Goal: Information Seeking & Learning: Learn about a topic

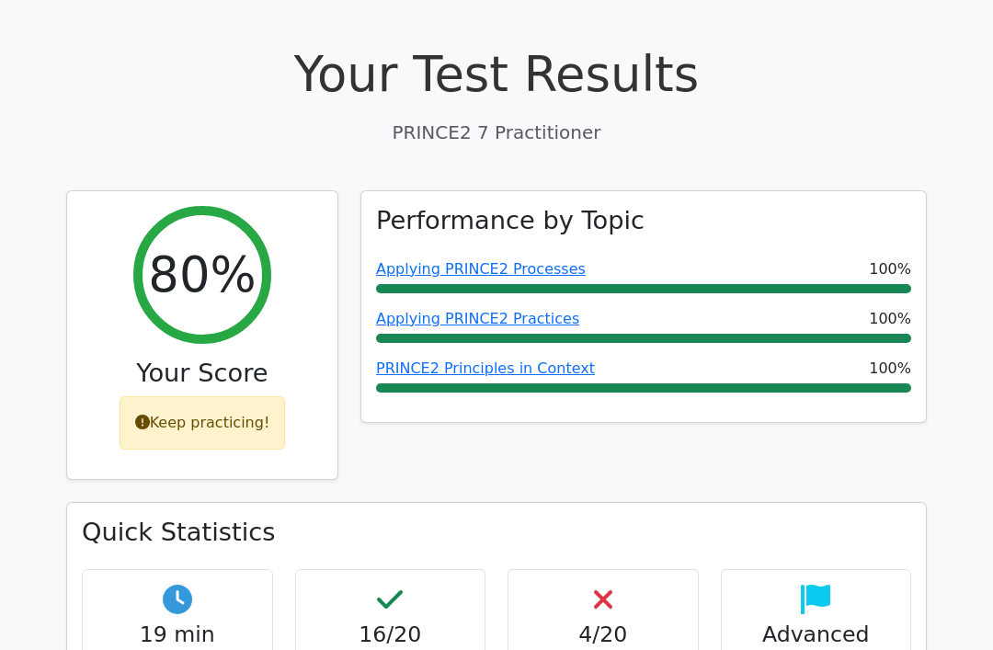
scroll to position [580, 0]
click at [526, 308] on div "Applying PRINCE2 Practices 100%" at bounding box center [643, 325] width 535 height 35
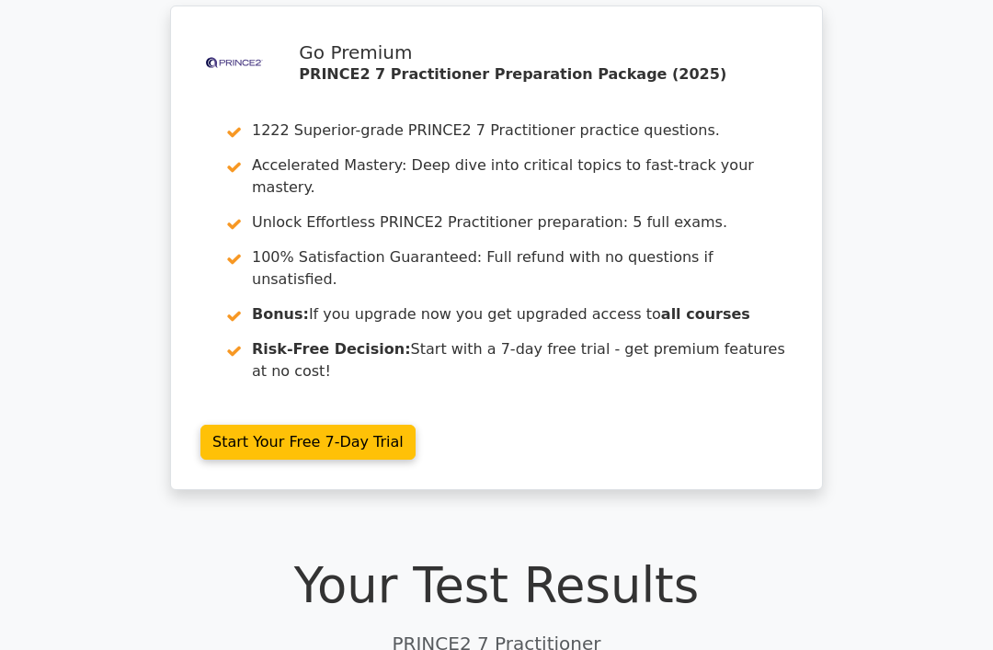
scroll to position [0, 0]
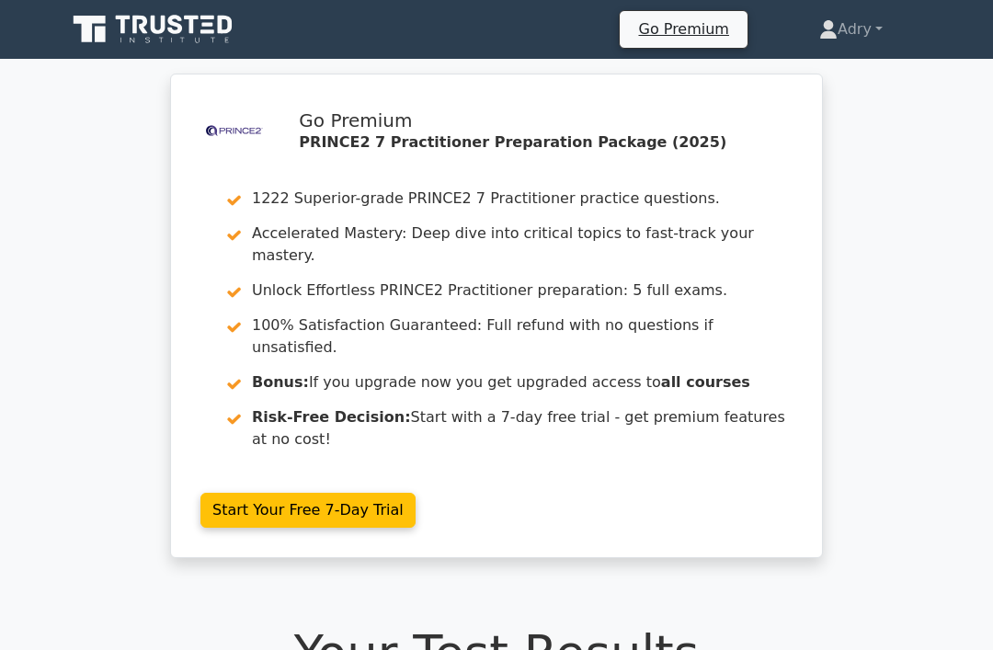
click at [857, 36] on link "Adry" at bounding box center [851, 29] width 152 height 37
click at [886, 198] on div ".st0{fill-rule:evenodd;clip-rule:evenodd;fill:#000041;} .st1{fill-rule:evenodd;…" at bounding box center [496, 327] width 993 height 507
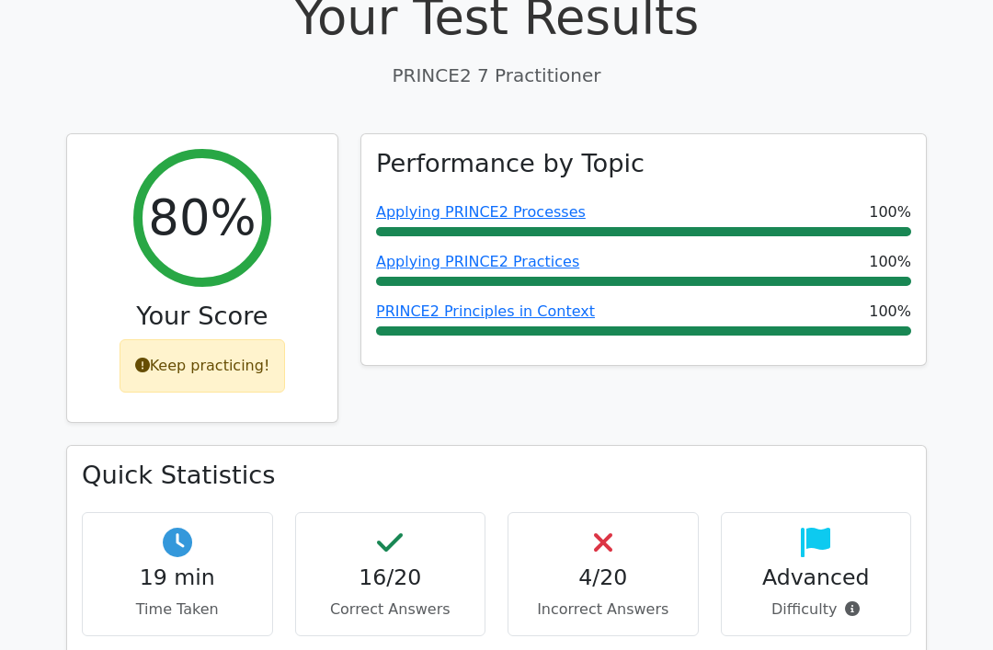
scroll to position [637, 0]
click at [499, 253] on link "Applying PRINCE2 Practices" at bounding box center [477, 261] width 203 height 17
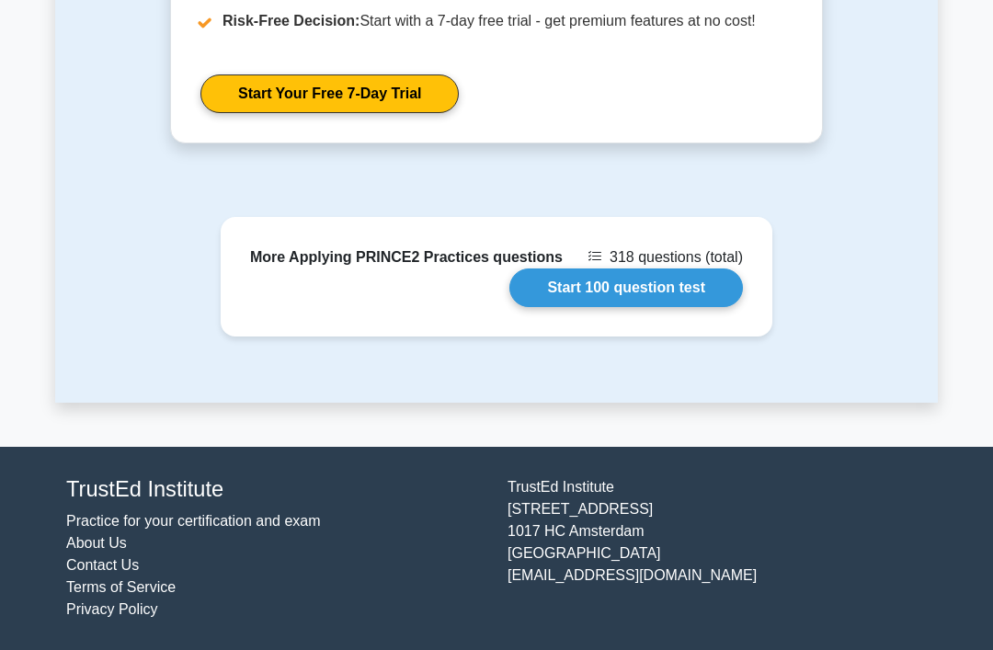
scroll to position [1966, 0]
click at [712, 307] on link "Start 100 question test" at bounding box center [627, 288] width 234 height 39
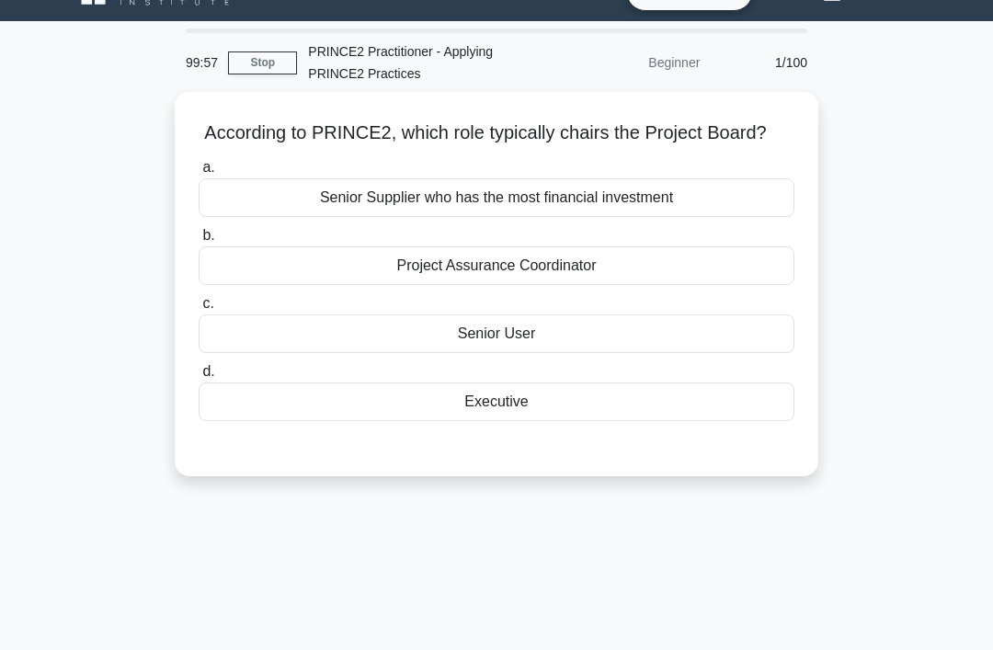
scroll to position [41, 0]
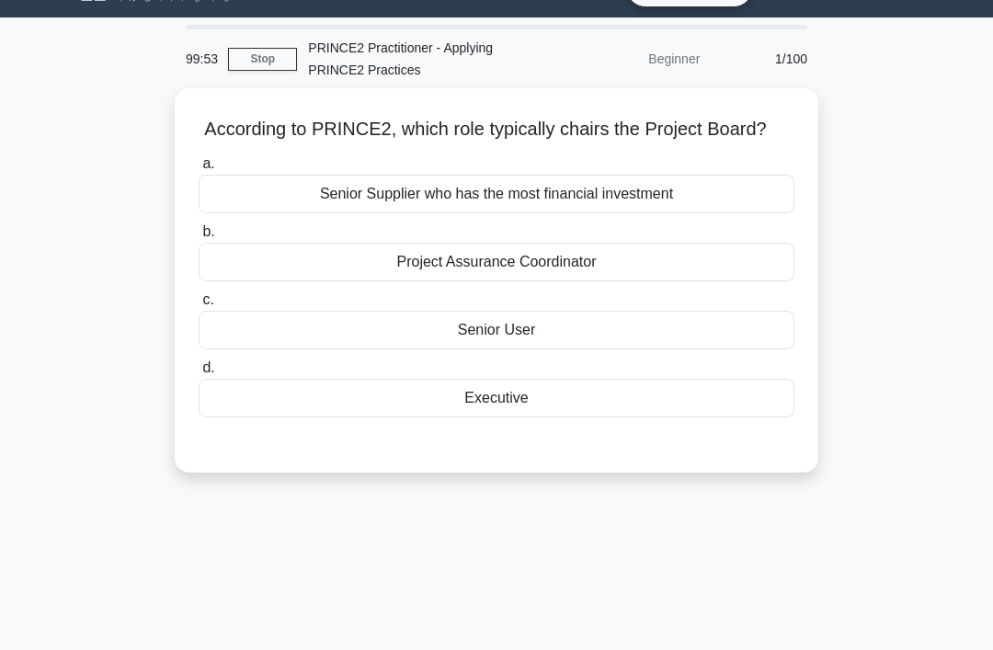
click at [591, 418] on div "Executive" at bounding box center [497, 398] width 596 height 39
click at [199, 374] on input "d. Executive" at bounding box center [199, 368] width 0 height 12
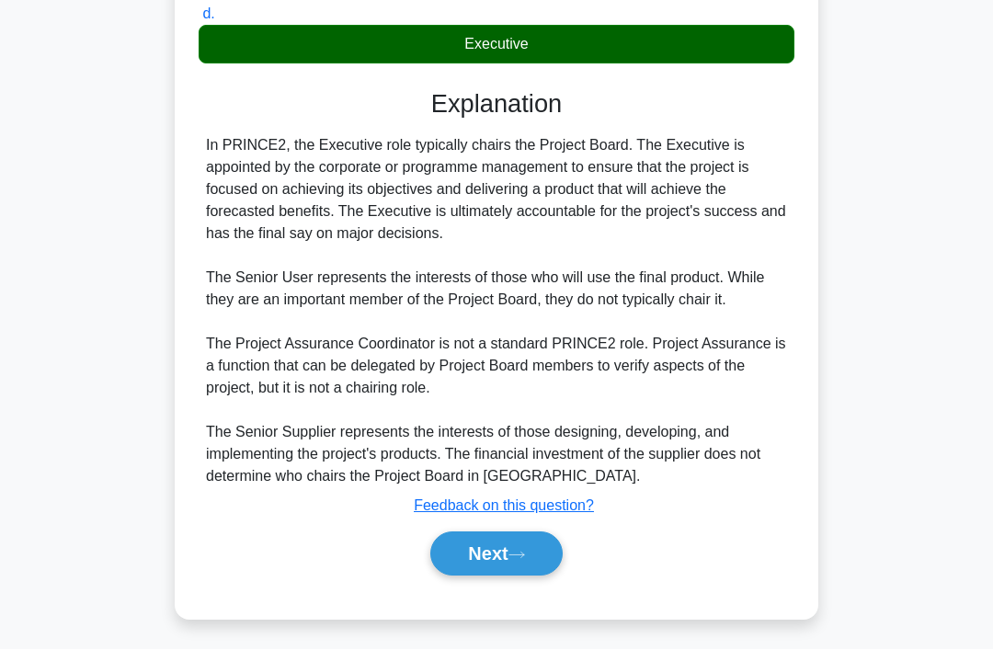
scroll to position [402, 0]
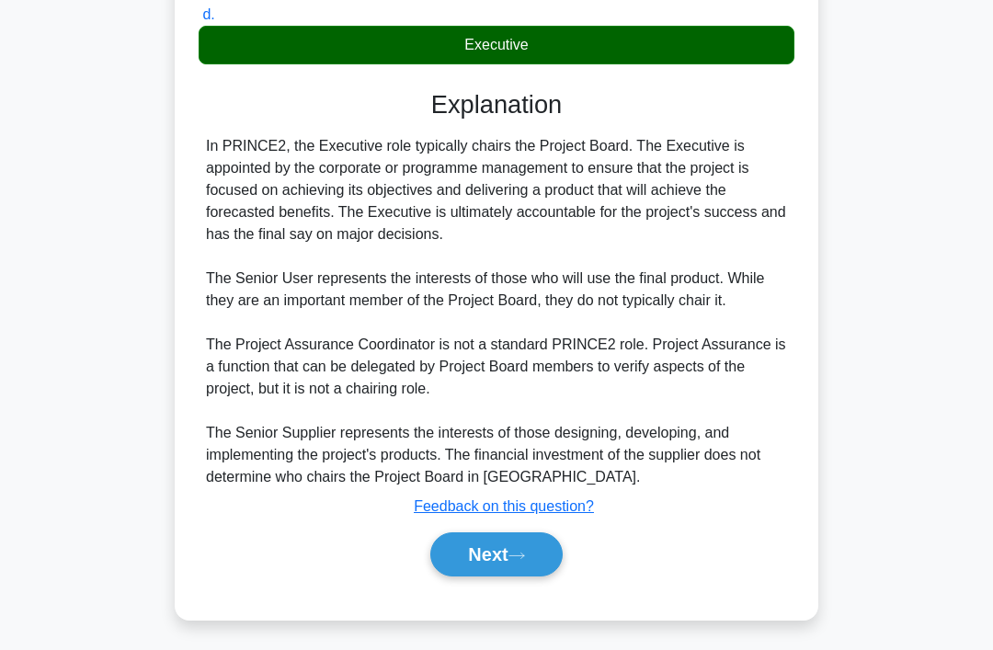
click at [525, 577] on button "Next" at bounding box center [497, 555] width 132 height 44
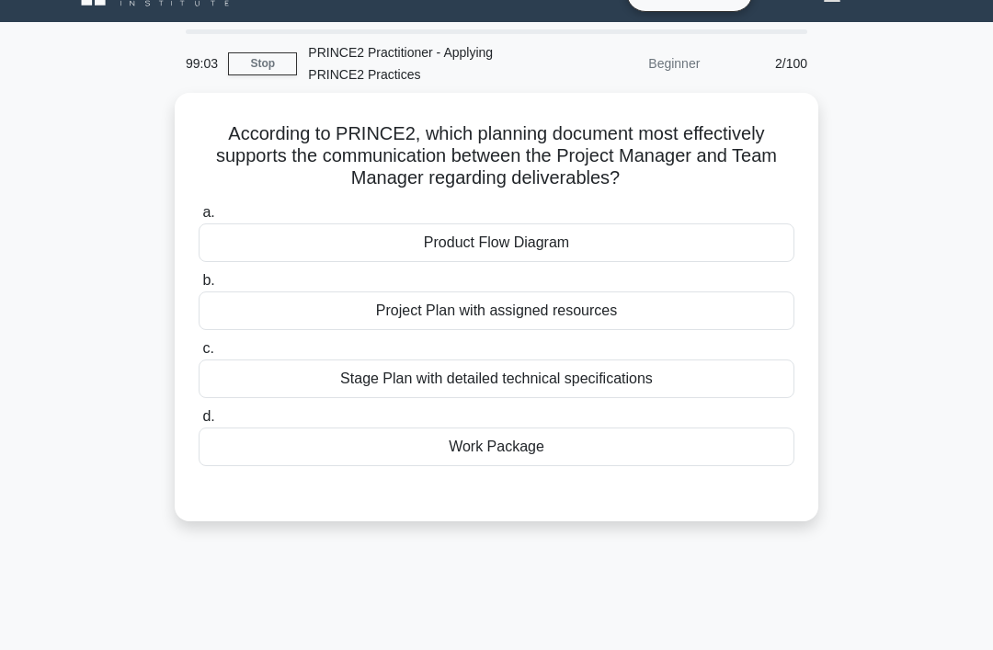
scroll to position [38, 0]
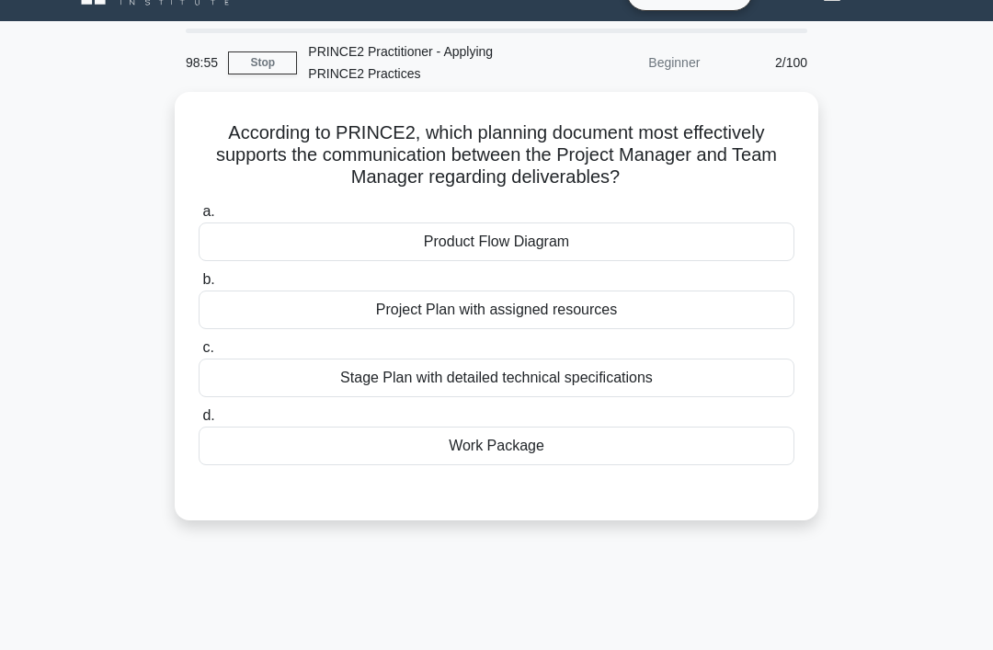
click at [250, 442] on div "Work Package" at bounding box center [497, 446] width 596 height 39
click at [199, 422] on input "d. Work Package" at bounding box center [199, 416] width 0 height 12
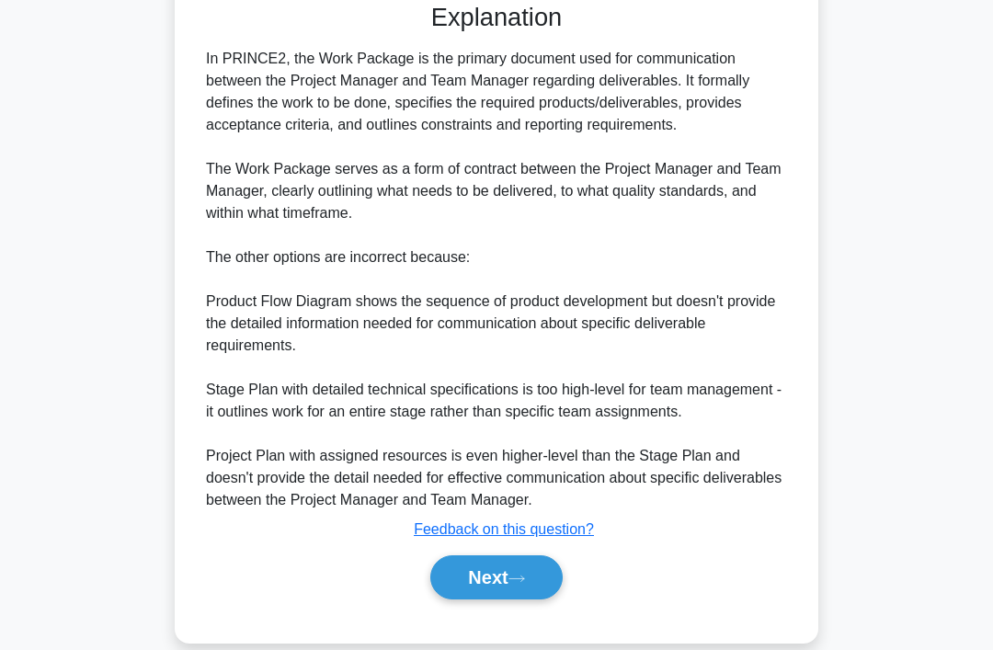
scroll to position [525, 0]
click at [507, 601] on button "Next" at bounding box center [497, 579] width 132 height 44
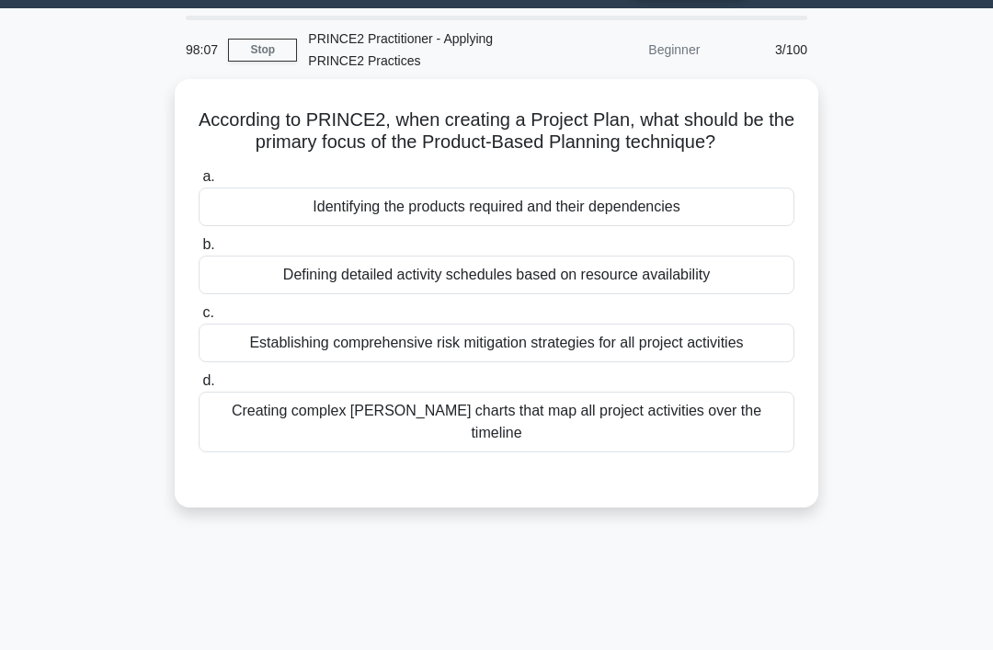
scroll to position [56, 0]
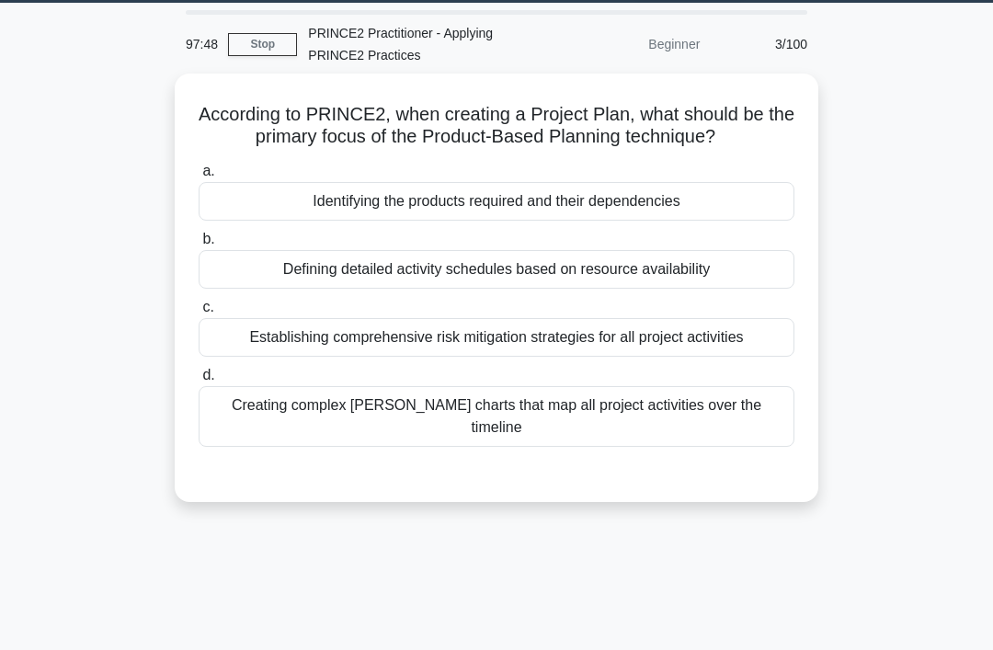
click at [615, 221] on div "Identifying the products required and their dependencies" at bounding box center [497, 201] width 596 height 39
click at [199, 178] on input "a. Identifying the products required and their dependencies" at bounding box center [199, 172] width 0 height 12
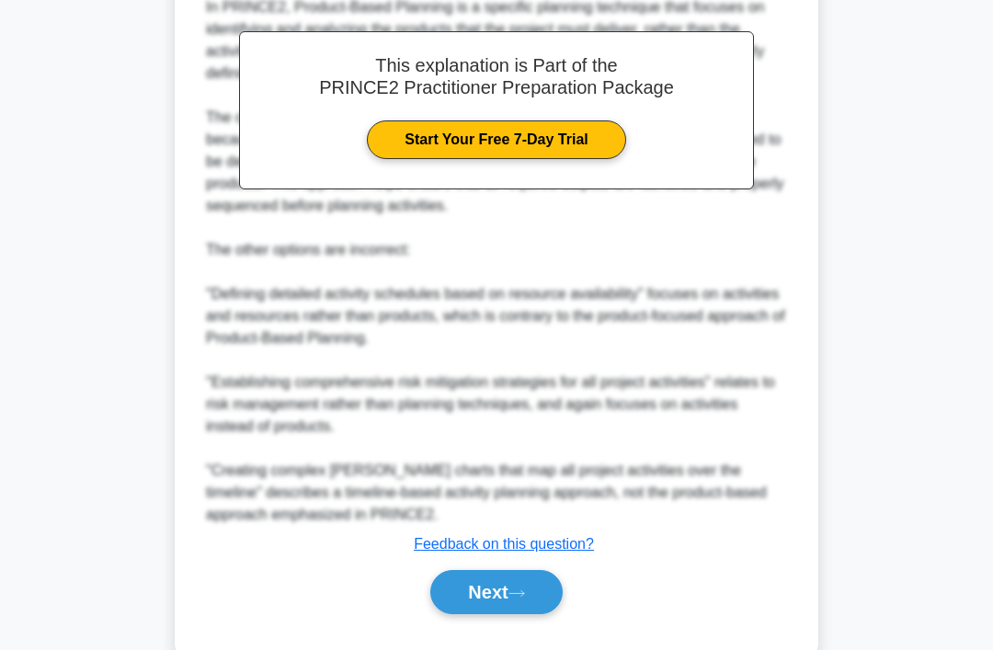
scroll to position [601, 0]
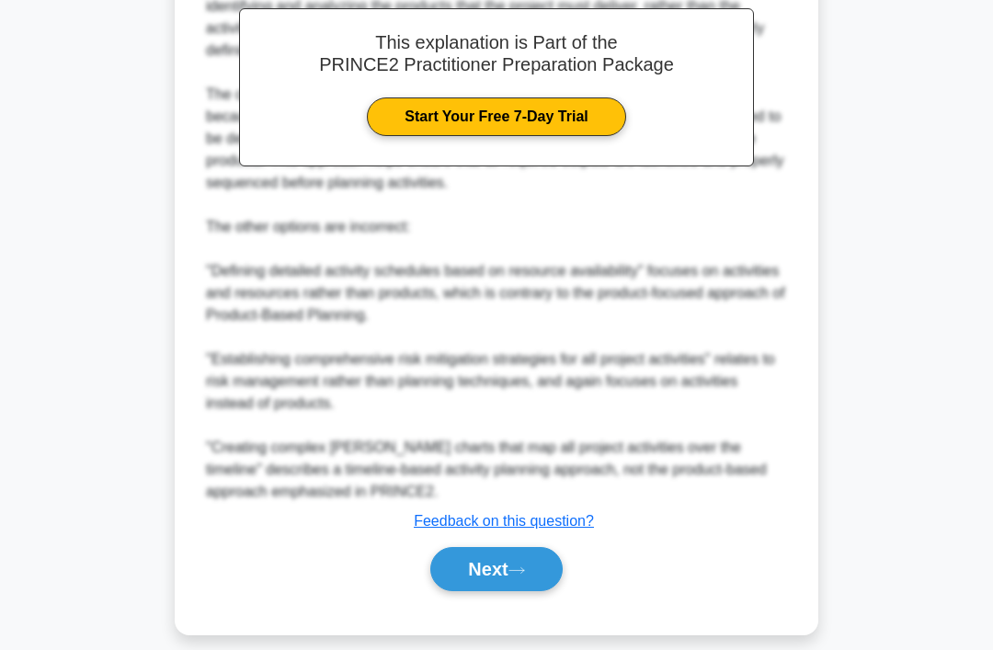
click at [525, 576] on icon at bounding box center [517, 571] width 17 height 10
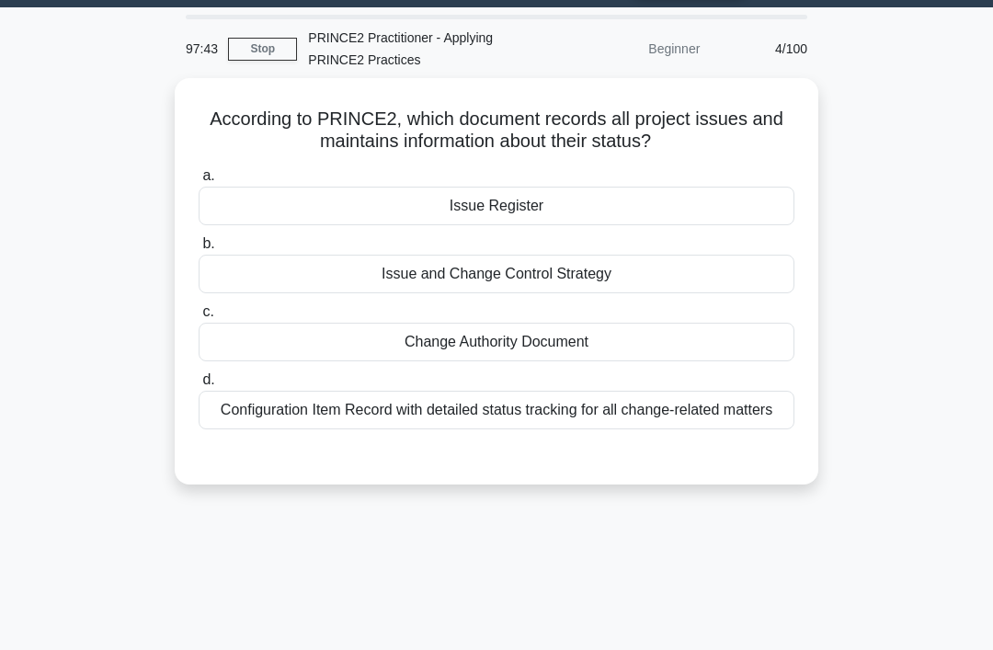
scroll to position [49, 0]
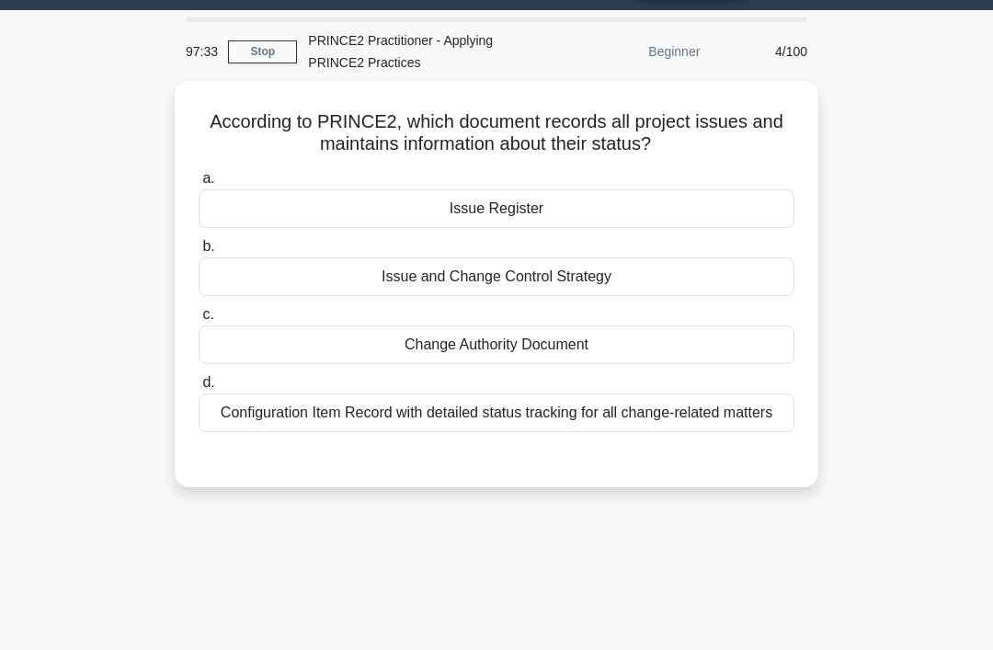
click at [620, 202] on div "Issue Register" at bounding box center [497, 208] width 596 height 39
click at [199, 185] on input "a. Issue Register" at bounding box center [199, 179] width 0 height 12
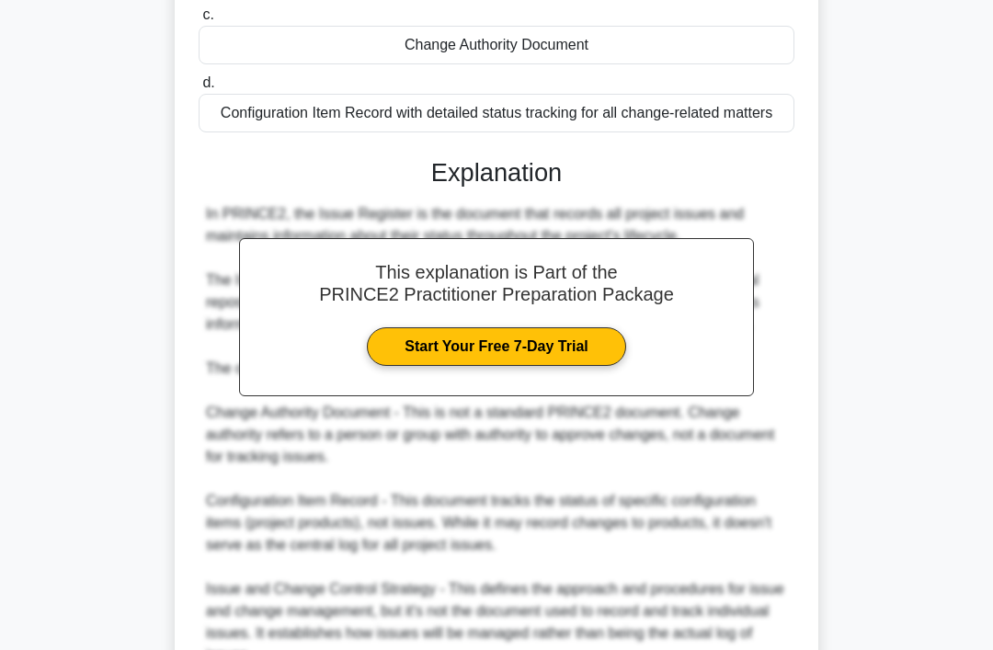
scroll to position [534, 0]
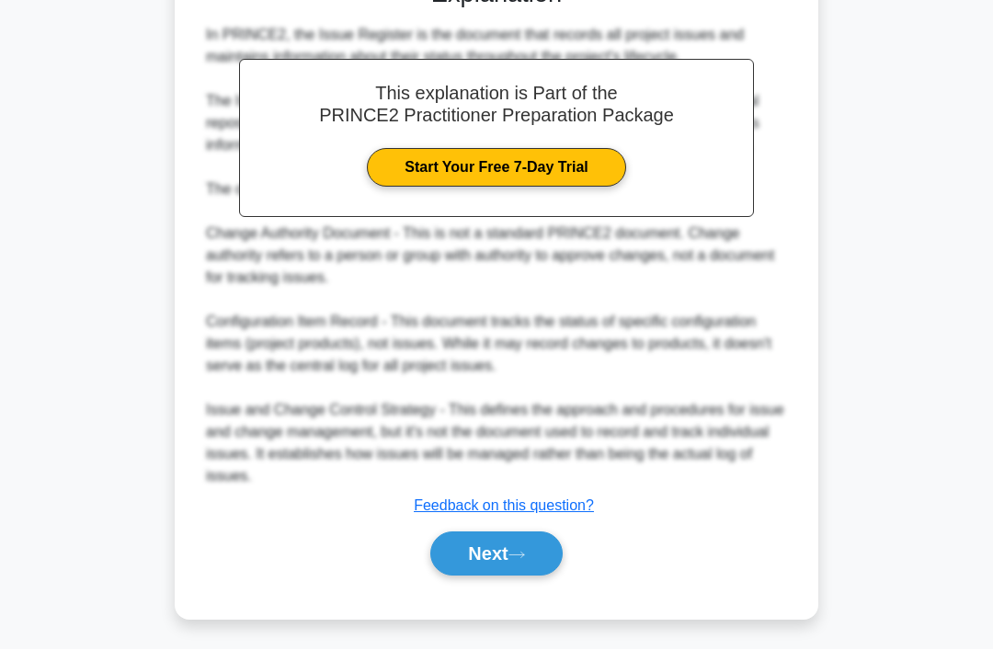
click at [506, 577] on button "Next" at bounding box center [497, 555] width 132 height 44
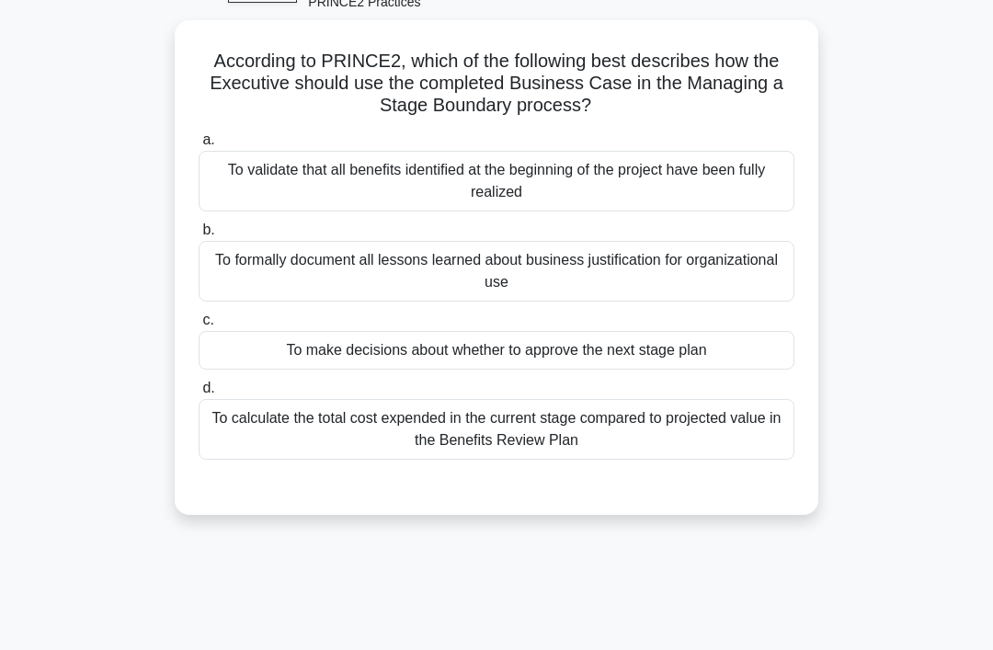
scroll to position [109, 0]
click at [720, 351] on div "To make decisions about whether to approve the next stage plan" at bounding box center [497, 351] width 596 height 39
click at [199, 327] on input "c. To make decisions about whether to approve the next stage plan" at bounding box center [199, 322] width 0 height 12
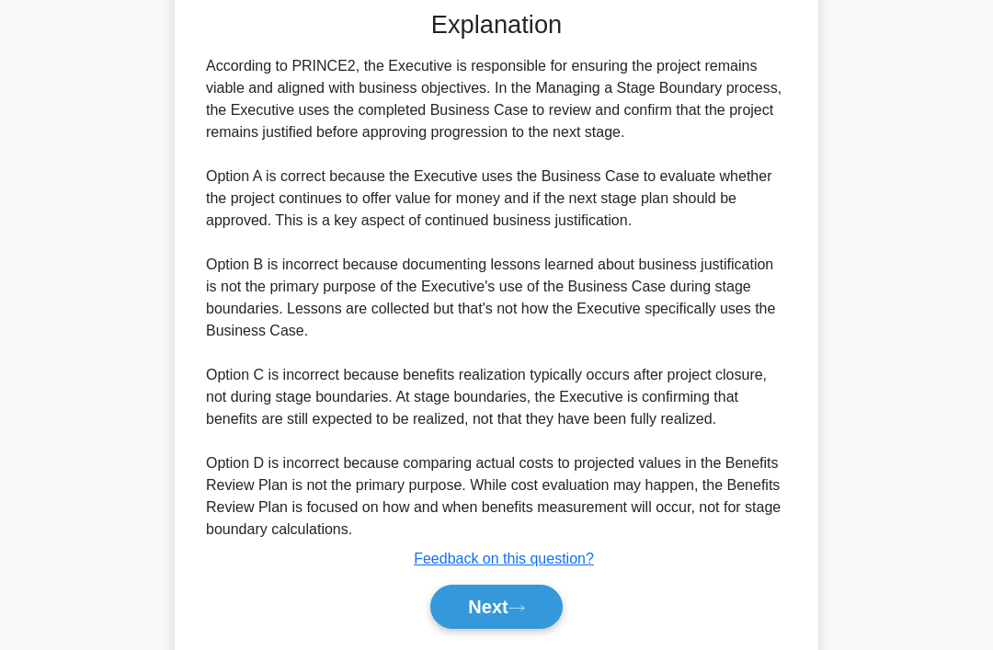
scroll to position [645, 0]
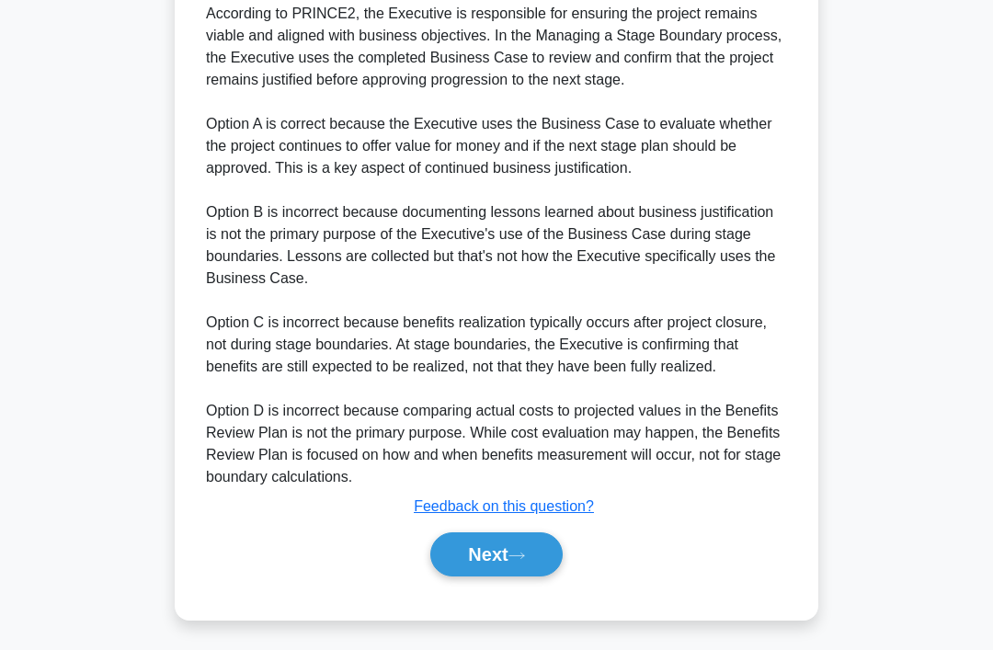
click at [534, 577] on button "Next" at bounding box center [497, 555] width 132 height 44
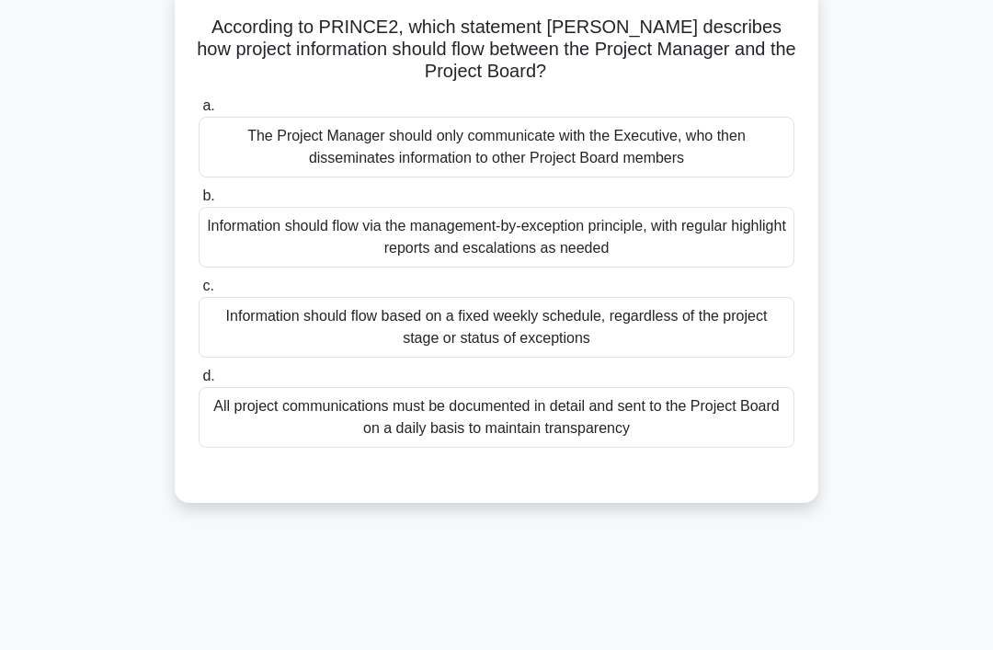
scroll to position [144, 0]
click at [714, 232] on div "Information should flow via the management-by-exception principle, with regular…" at bounding box center [497, 237] width 596 height 61
click at [199, 202] on input "b. Information should flow via the management-by-exception principle, with regu…" at bounding box center [199, 196] width 0 height 12
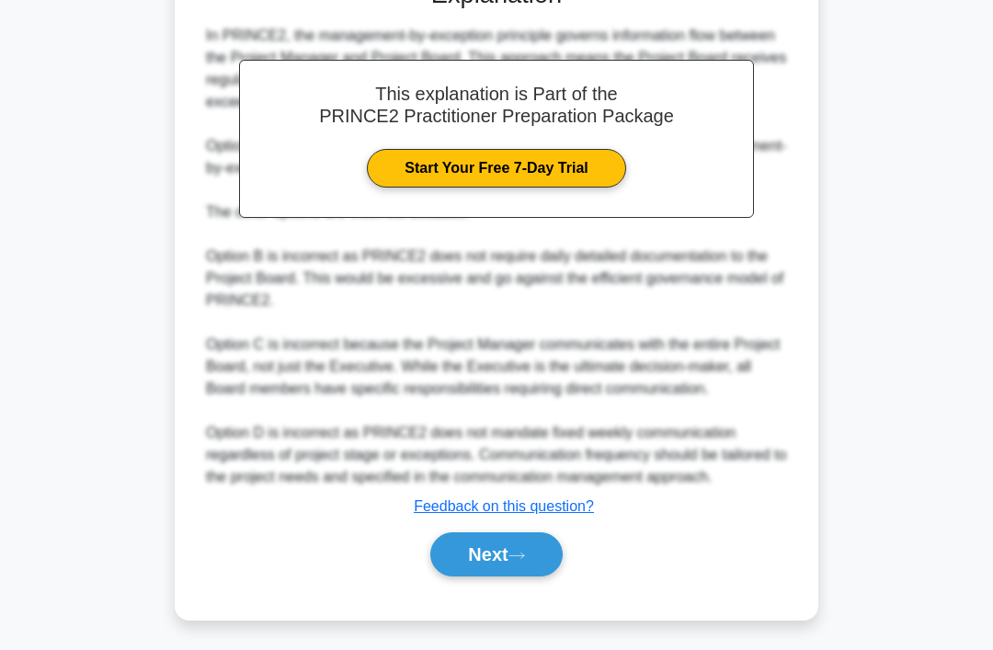
scroll to position [667, 0]
click at [516, 561] on icon at bounding box center [517, 556] width 17 height 10
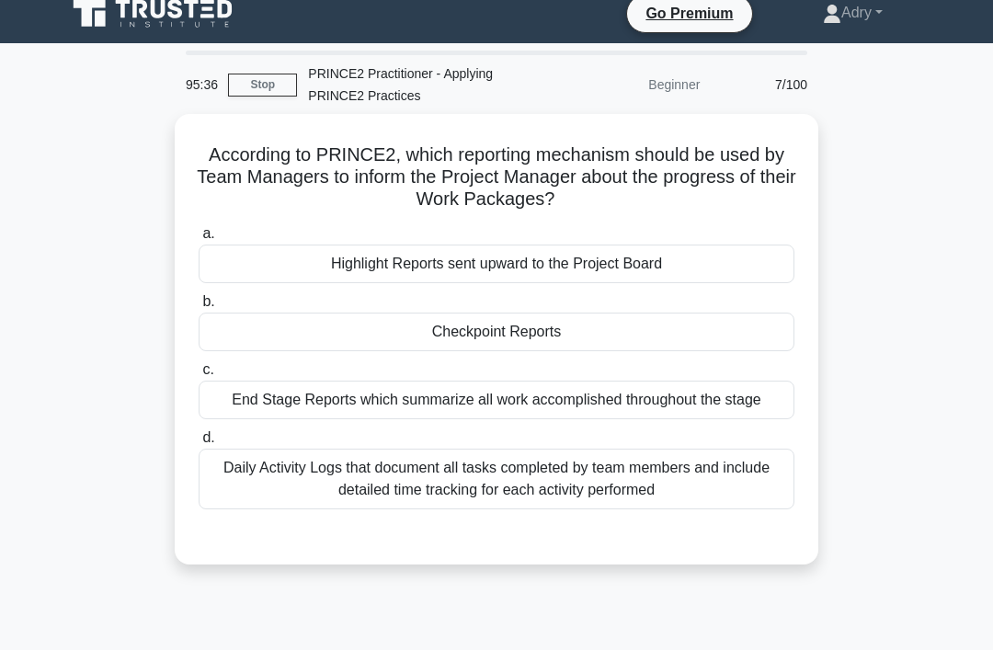
scroll to position [17, 0]
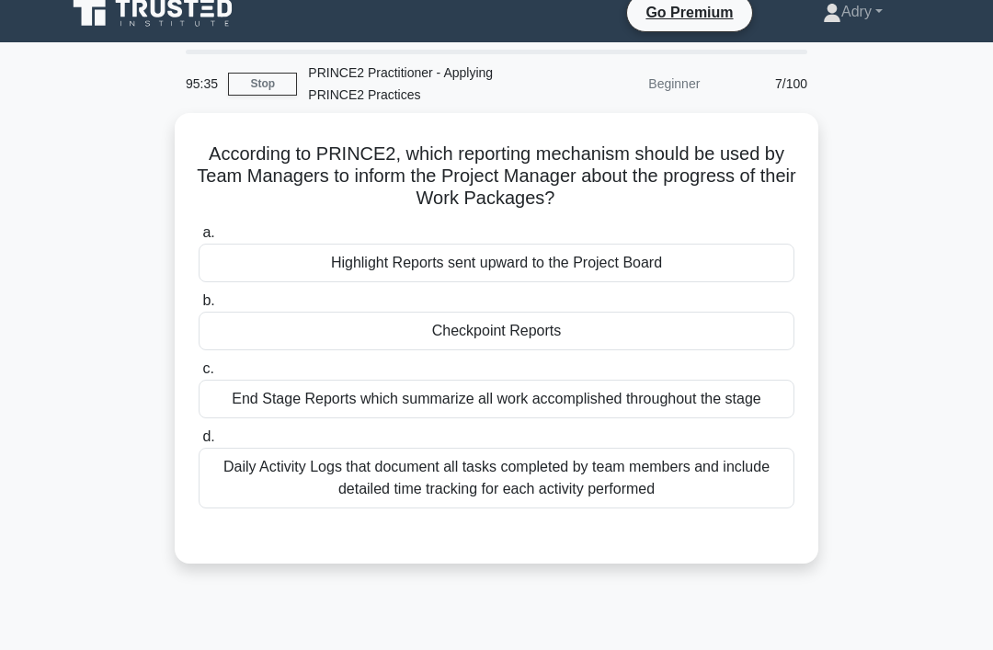
click at [672, 321] on div "Checkpoint Reports" at bounding box center [497, 331] width 596 height 39
click at [199, 307] on input "b. Checkpoint Reports" at bounding box center [199, 301] width 0 height 12
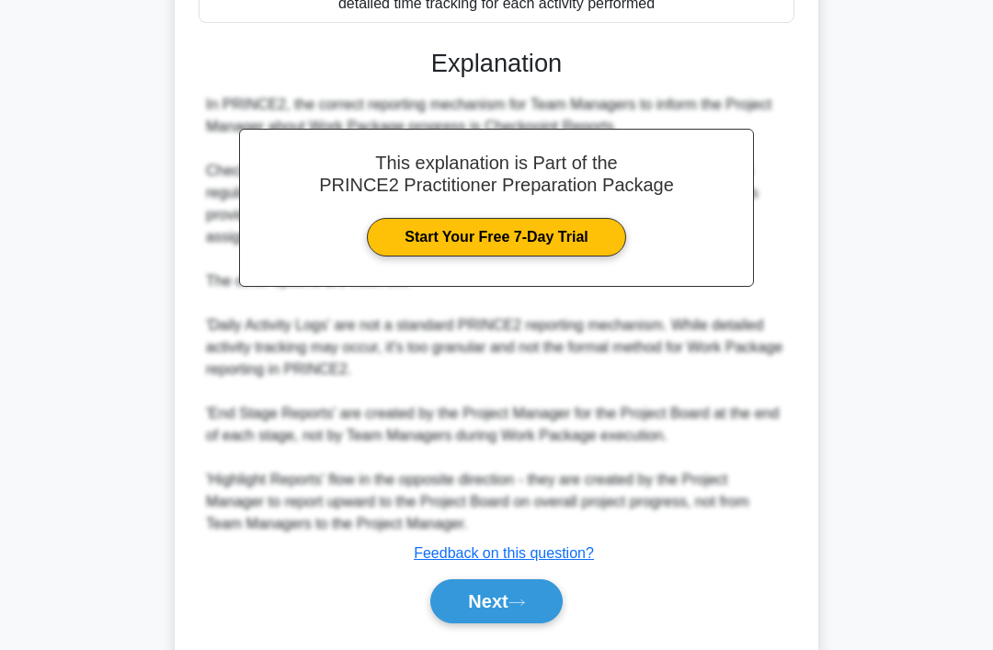
scroll to position [534, 0]
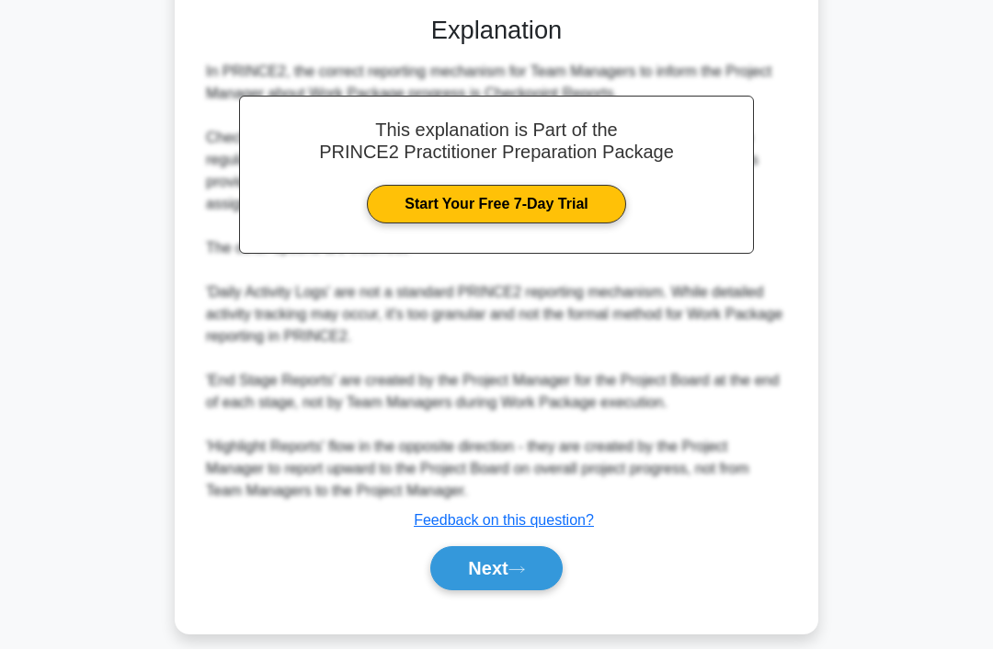
click at [515, 591] on button "Next" at bounding box center [497, 569] width 132 height 44
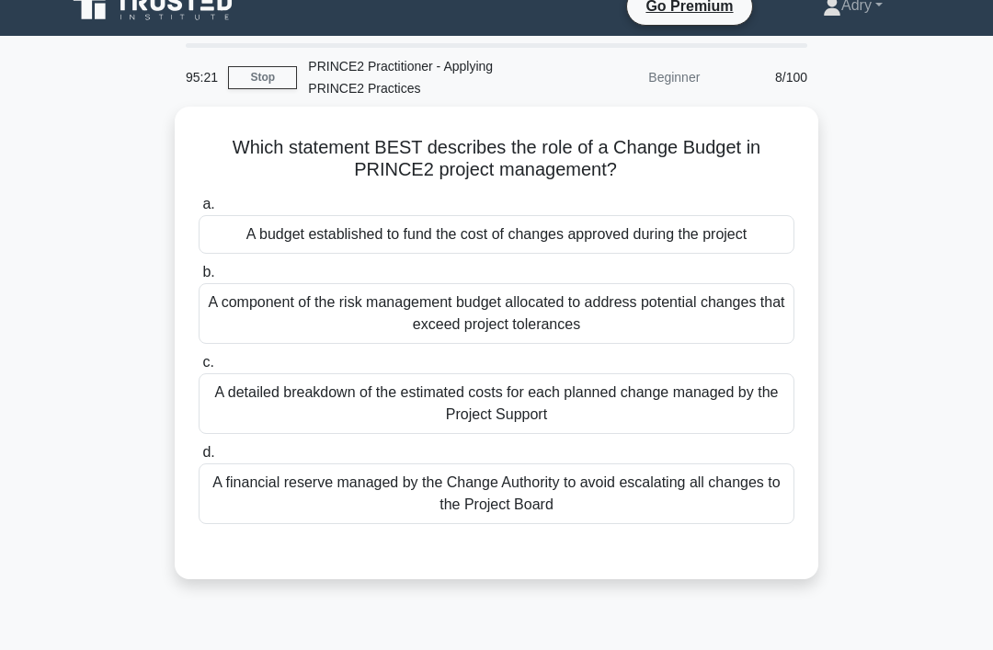
scroll to position [25, 0]
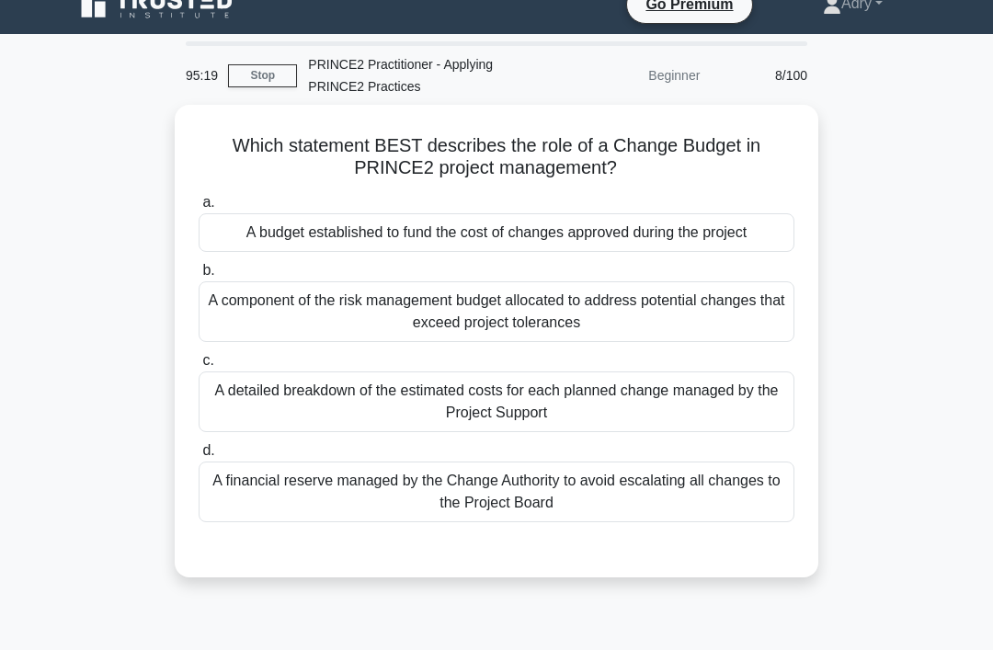
click at [683, 237] on div "A budget established to fund the cost of changes approved during the project" at bounding box center [497, 232] width 596 height 39
click at [199, 209] on input "a. A budget established to fund the cost of changes approved during the project" at bounding box center [199, 203] width 0 height 12
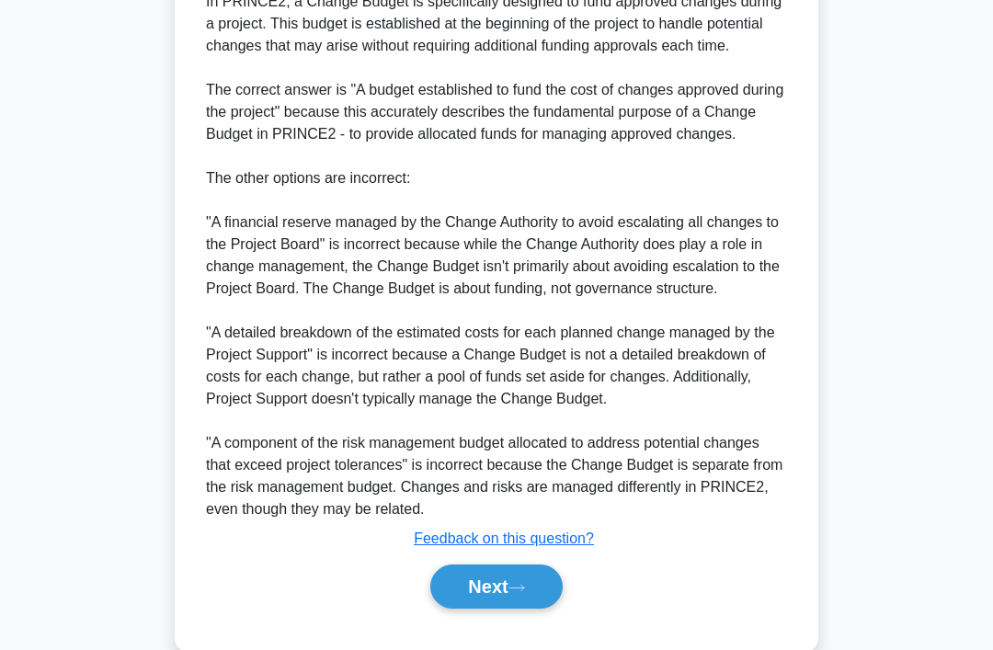
scroll to position [689, 0]
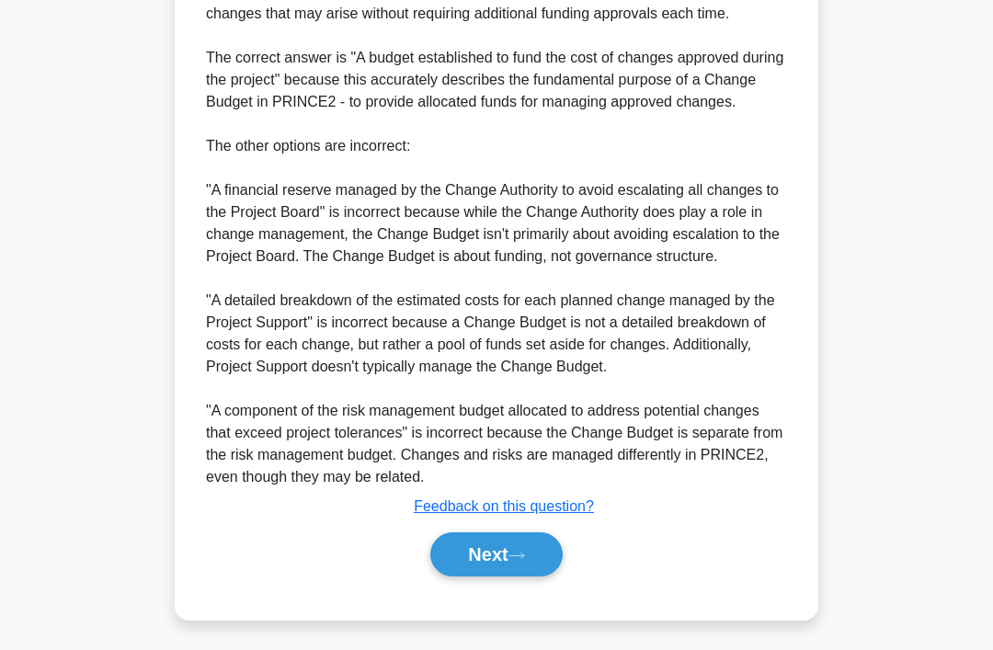
click at [514, 577] on button "Next" at bounding box center [497, 555] width 132 height 44
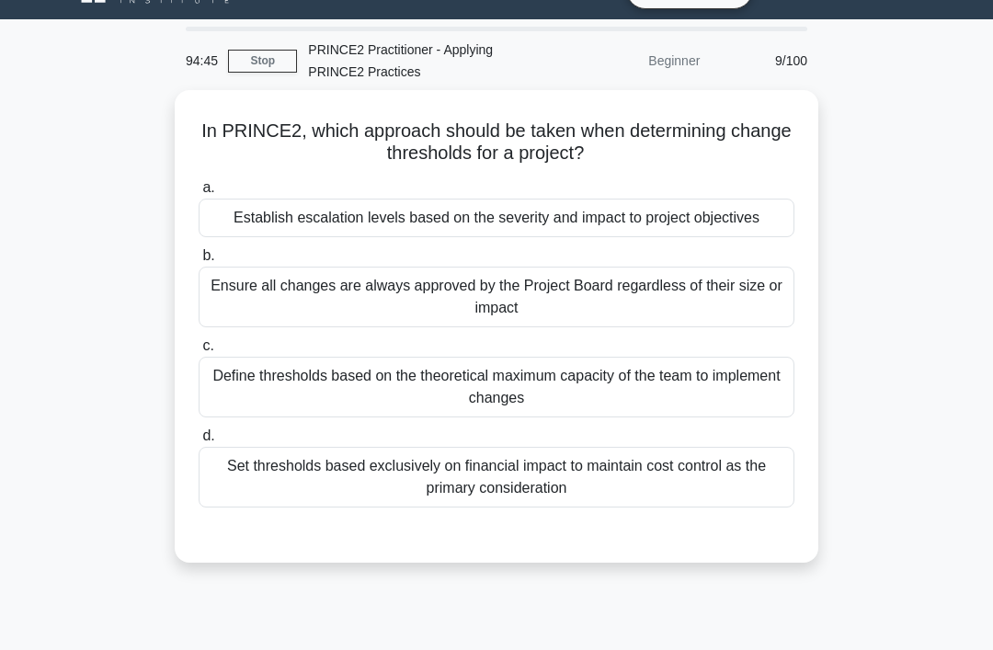
scroll to position [41, 0]
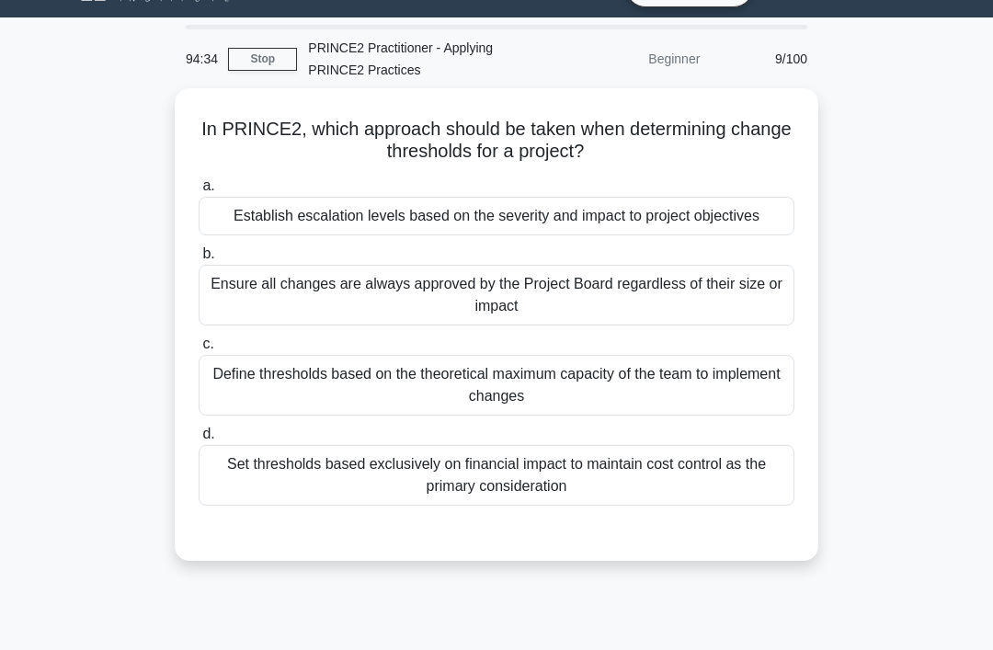
click at [669, 228] on div "Establish escalation levels based on the severity and impact to project objecti…" at bounding box center [497, 216] width 596 height 39
click at [199, 192] on input "a. Establish escalation levels based on the severity and impact to project obje…" at bounding box center [199, 186] width 0 height 12
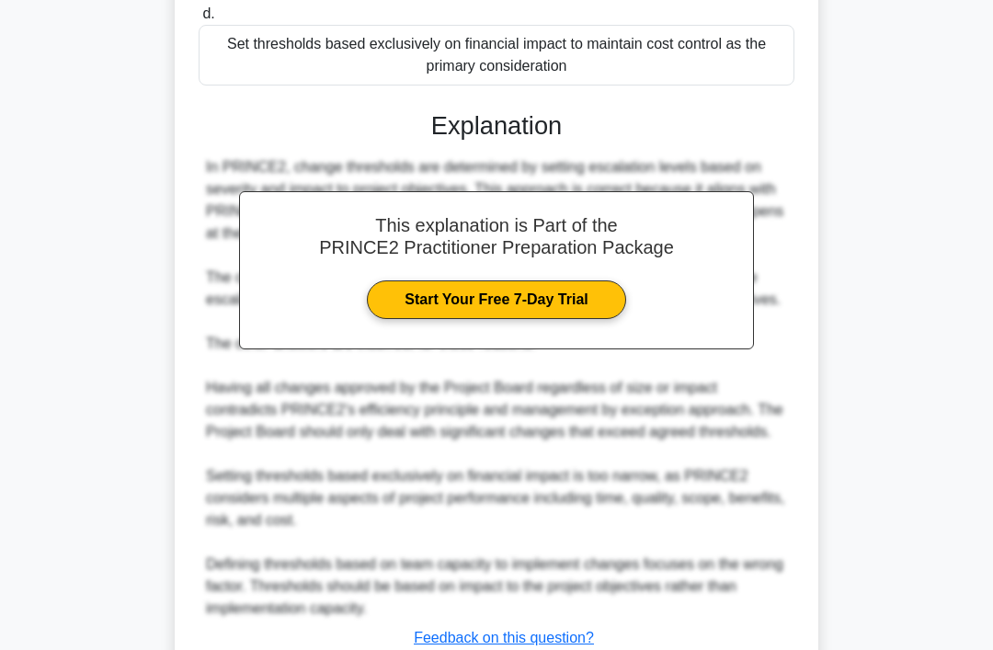
scroll to position [601, 0]
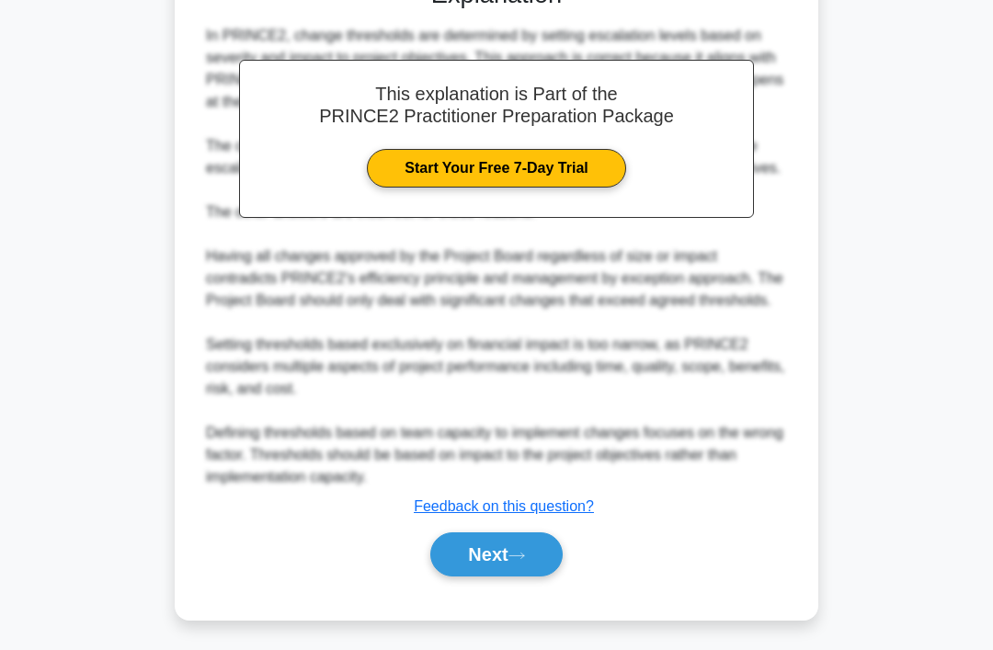
click at [500, 577] on button "Next" at bounding box center [497, 555] width 132 height 44
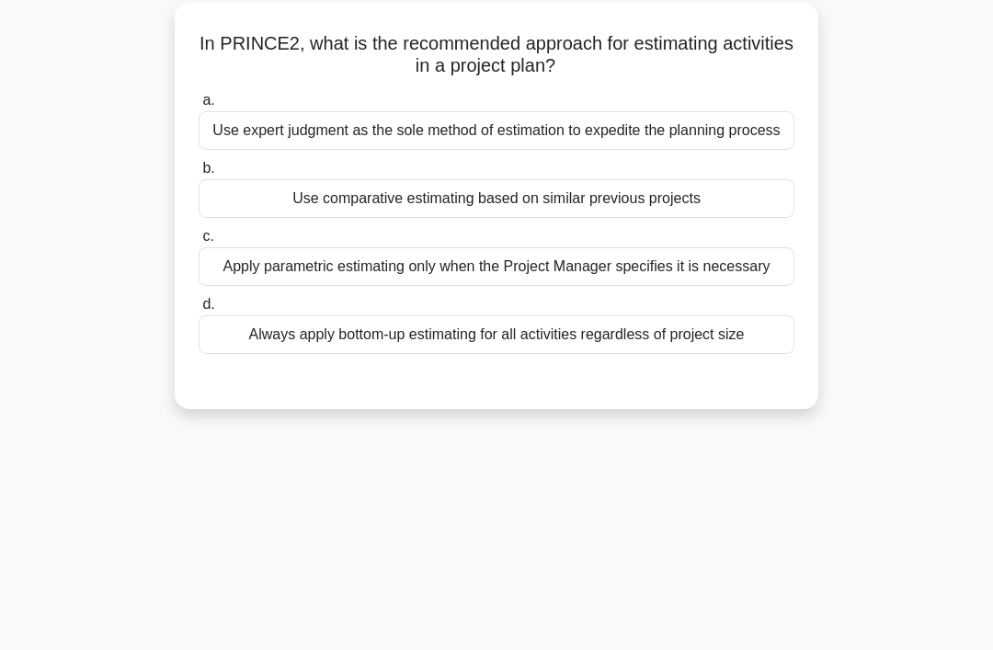
scroll to position [0, 0]
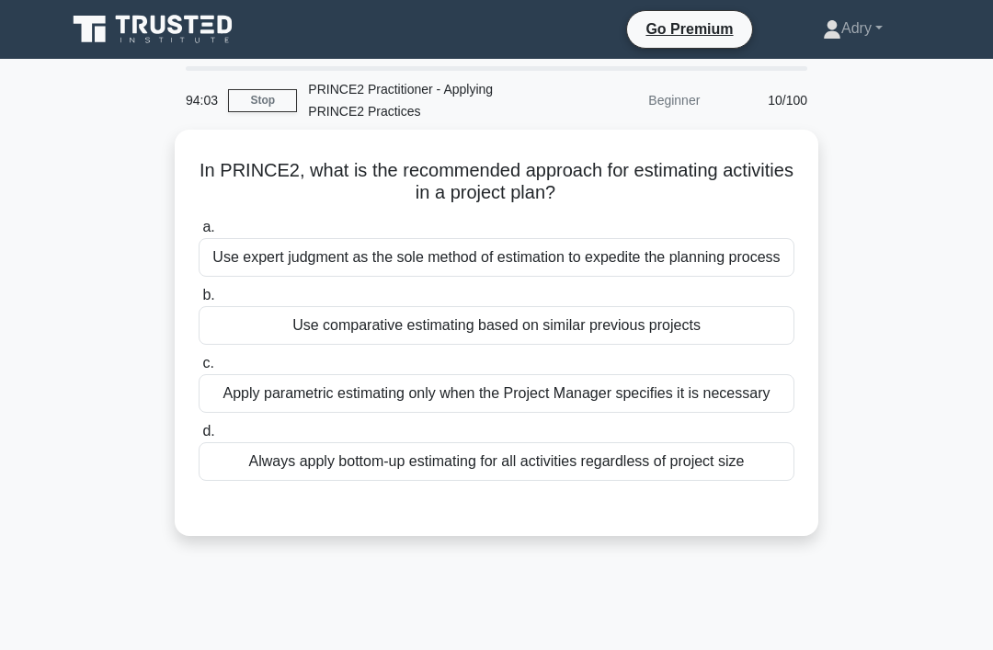
click at [297, 345] on div "Use comparative estimating based on similar previous projects" at bounding box center [497, 325] width 596 height 39
click at [199, 302] on input "b. Use comparative estimating based on similar previous projects" at bounding box center [199, 296] width 0 height 12
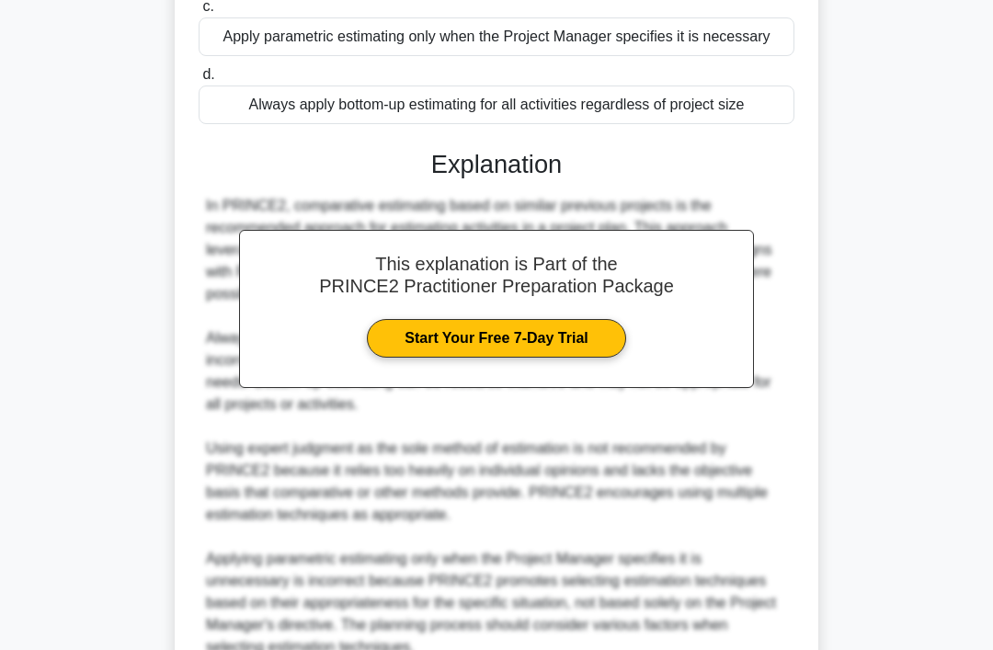
scroll to position [512, 0]
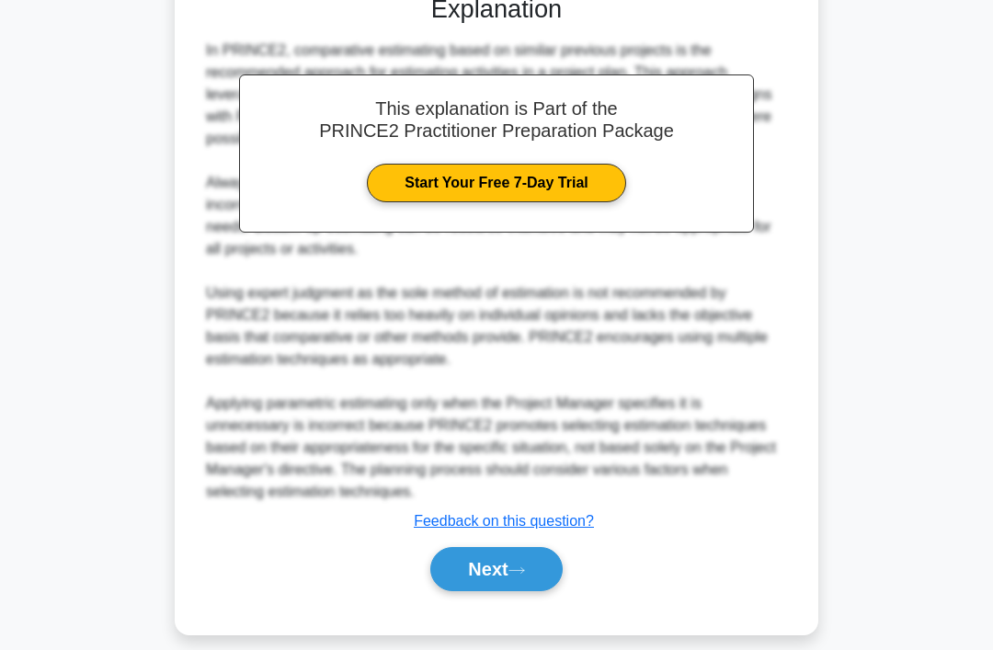
click at [505, 591] on button "Next" at bounding box center [497, 569] width 132 height 44
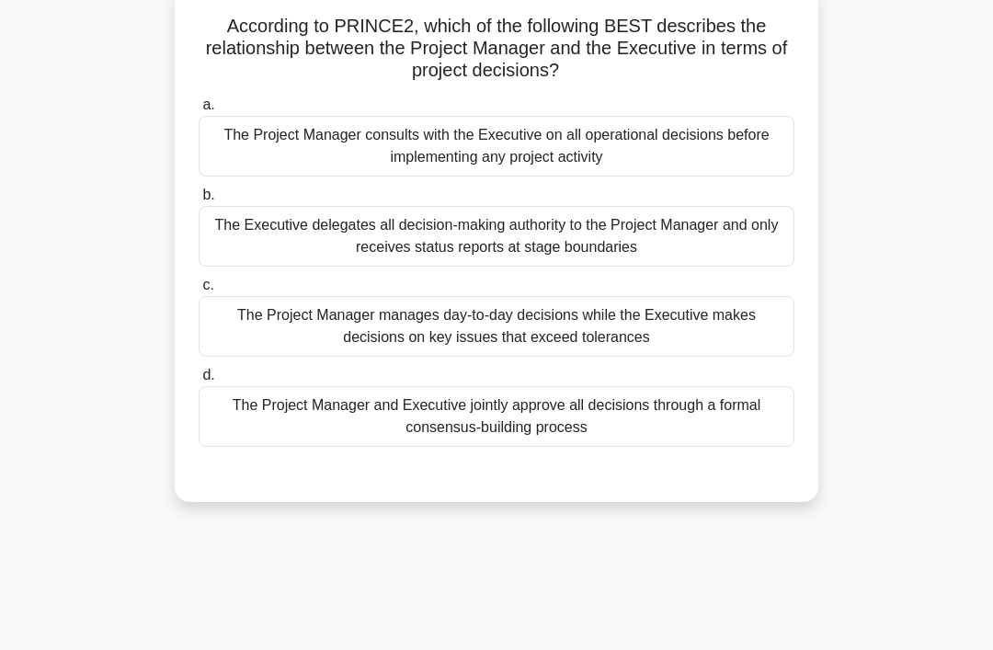
scroll to position [145, 0]
click at [727, 347] on div "The Project Manager manages day-to-day decisions while the Executive makes deci…" at bounding box center [497, 325] width 596 height 61
click at [199, 291] on input "c. The Project Manager manages day-to-day decisions while the Executive makes d…" at bounding box center [199, 285] width 0 height 12
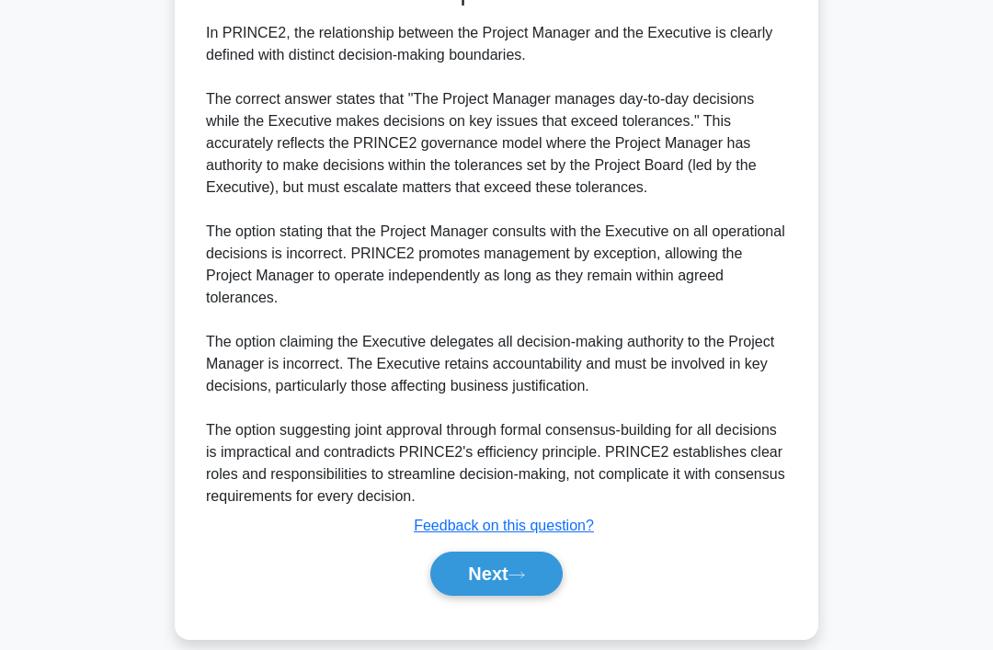
scroll to position [645, 0]
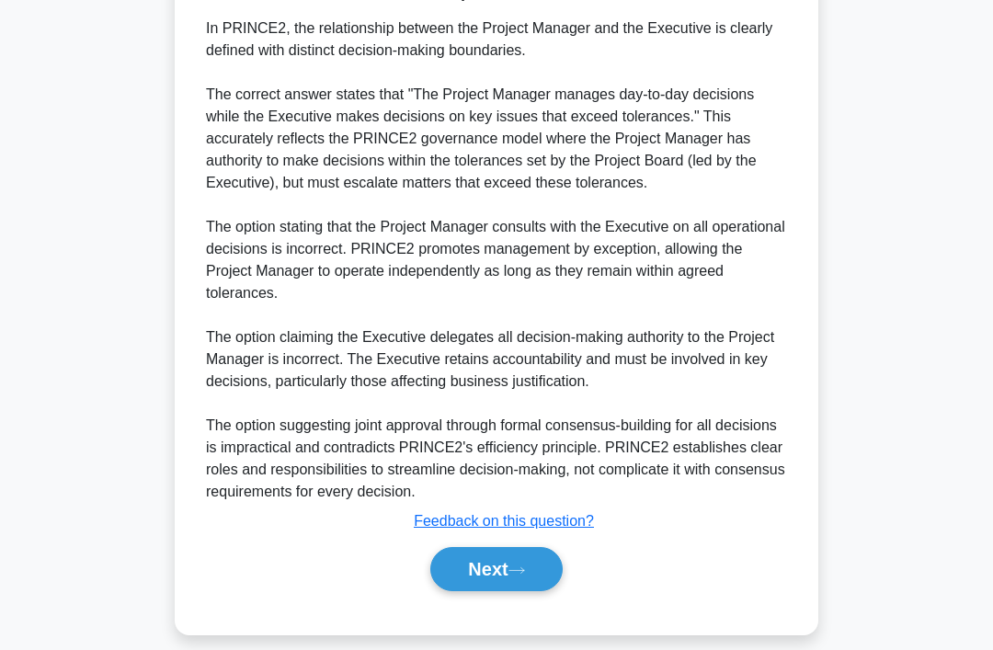
click at [534, 591] on button "Next" at bounding box center [497, 569] width 132 height 44
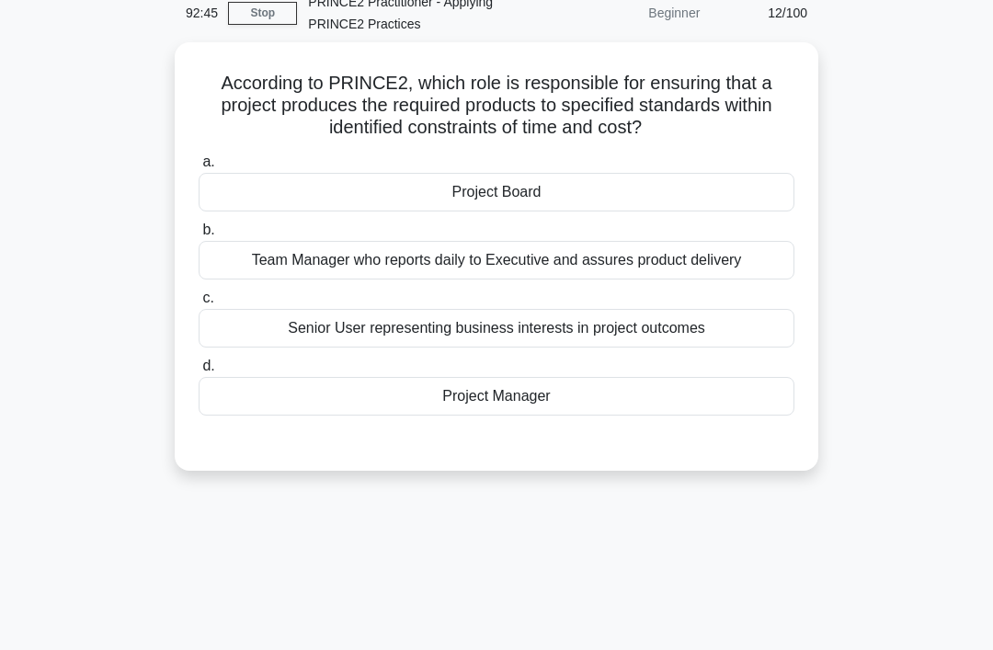
scroll to position [88, 0]
click at [672, 391] on div "Project Manager" at bounding box center [497, 395] width 596 height 39
click at [199, 372] on input "d. Project Manager" at bounding box center [199, 366] width 0 height 12
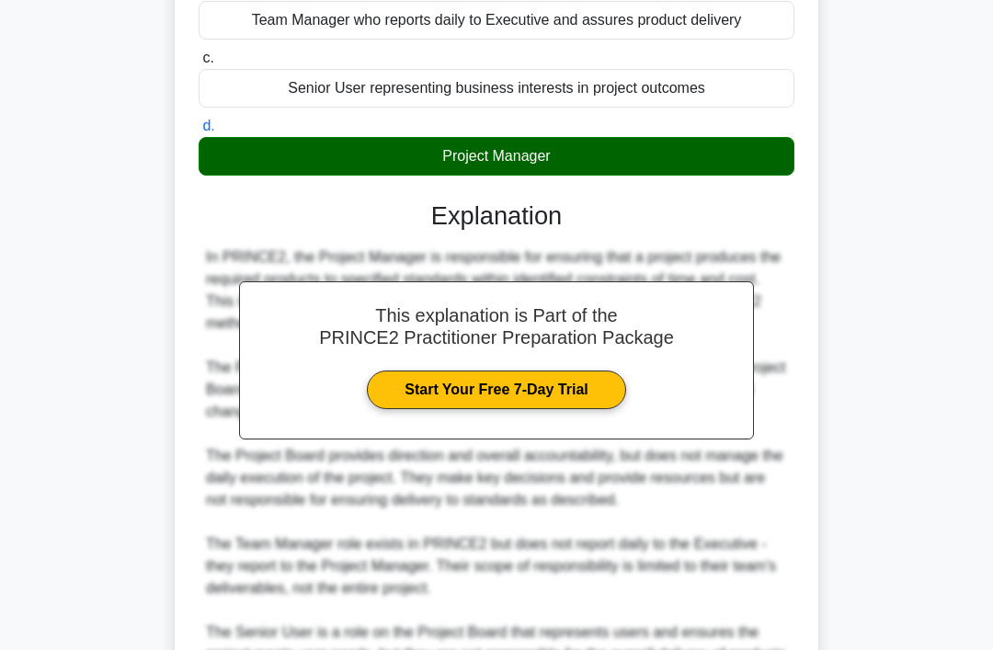
scroll to position [490, 0]
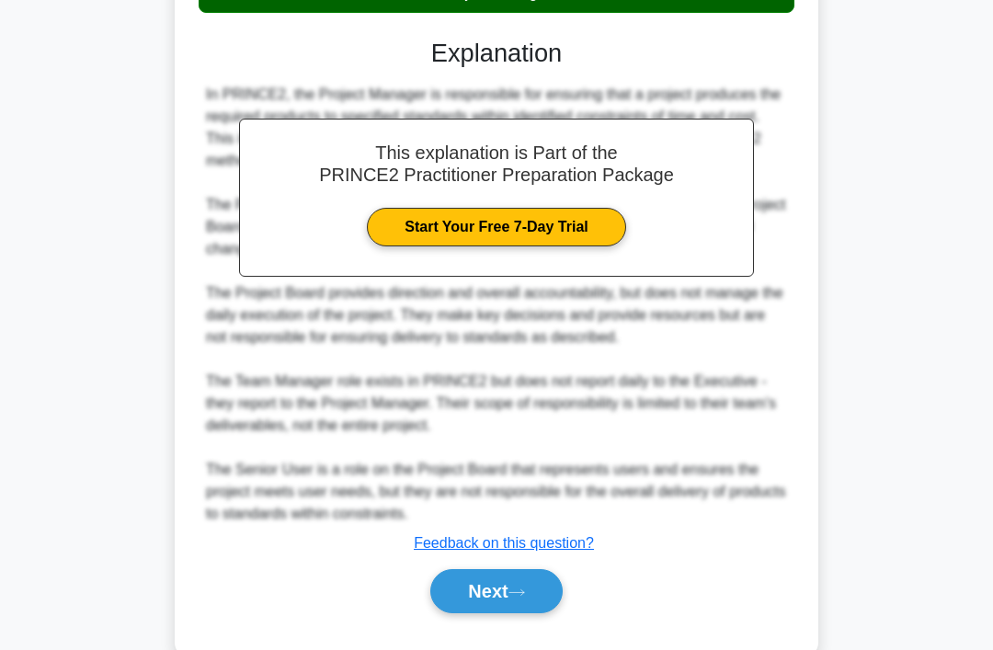
click at [511, 604] on button "Next" at bounding box center [497, 591] width 132 height 44
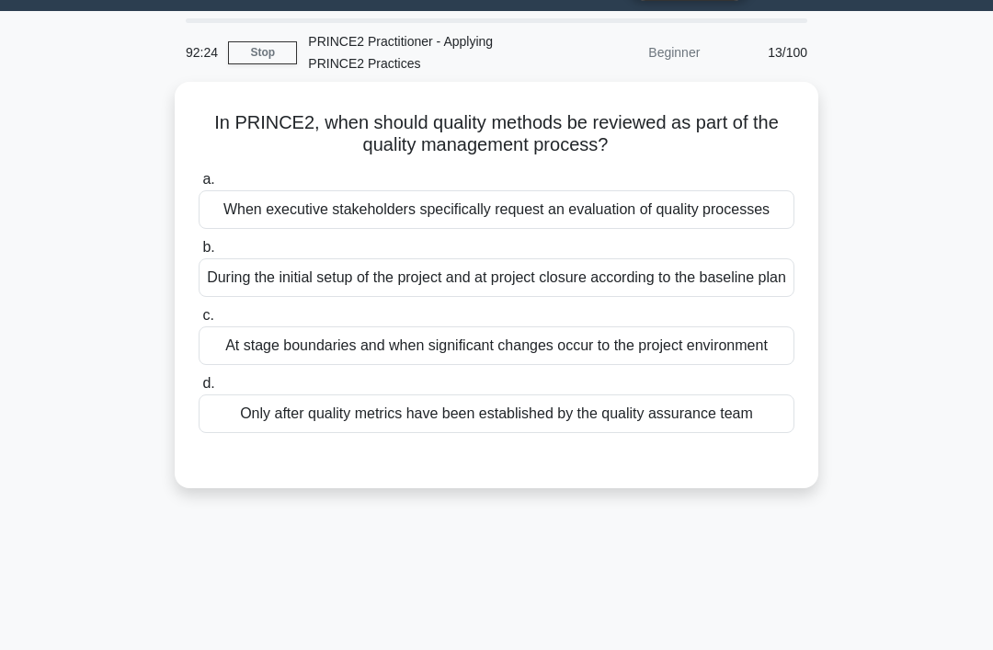
scroll to position [50, 0]
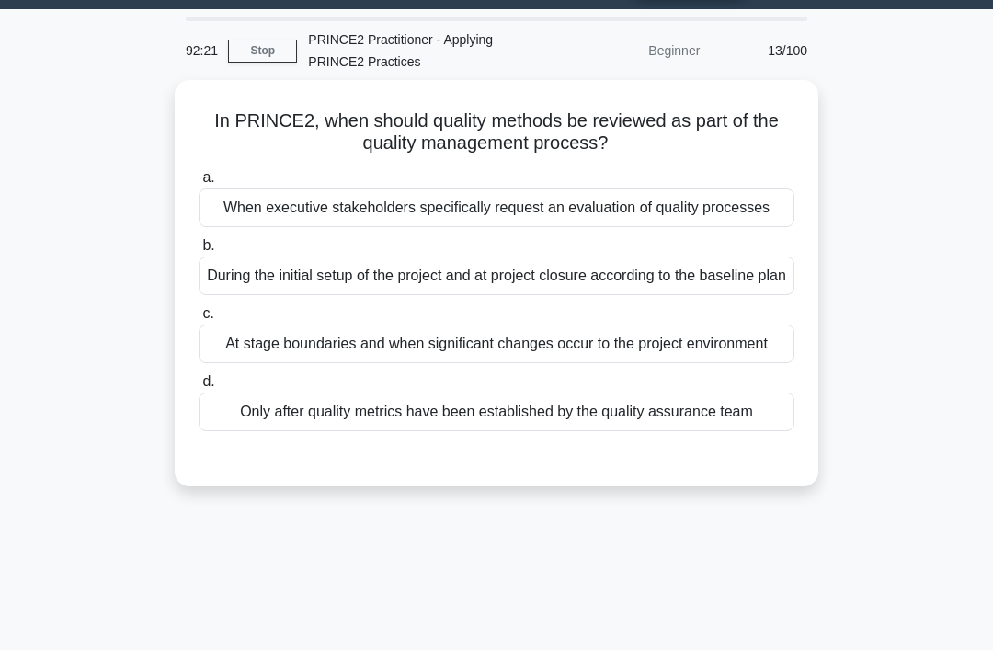
click at [718, 363] on div "At stage boundaries and when significant changes occur to the project environme…" at bounding box center [497, 344] width 596 height 39
click at [199, 320] on input "c. At stage boundaries and when significant changes occur to the project enviro…" at bounding box center [199, 314] width 0 height 12
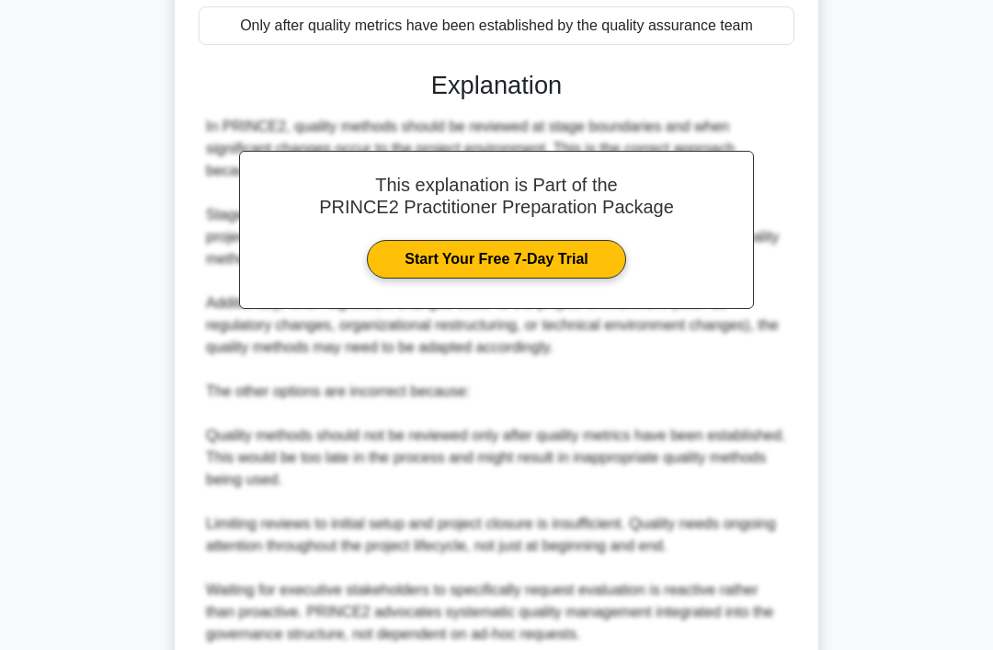
scroll to position [689, 0]
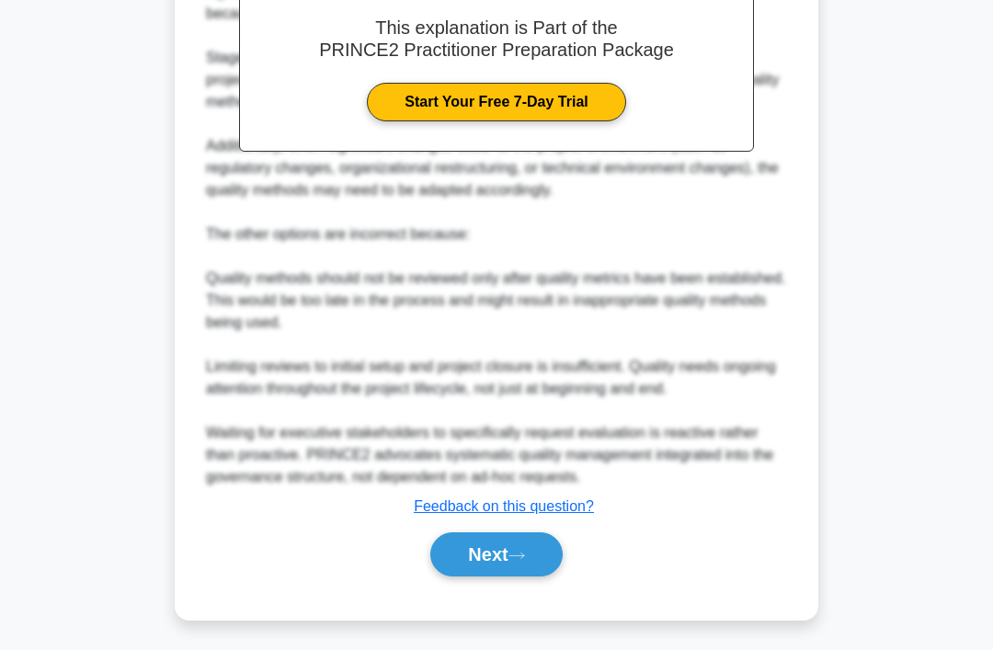
click at [507, 577] on button "Next" at bounding box center [497, 555] width 132 height 44
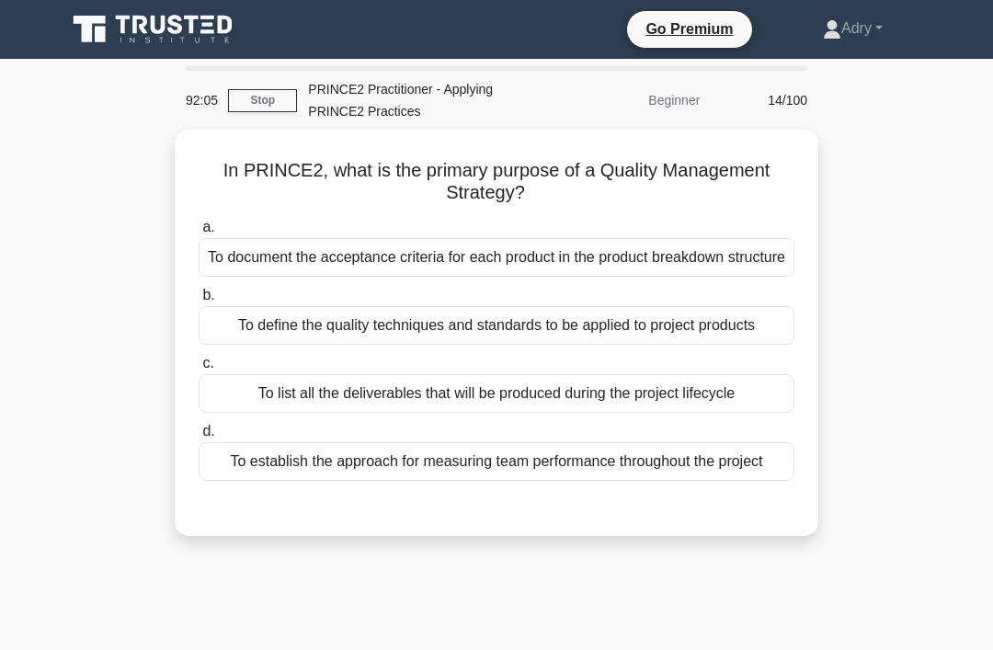
scroll to position [6, 0]
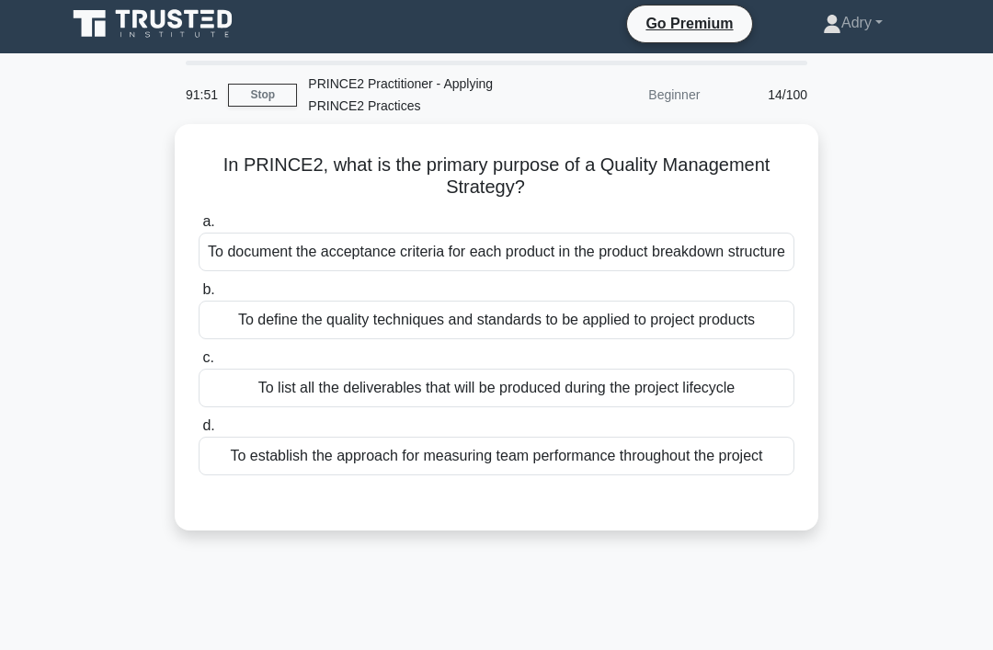
click at [647, 339] on div "To define the quality techniques and standards to be applied to project products" at bounding box center [497, 320] width 596 height 39
click at [199, 296] on input "b. To define the quality techniques and standards to be applied to project prod…" at bounding box center [199, 290] width 0 height 12
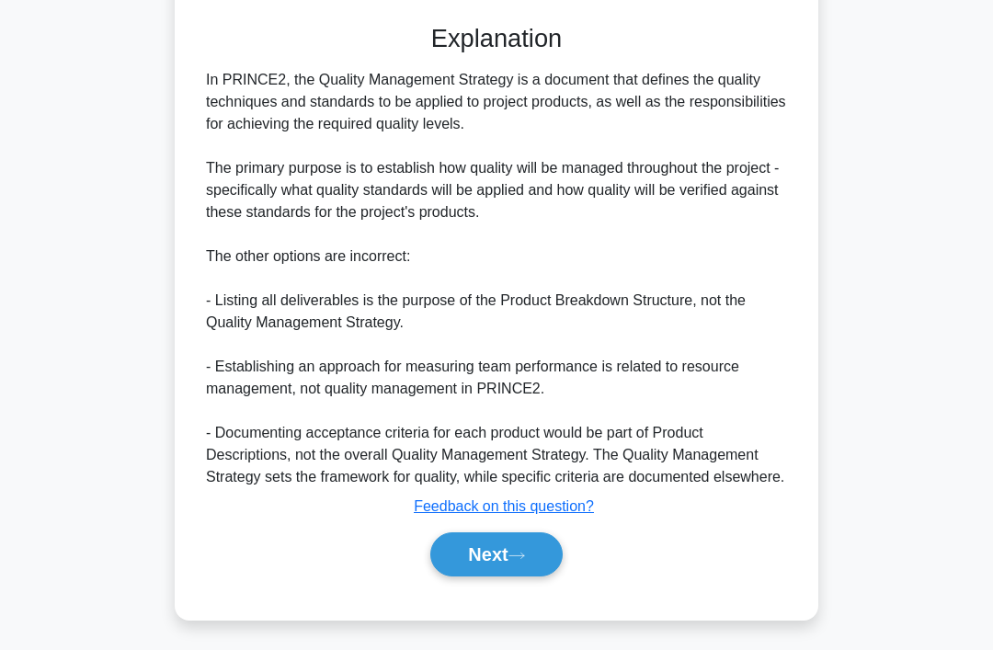
scroll to position [512, 0]
click at [500, 577] on button "Next" at bounding box center [497, 555] width 132 height 44
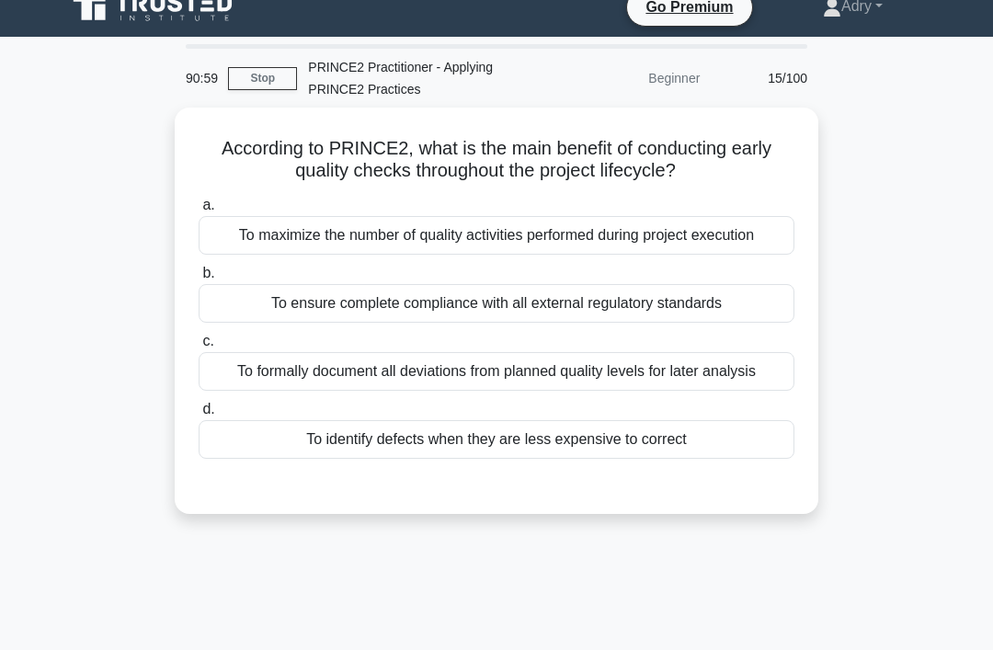
scroll to position [19, 0]
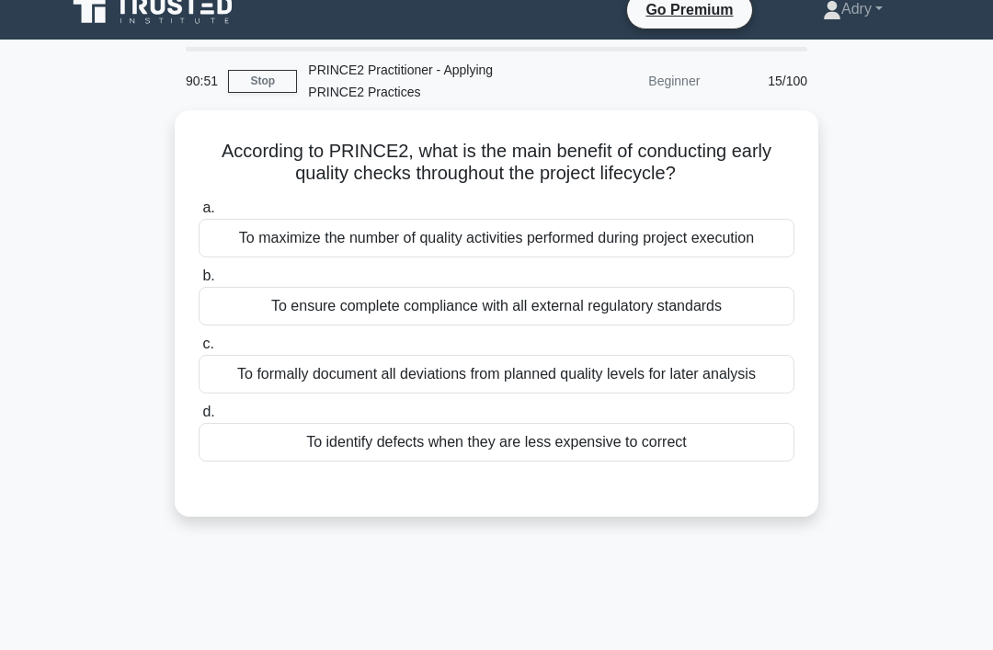
click at [729, 462] on div "To identify defects when they are less expensive to correct" at bounding box center [497, 442] width 596 height 39
click at [199, 419] on input "d. To identify defects when they are less expensive to correct" at bounding box center [199, 413] width 0 height 12
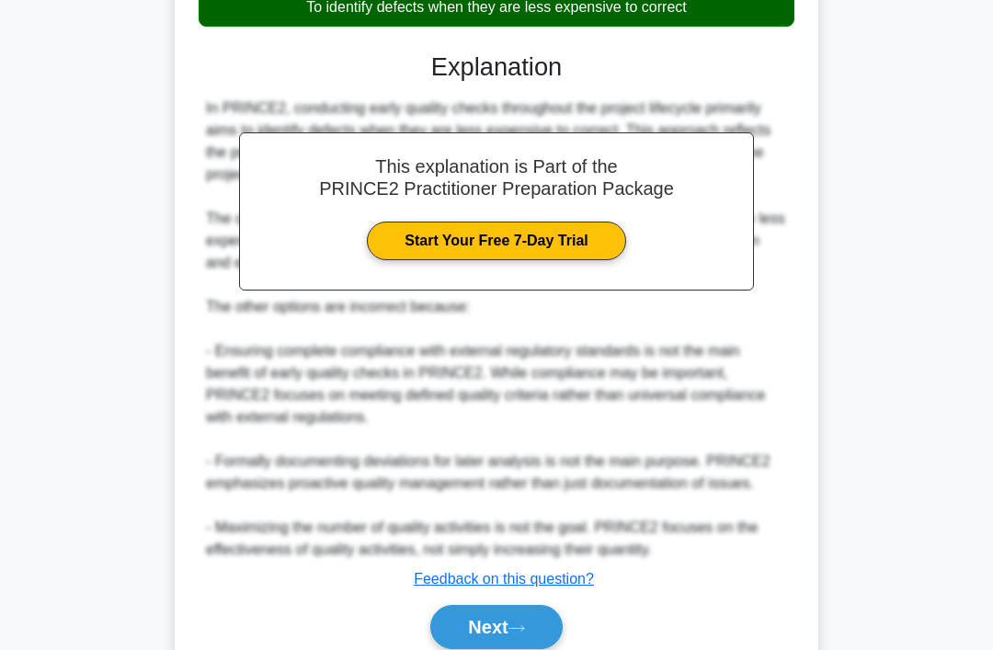
scroll to position [557, 0]
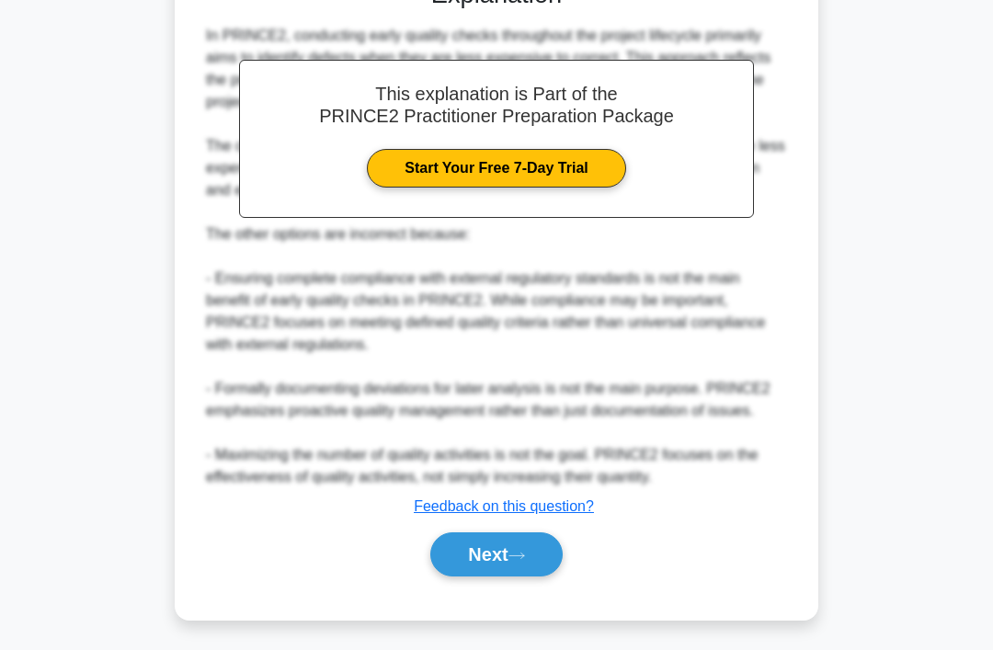
click at [516, 561] on icon at bounding box center [517, 556] width 17 height 10
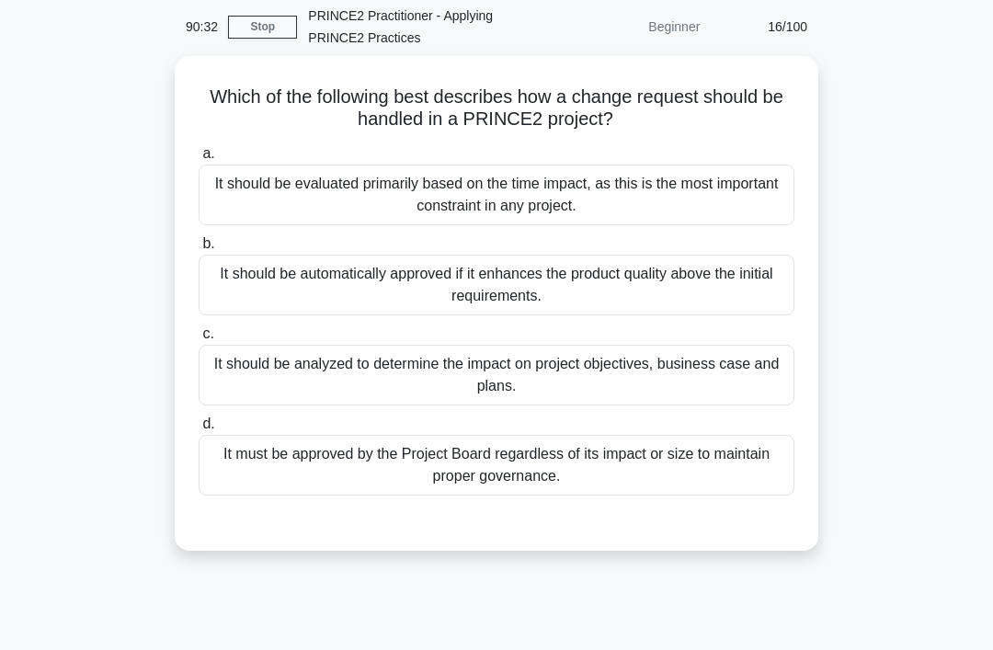
scroll to position [75, 0]
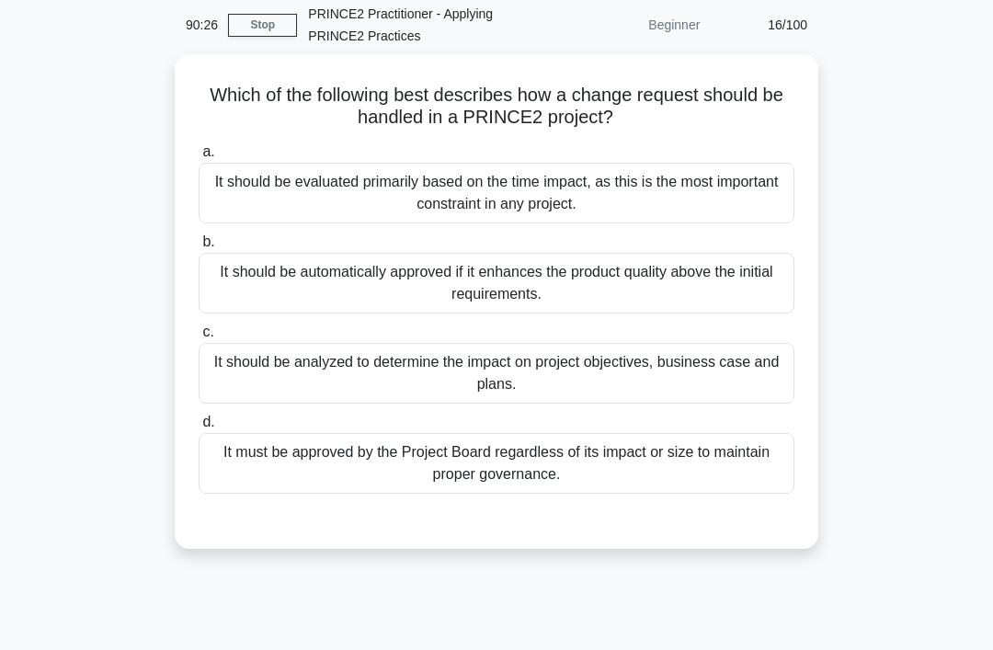
click at [683, 380] on div "It should be analyzed to determine the impact on project objectives, business c…" at bounding box center [497, 373] width 596 height 61
click at [199, 339] on input "c. It should be analyzed to determine the impact on project objectives, busines…" at bounding box center [199, 333] width 0 height 12
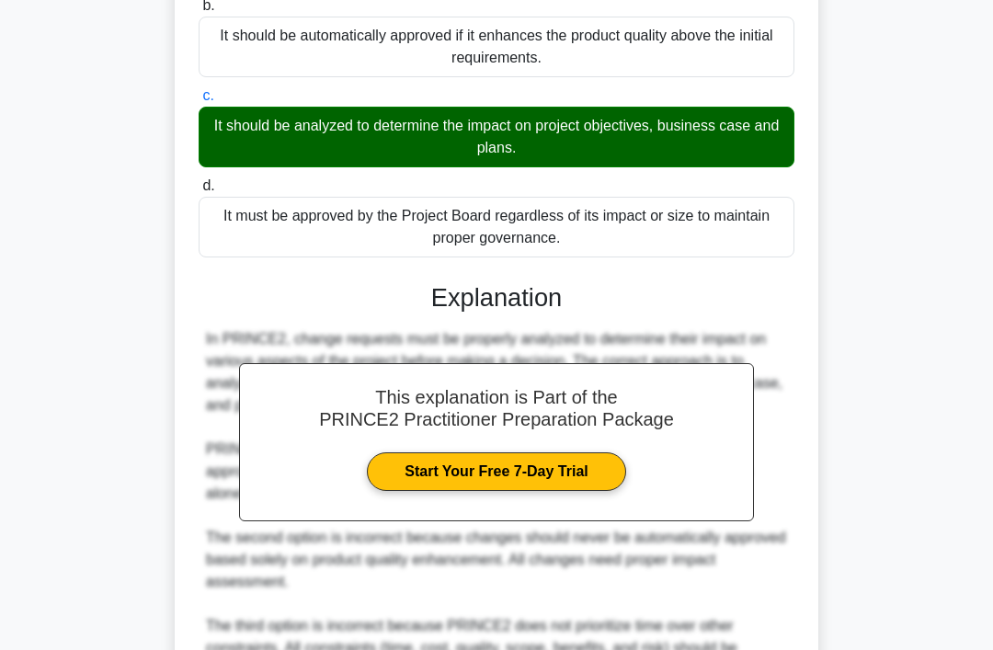
scroll to position [579, 0]
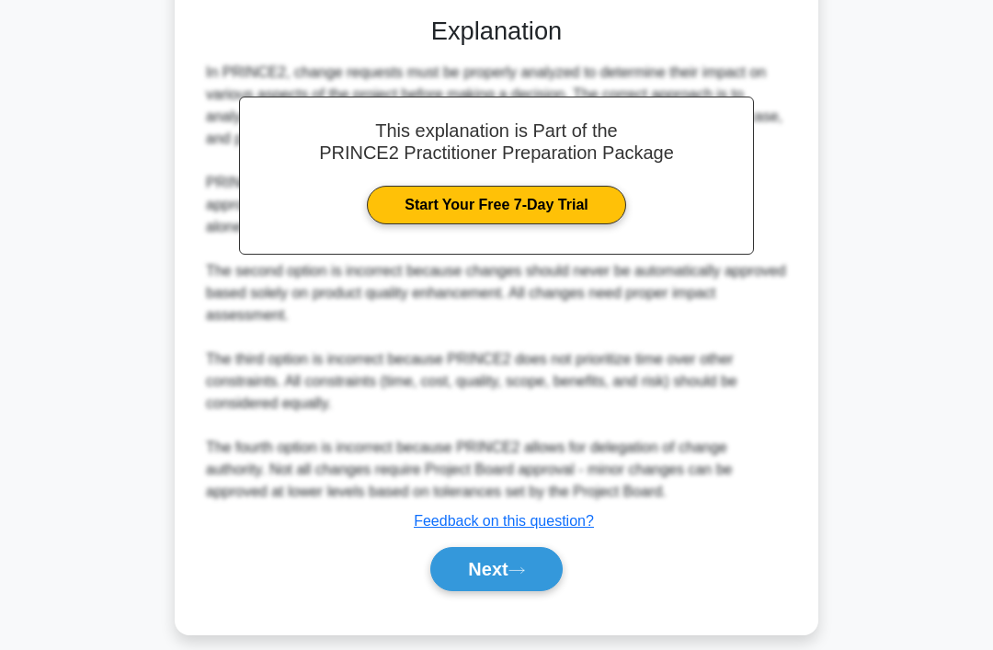
click at [518, 576] on icon at bounding box center [517, 571] width 17 height 10
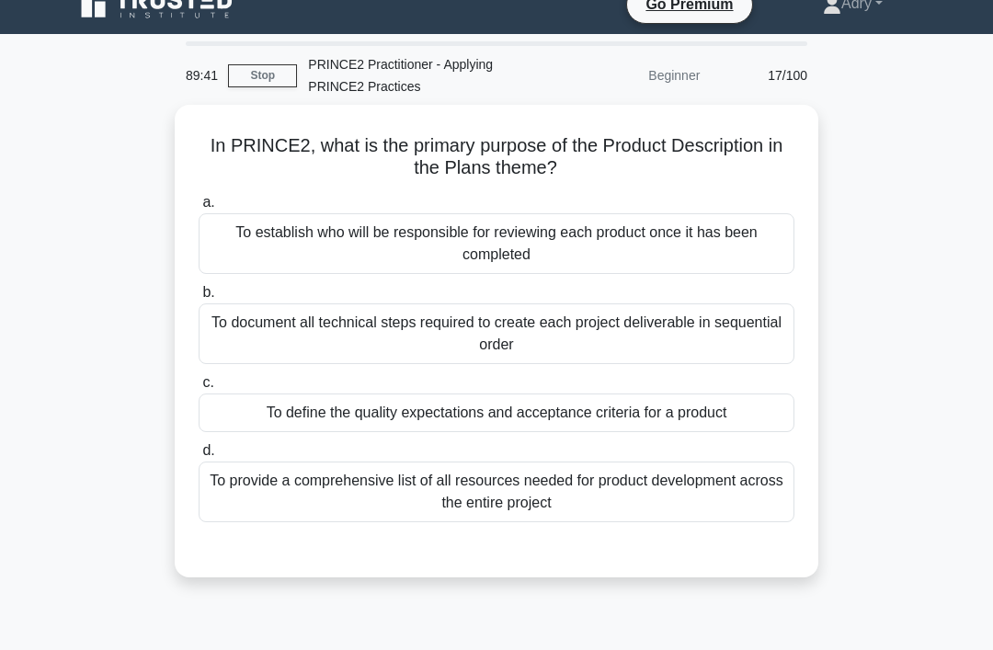
scroll to position [28, 0]
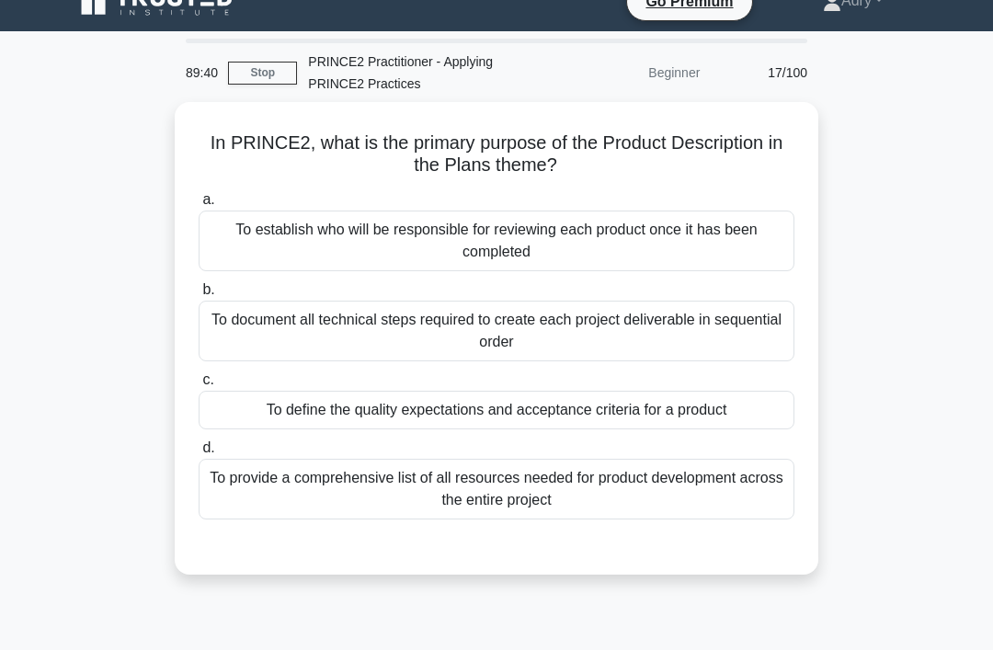
click at [685, 407] on div "To define the quality expectations and acceptance criteria for a product" at bounding box center [497, 410] width 596 height 39
click at [199, 386] on input "c. To define the quality expectations and acceptance criteria for a product" at bounding box center [199, 380] width 0 height 12
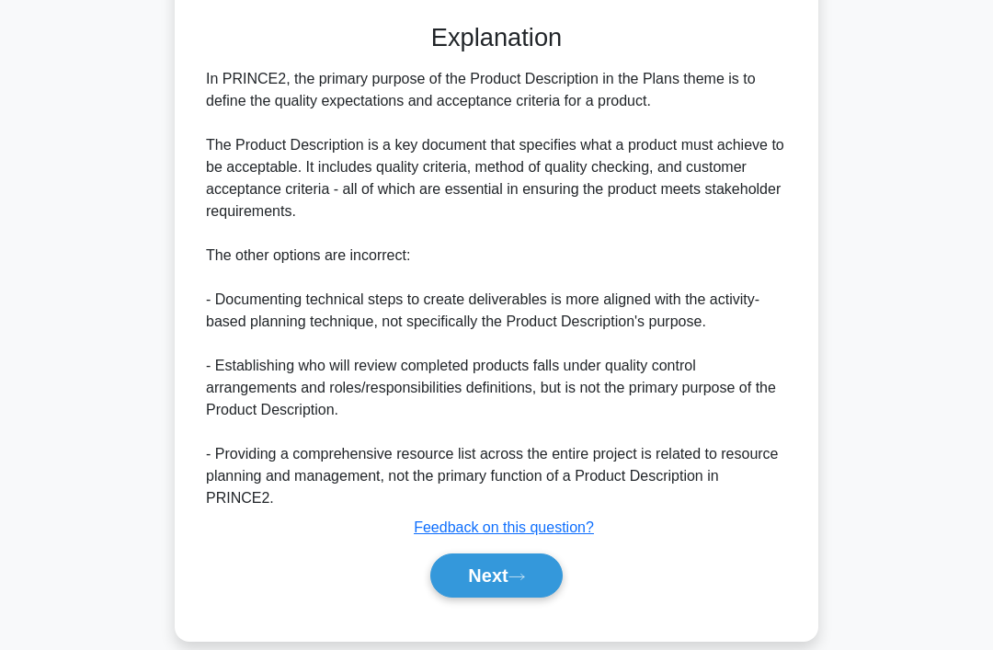
scroll to position [557, 0]
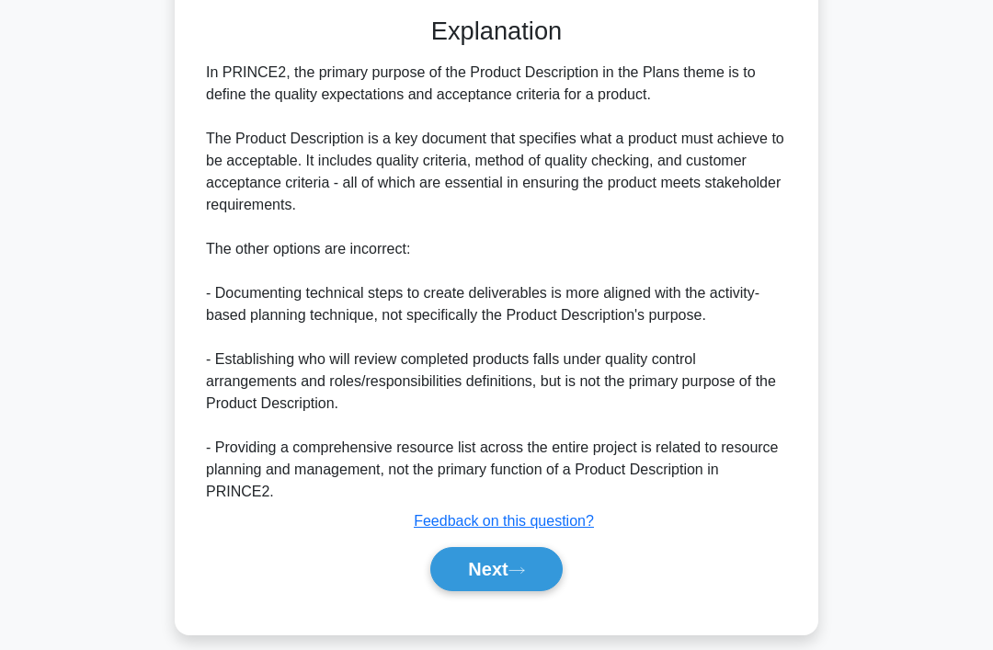
click at [516, 576] on icon at bounding box center [517, 571] width 17 height 10
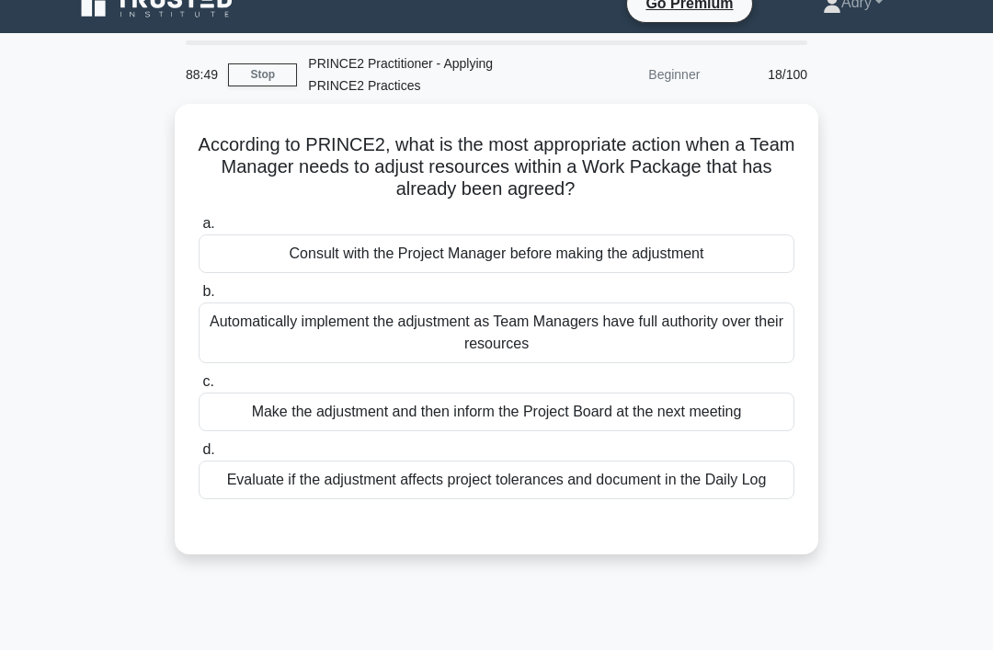
scroll to position [22, 0]
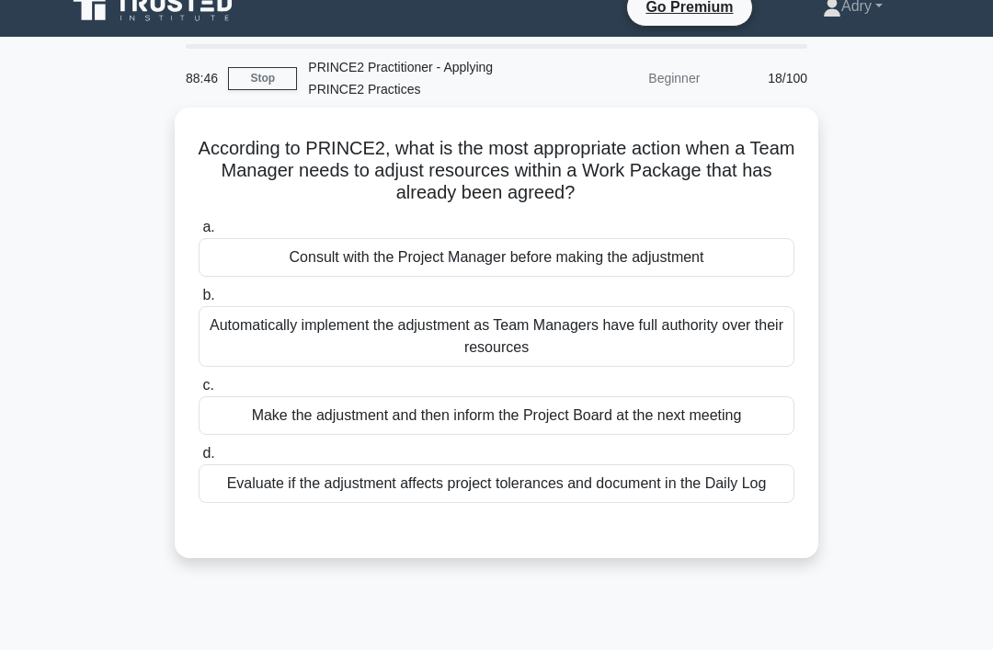
click at [732, 259] on div "Consult with the Project Manager before making the adjustment" at bounding box center [497, 257] width 596 height 39
click at [199, 234] on input "a. Consult with the Project Manager before making the adjustment" at bounding box center [199, 228] width 0 height 12
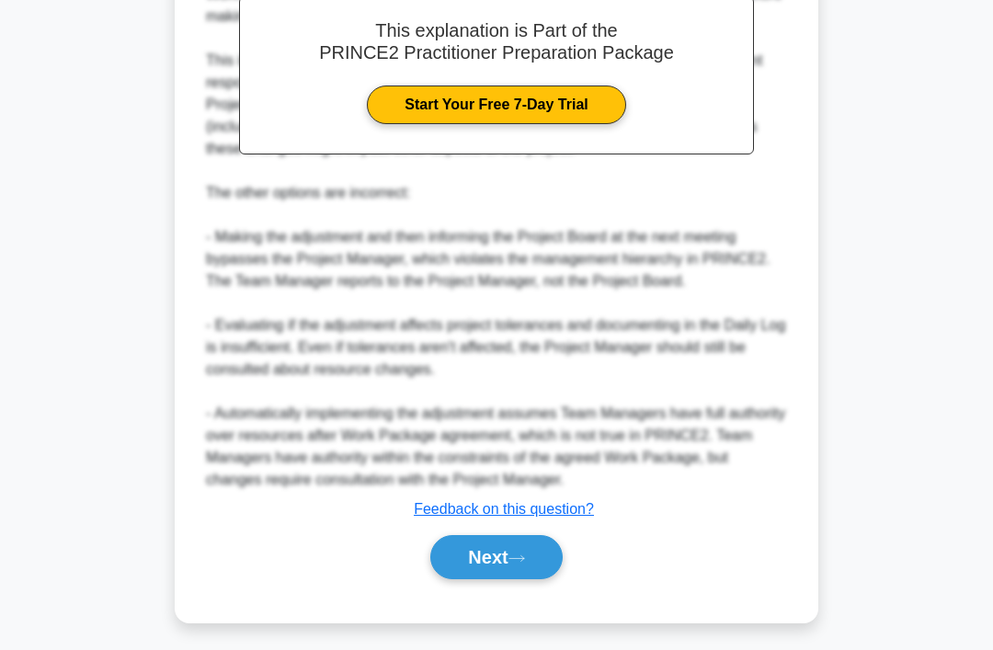
scroll to position [667, 0]
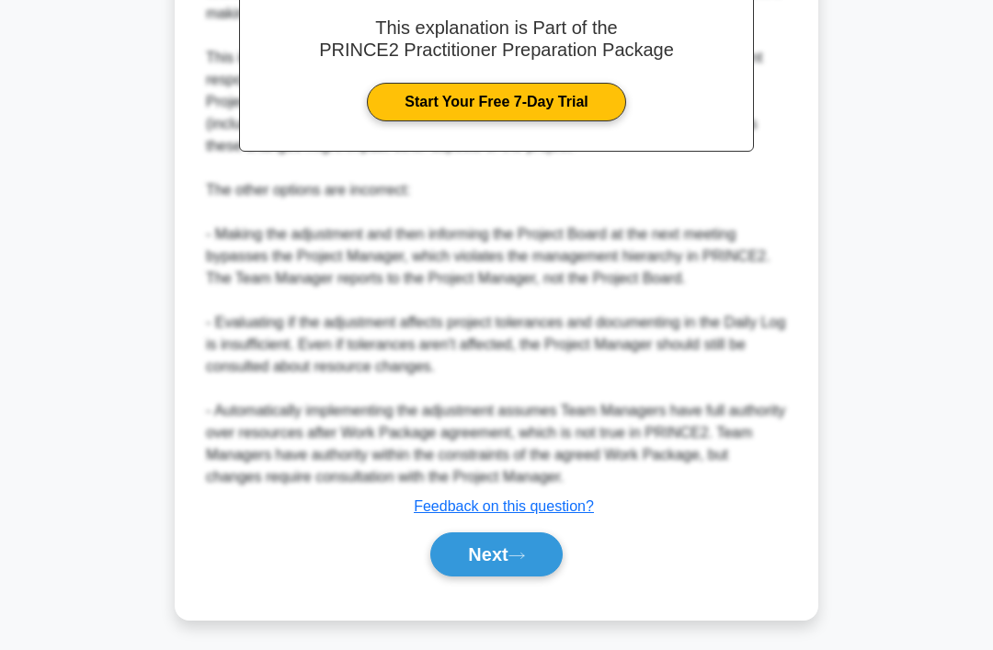
click at [509, 577] on button "Next" at bounding box center [497, 555] width 132 height 44
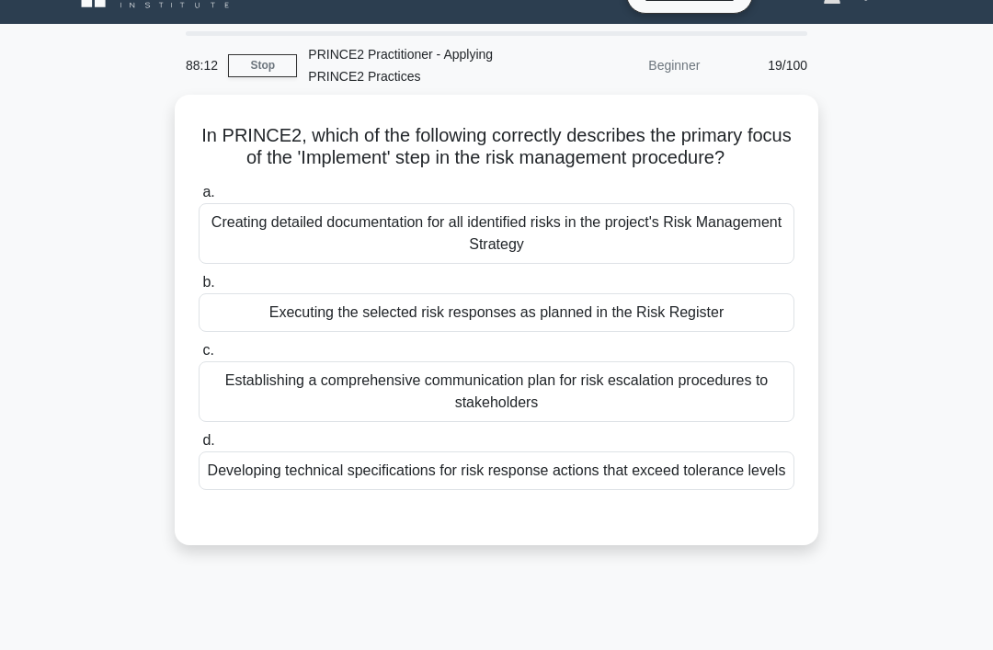
scroll to position [34, 0]
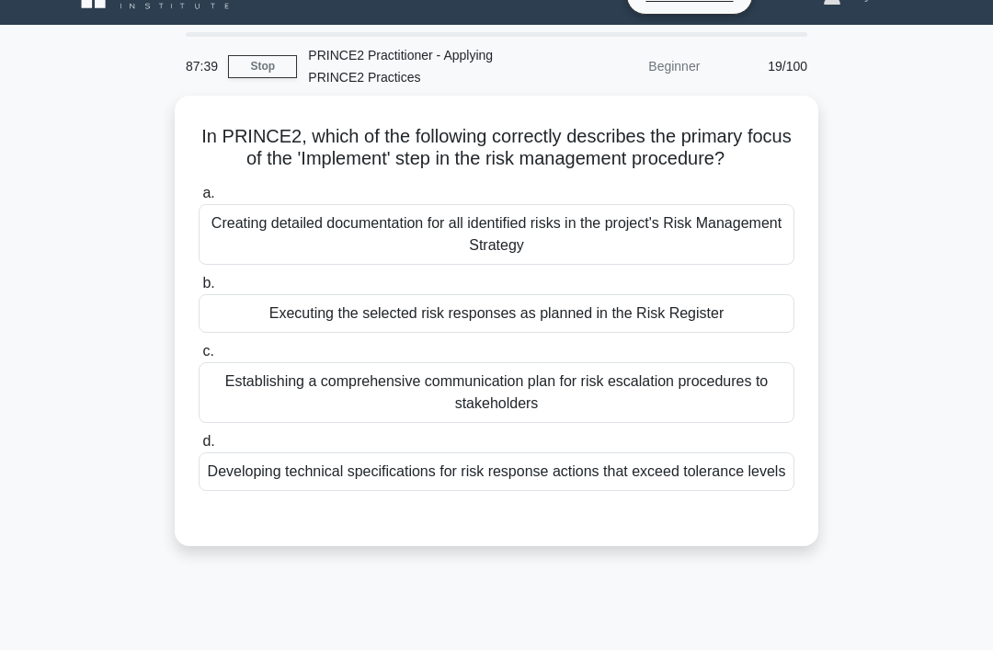
click at [738, 333] on div "Executing the selected risk responses as planned in the Risk Register" at bounding box center [497, 313] width 596 height 39
click at [199, 290] on input "b. Executing the selected risk responses as planned in the Risk Register" at bounding box center [199, 284] width 0 height 12
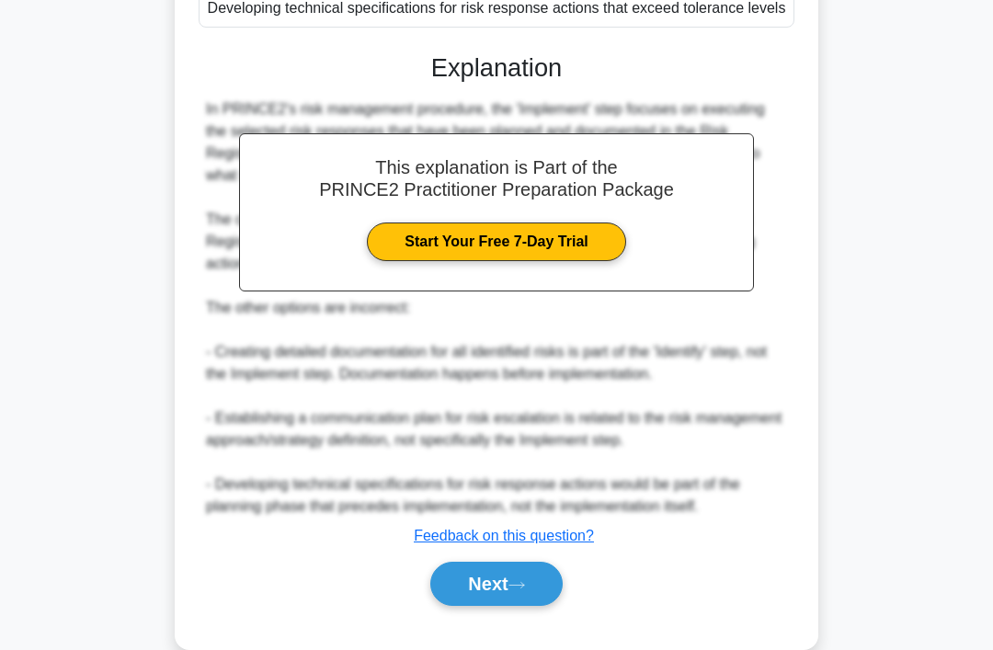
scroll to position [601, 0]
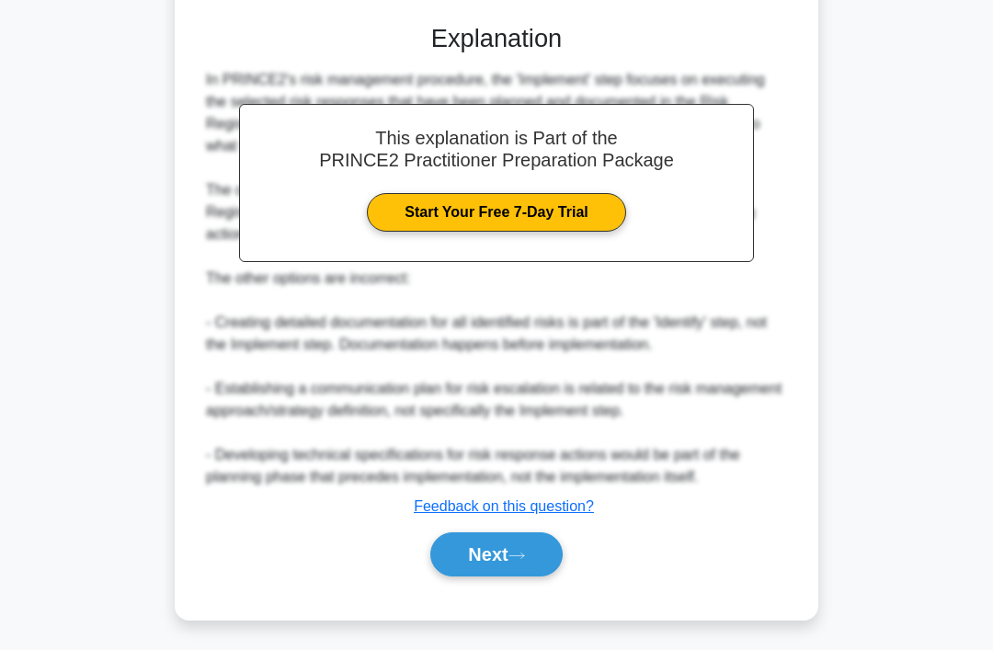
click at [522, 577] on button "Next" at bounding box center [497, 555] width 132 height 44
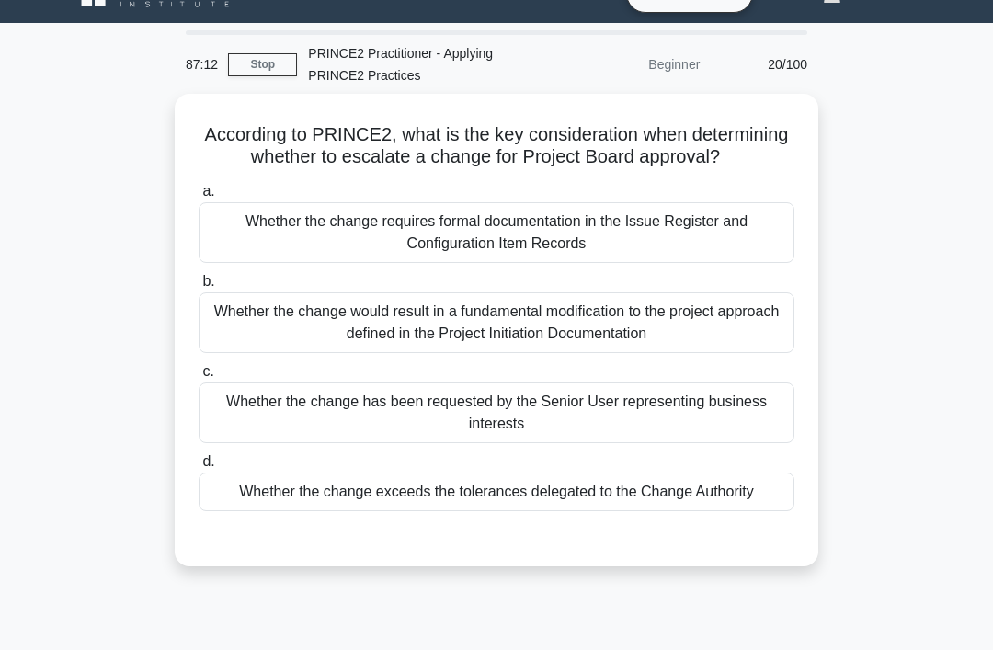
scroll to position [34, 0]
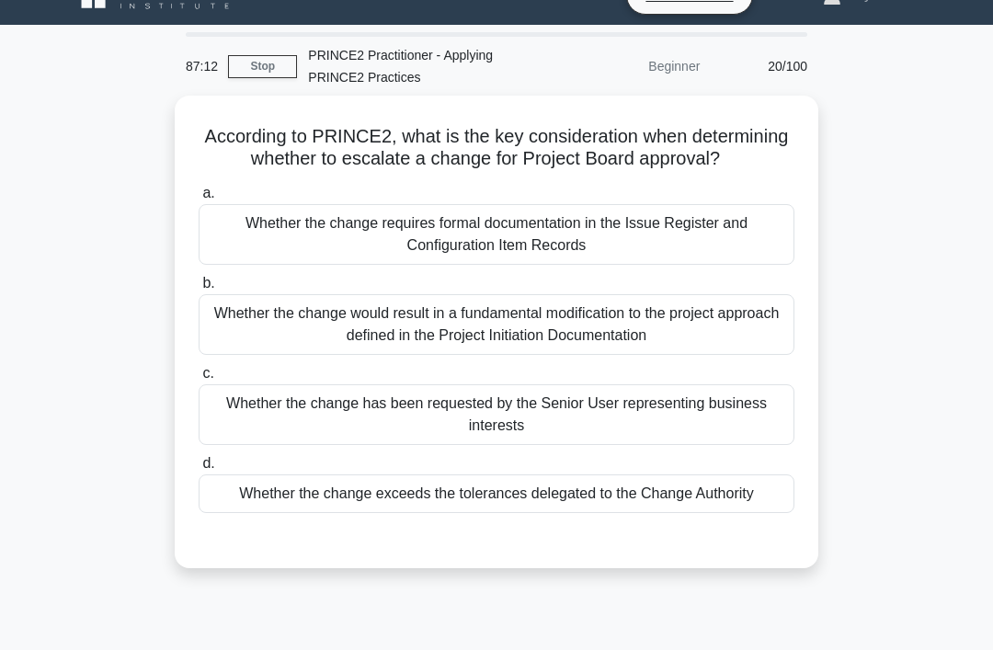
click at [723, 513] on div "Whether the change exceeds the tolerances delegated to the Change Authority" at bounding box center [497, 494] width 596 height 39
click at [199, 470] on input "d. Whether the change exceeds the tolerances delegated to the Change Authority" at bounding box center [199, 464] width 0 height 12
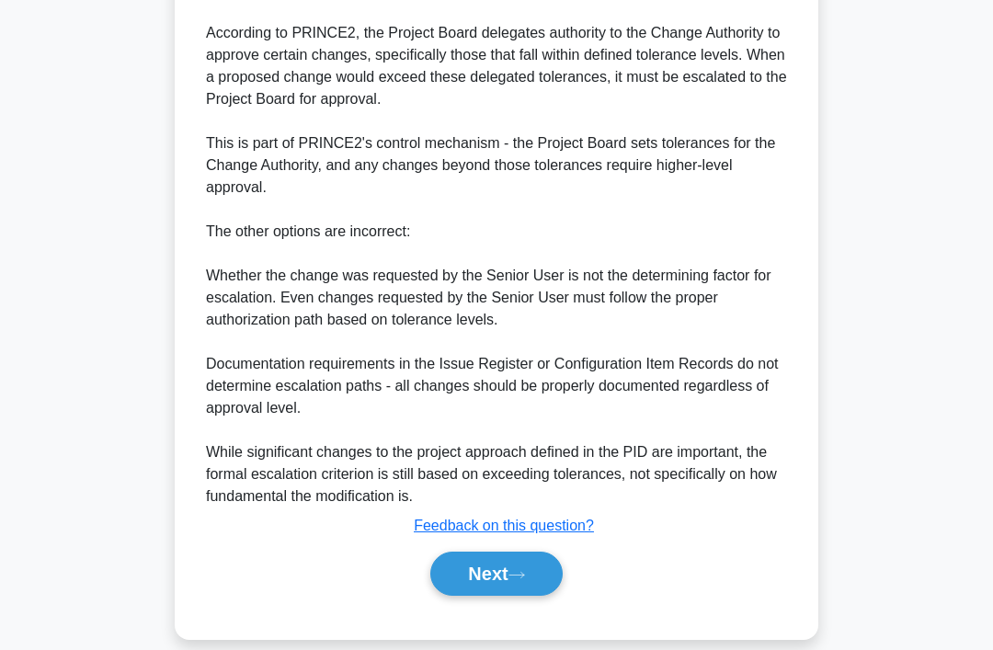
scroll to position [689, 0]
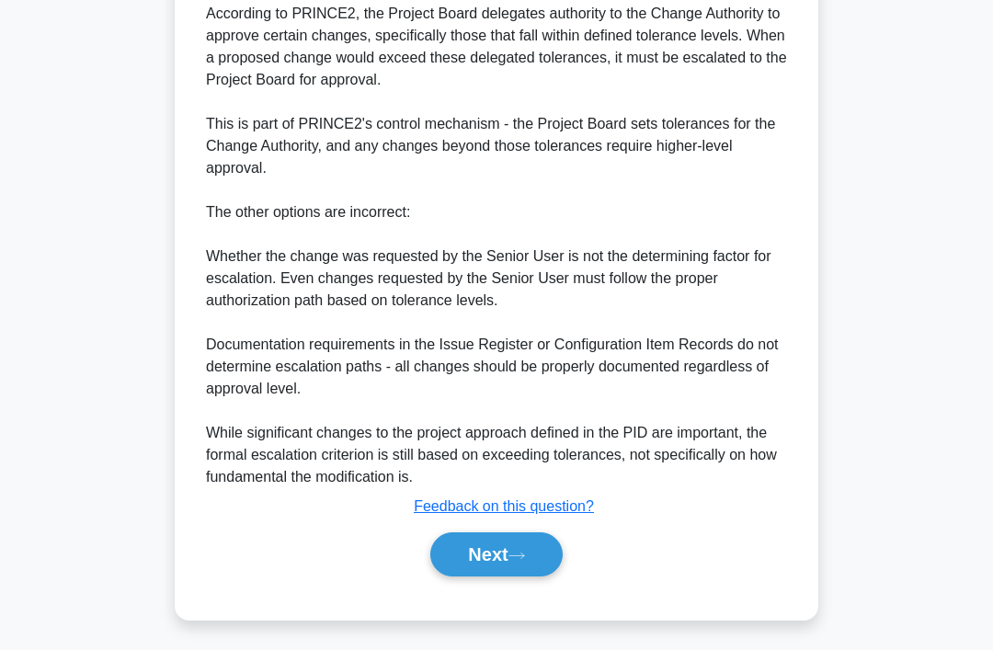
click at [503, 577] on button "Next" at bounding box center [497, 555] width 132 height 44
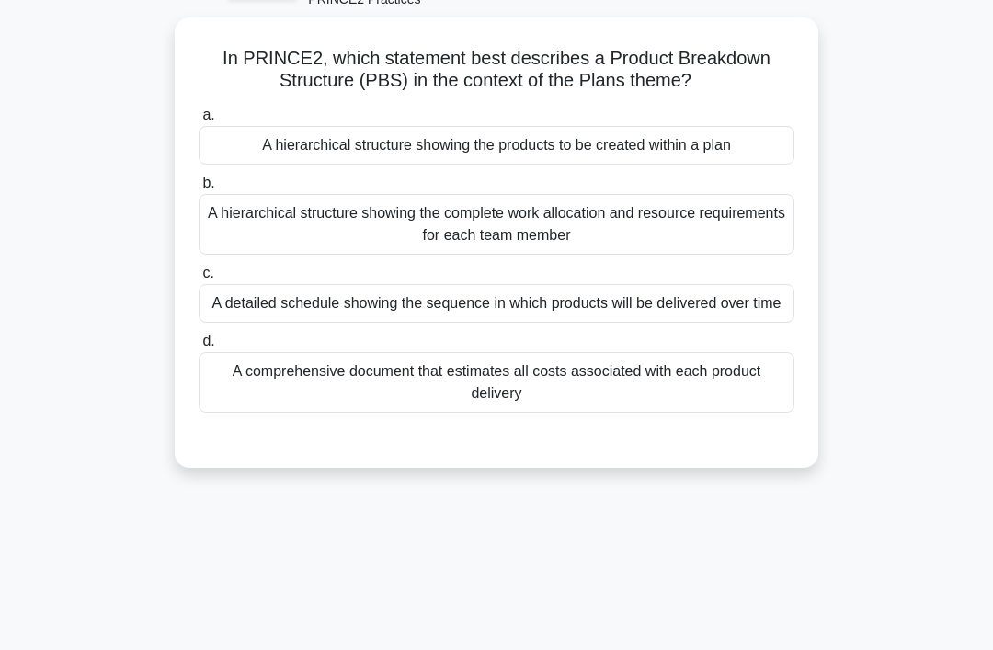
scroll to position [113, 0]
click at [740, 149] on div "A hierarchical structure showing the products to be created within a plan" at bounding box center [497, 144] width 596 height 39
click at [199, 121] on input "a. A hierarchical structure showing the products to be created within a plan" at bounding box center [199, 115] width 0 height 12
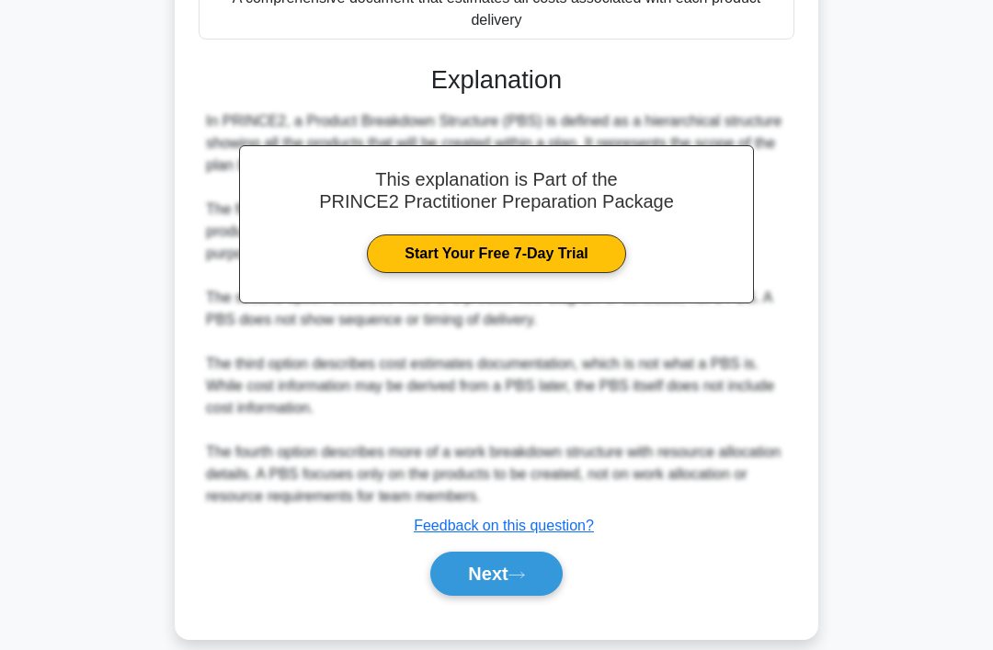
scroll to position [490, 0]
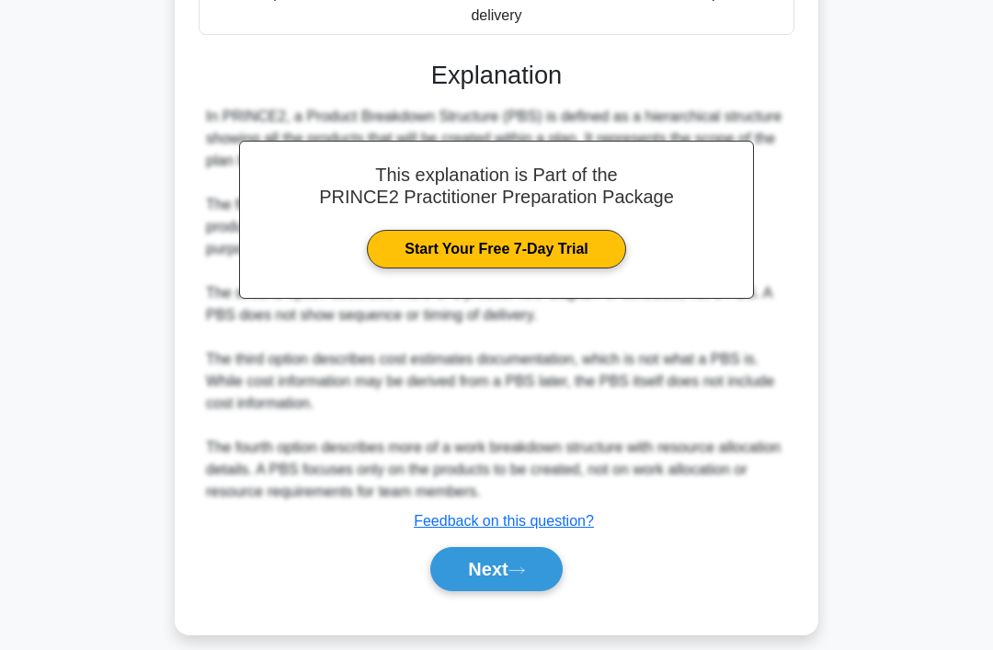
click at [506, 591] on button "Next" at bounding box center [497, 569] width 132 height 44
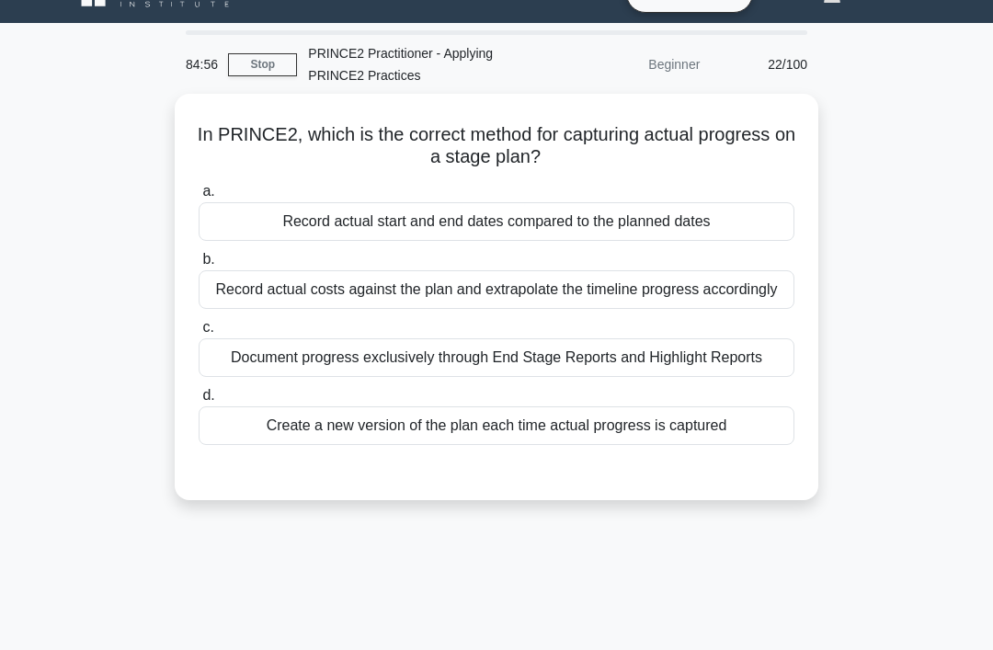
scroll to position [38, 0]
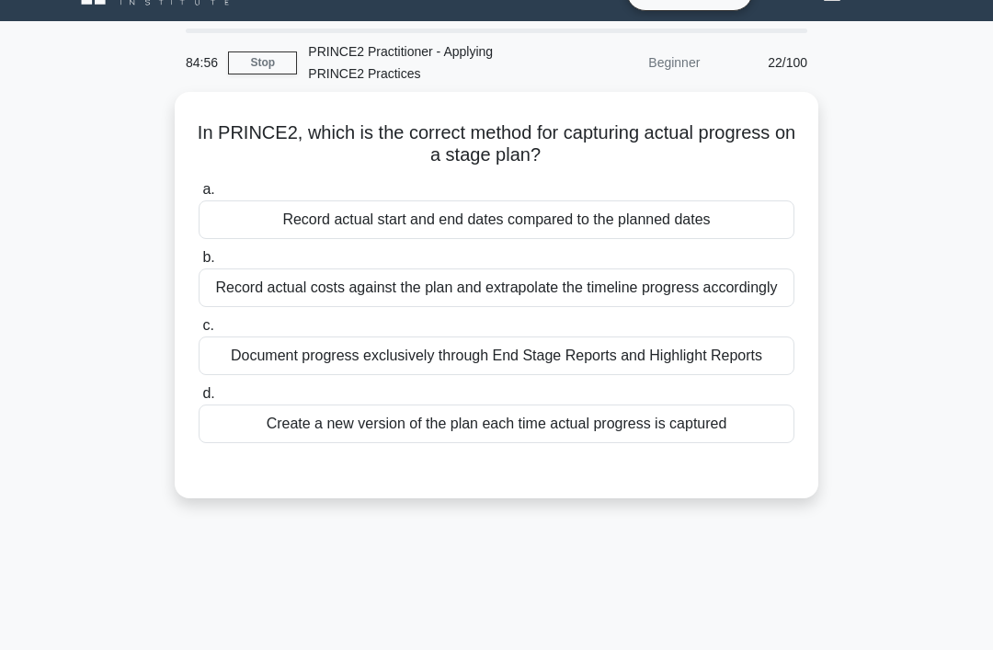
click at [736, 443] on div "Create a new version of the plan each time actual progress is captured" at bounding box center [497, 424] width 596 height 39
click at [199, 400] on input "d. Create a new version of the plan each time actual progress is captured" at bounding box center [199, 394] width 0 height 12
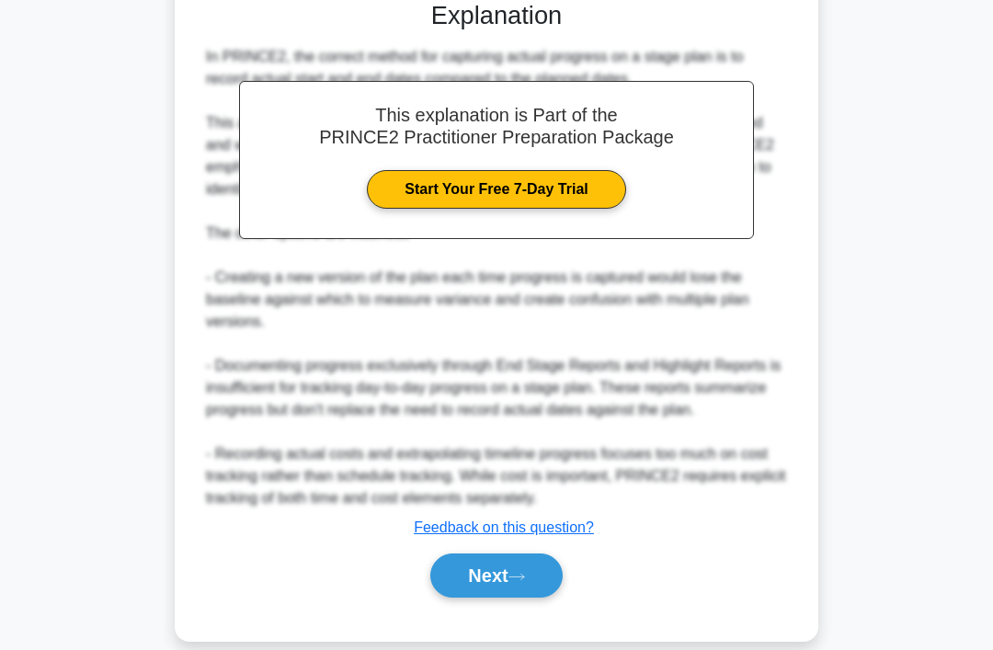
scroll to position [536, 0]
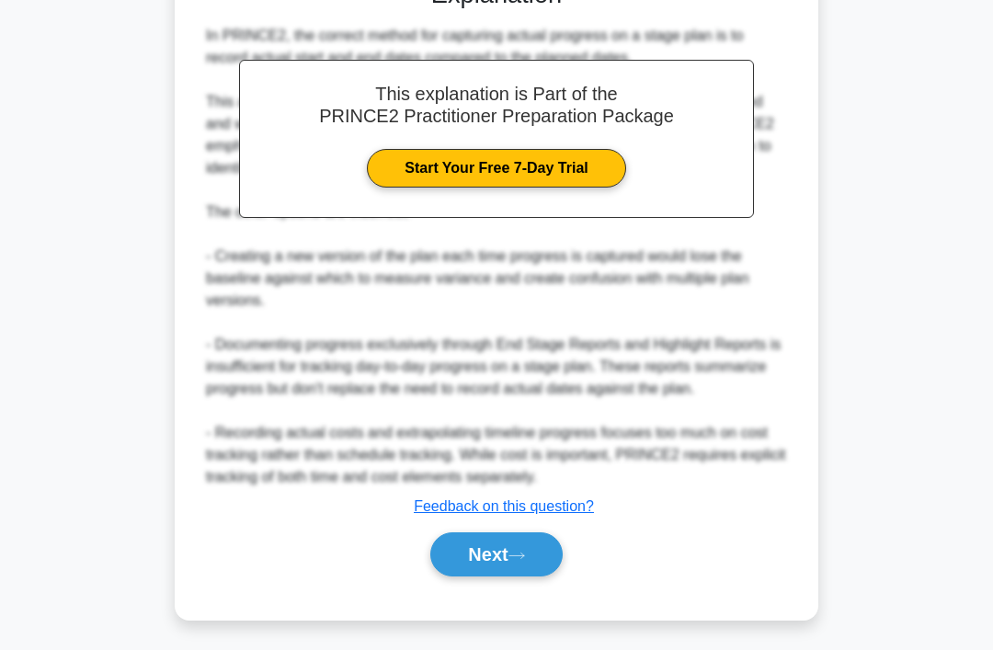
click at [487, 577] on button "Next" at bounding box center [497, 555] width 132 height 44
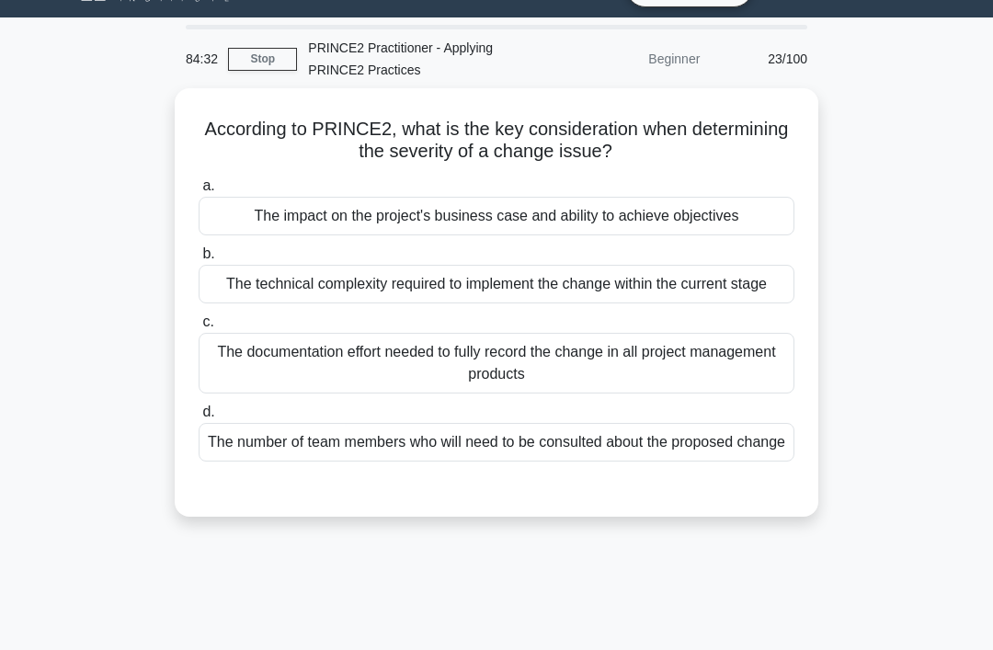
scroll to position [53, 0]
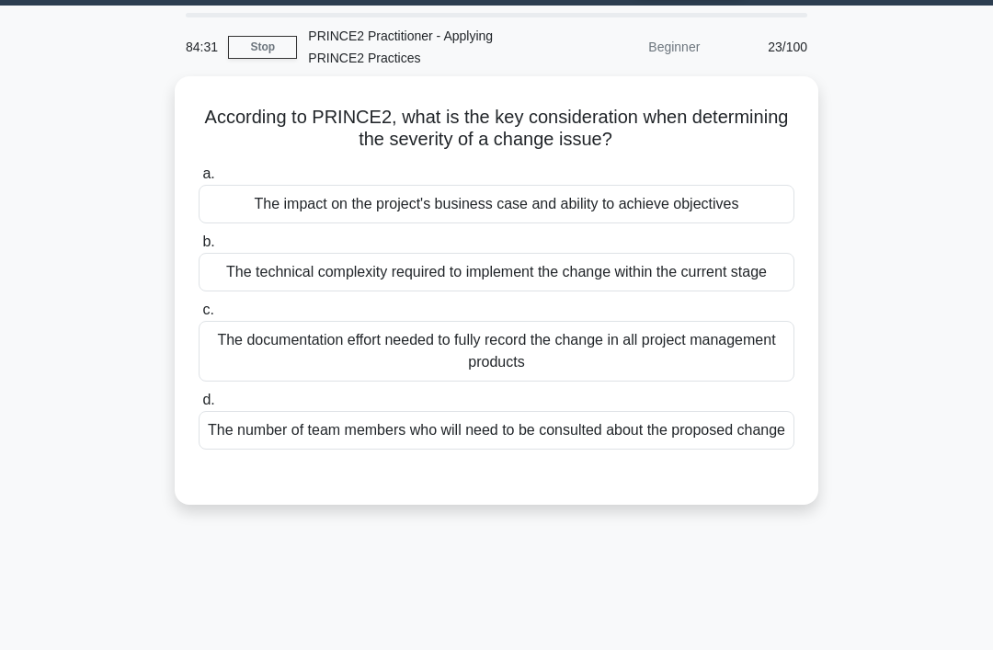
click at [717, 189] on div "The impact on the project's business case and ability to achieve objectives" at bounding box center [497, 204] width 596 height 39
click at [199, 180] on input "a. The impact on the project's business case and ability to achieve objectives" at bounding box center [199, 174] width 0 height 12
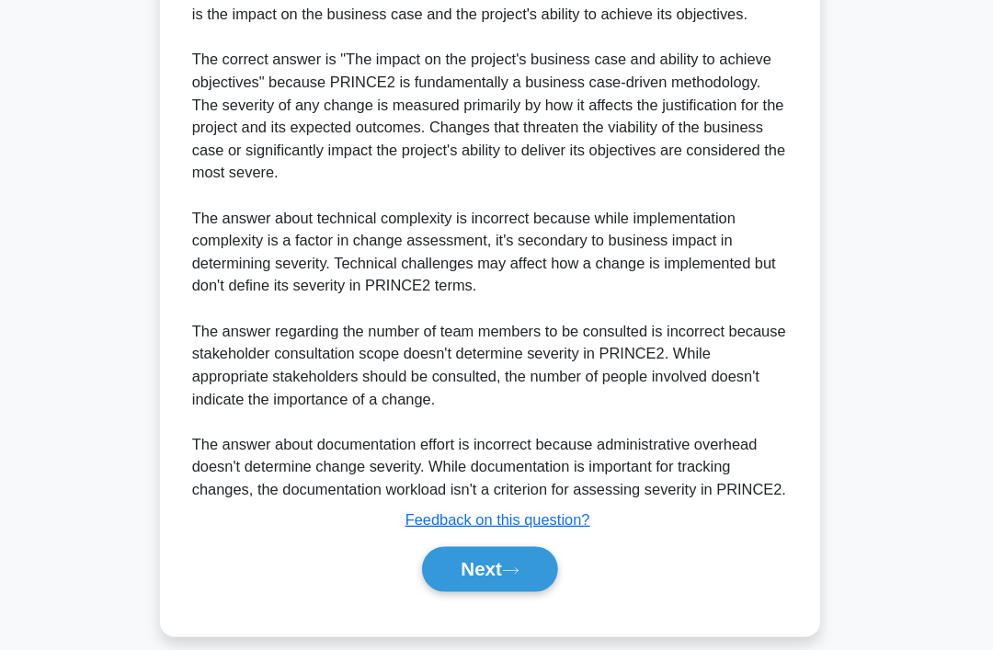
scroll to position [662, 0]
click at [491, 577] on button "Next" at bounding box center [497, 555] width 132 height 44
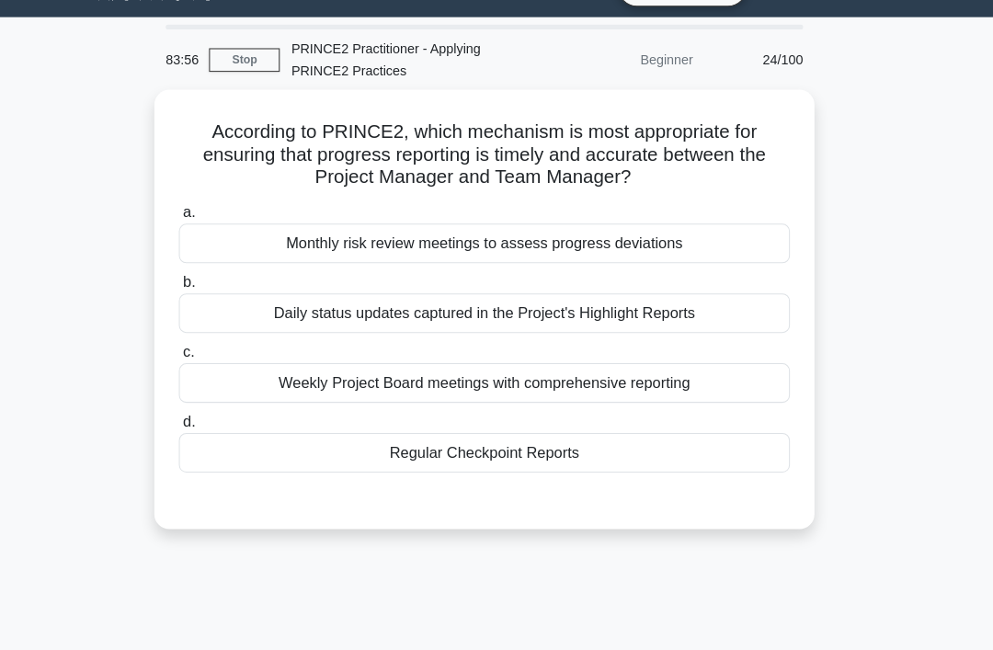
scroll to position [43, 0]
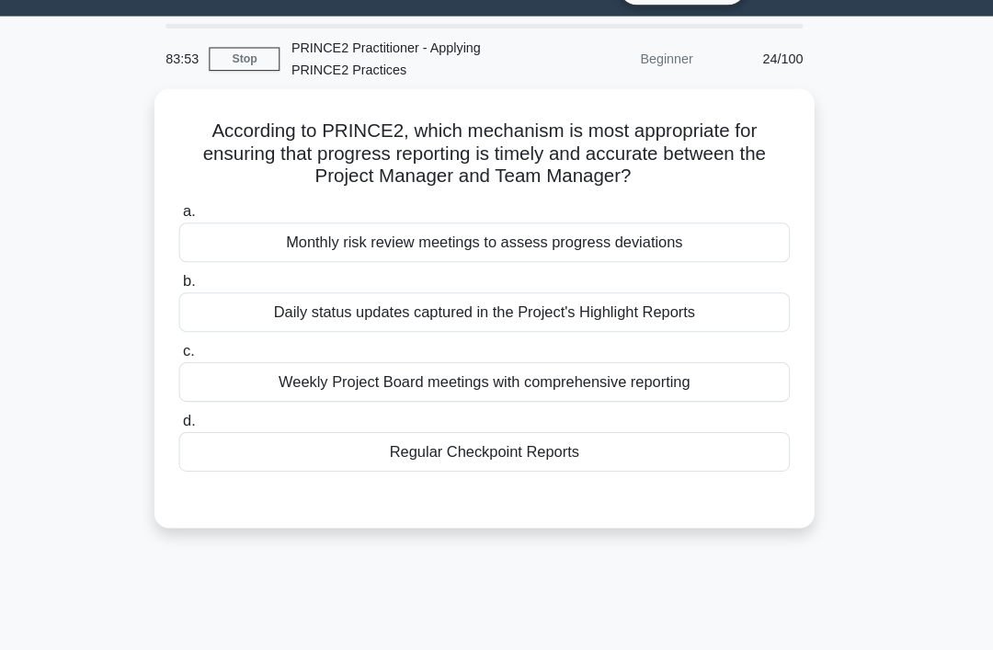
click at [683, 432] on div "Regular Checkpoint Reports" at bounding box center [497, 440] width 596 height 39
click at [199, 417] on input "d. Regular Checkpoint Reports" at bounding box center [199, 411] width 0 height 12
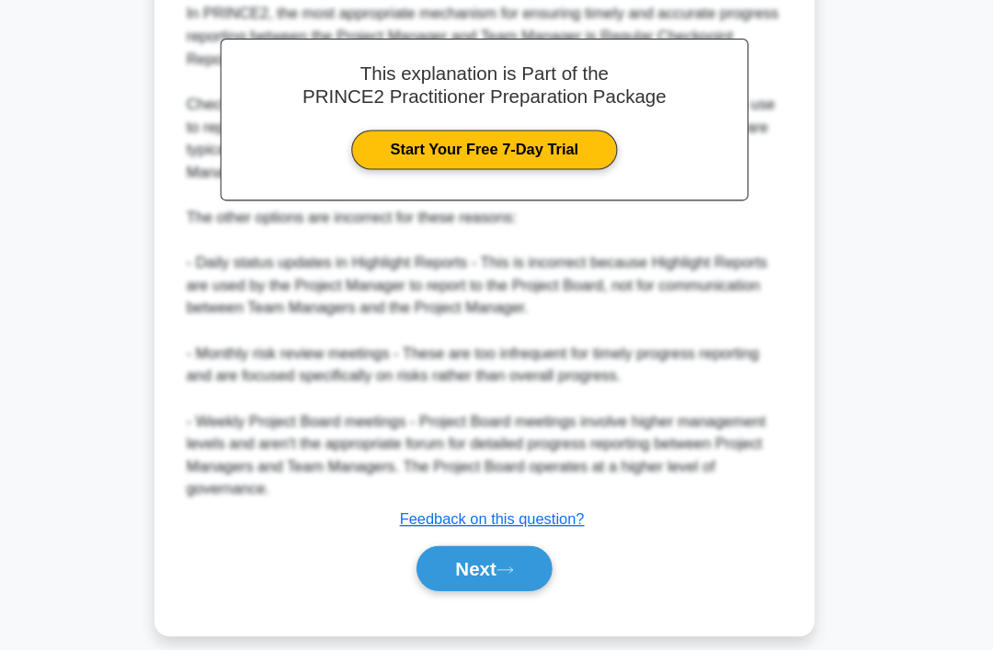
click at [485, 577] on button "Next" at bounding box center [497, 555] width 132 height 44
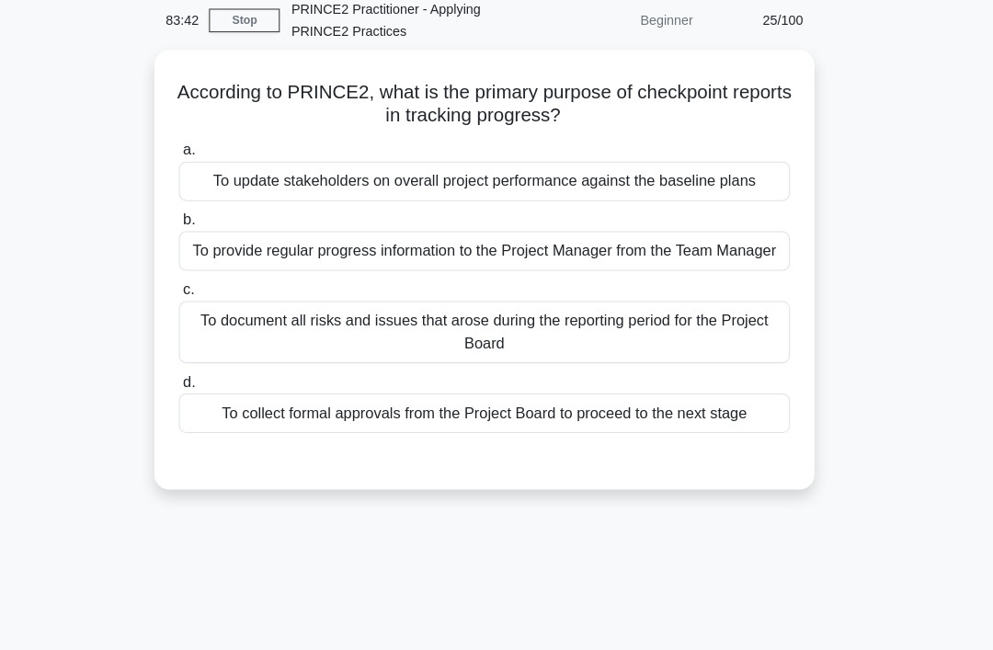
scroll to position [83, 0]
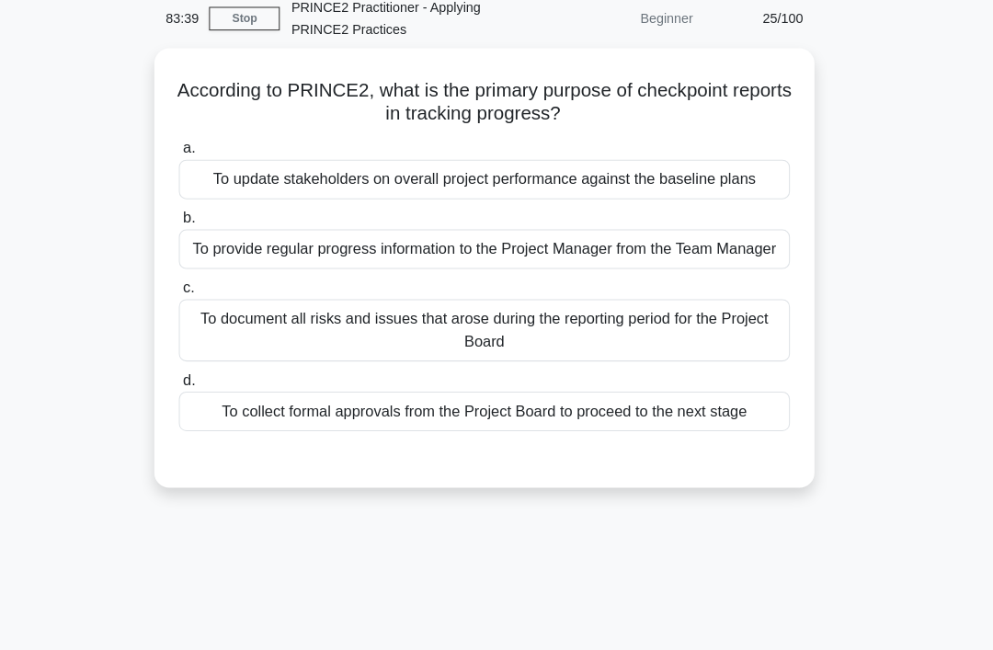
click at [661, 262] on div "To provide regular progress information to the Project Manager from the Team Ma…" at bounding box center [497, 243] width 596 height 39
click at [199, 219] on input "b. To provide regular progress information to the Project Manager from the Team…" at bounding box center [199, 213] width 0 height 12
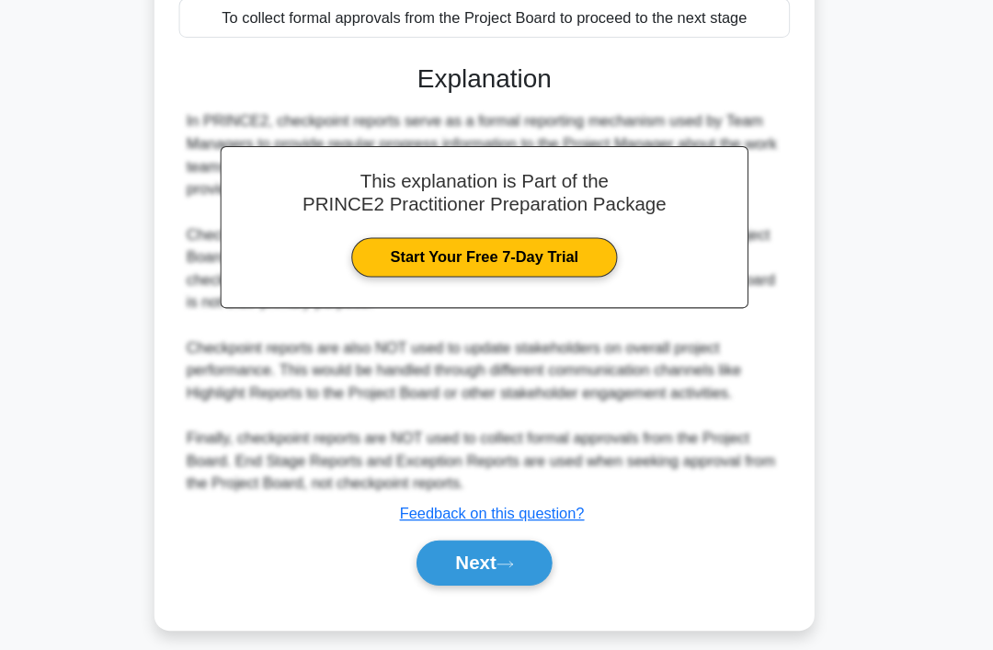
scroll to position [530, 0]
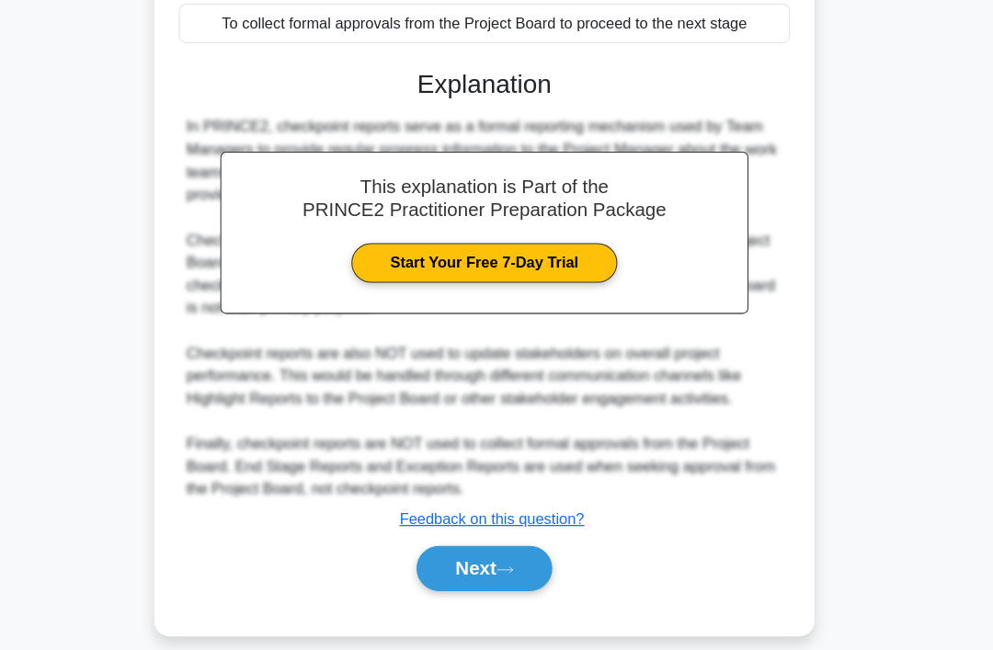
click at [497, 577] on button "Next" at bounding box center [497, 555] width 132 height 44
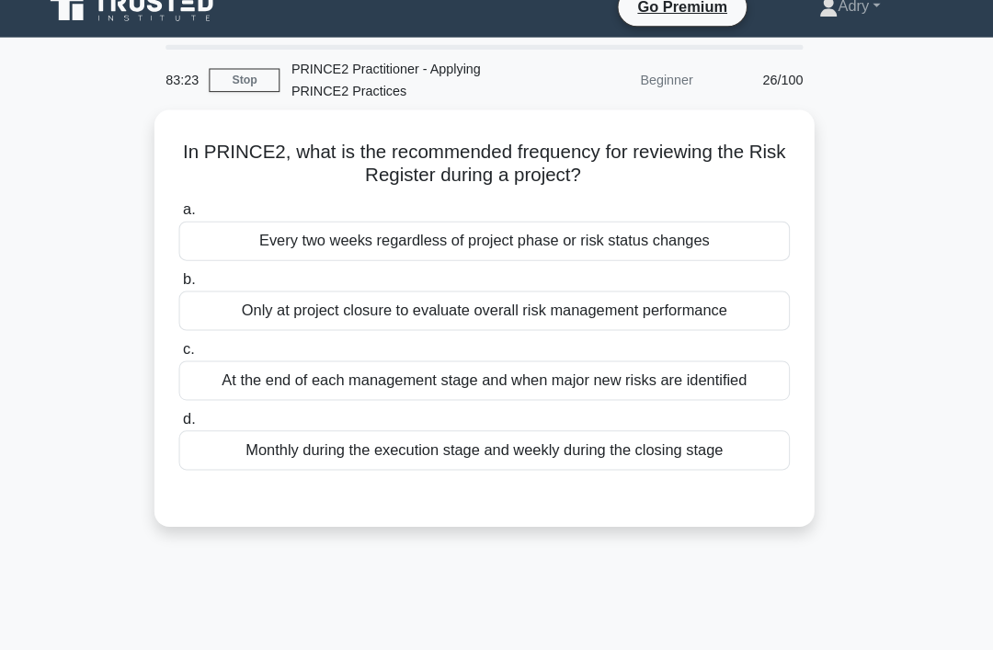
scroll to position [22, 0]
click at [683, 382] on div "At the end of each management stage and when major new risks are identified" at bounding box center [497, 371] width 596 height 39
click at [199, 348] on input "c. At the end of each management stage and when major new risks are identified" at bounding box center [199, 342] width 0 height 12
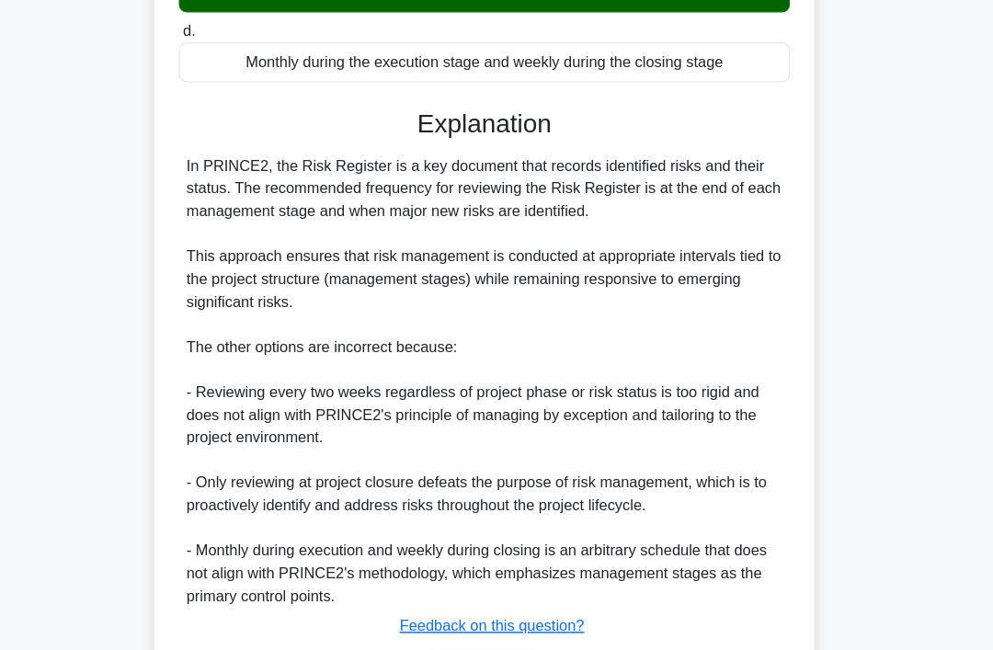
scroll to position [416, 0]
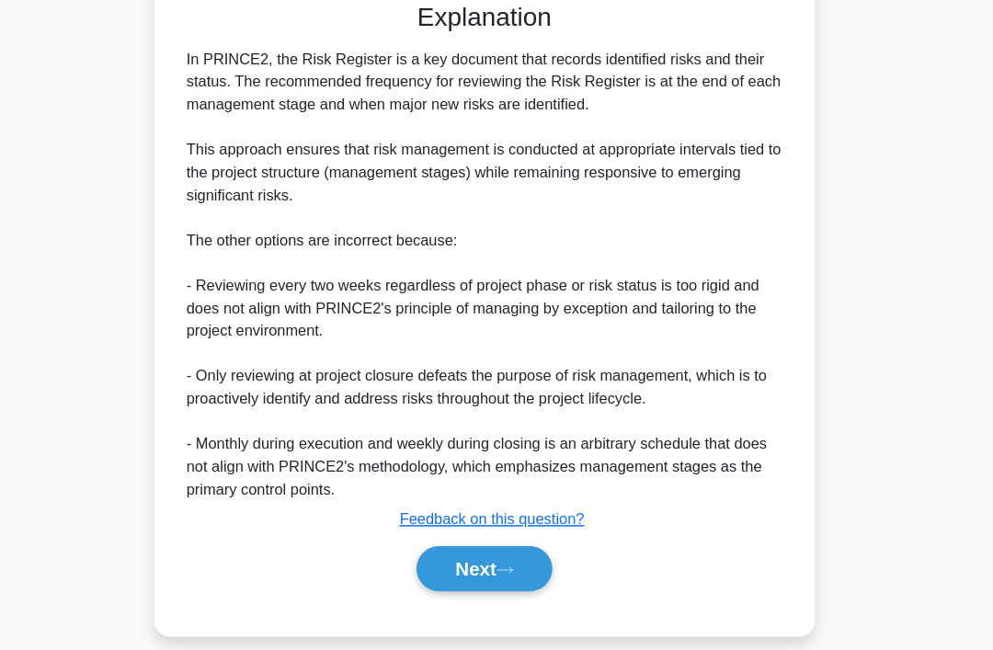
click at [509, 561] on icon at bounding box center [517, 556] width 17 height 10
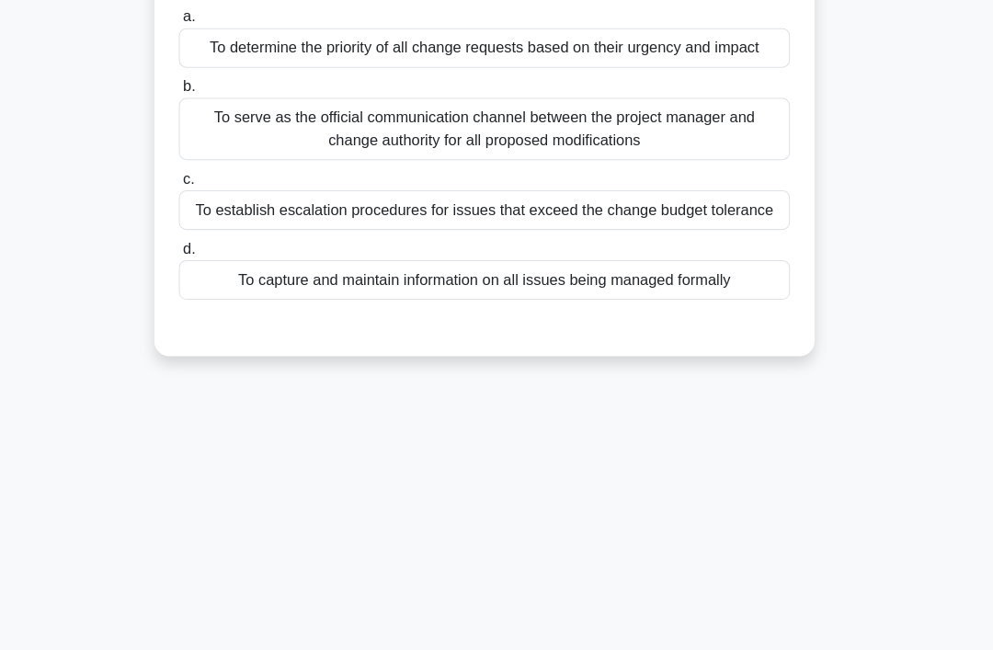
scroll to position [0, 0]
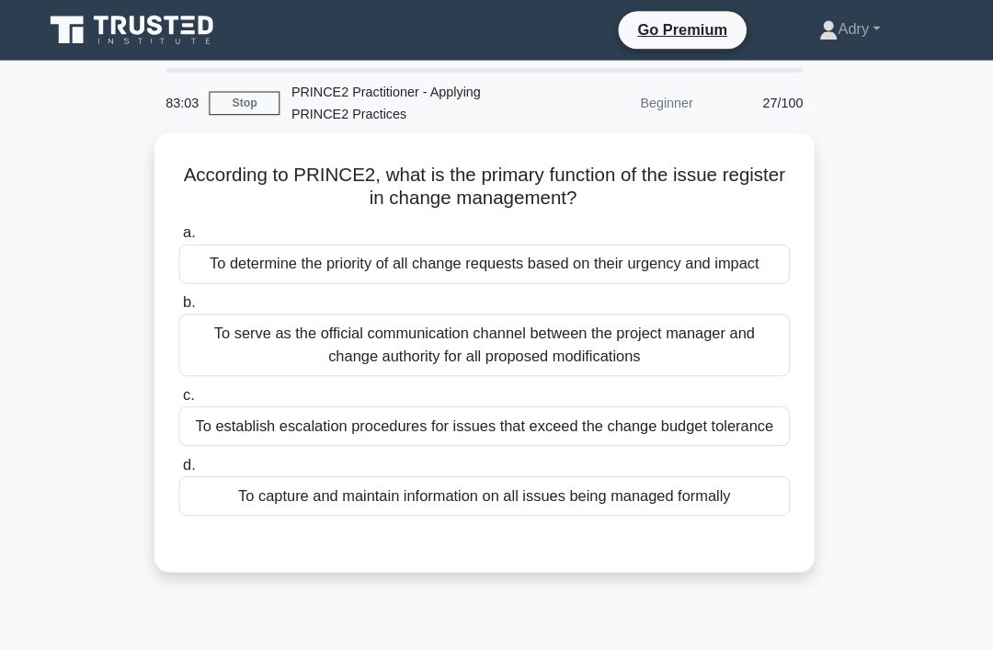
click at [247, 101] on link "Stop" at bounding box center [262, 100] width 69 height 23
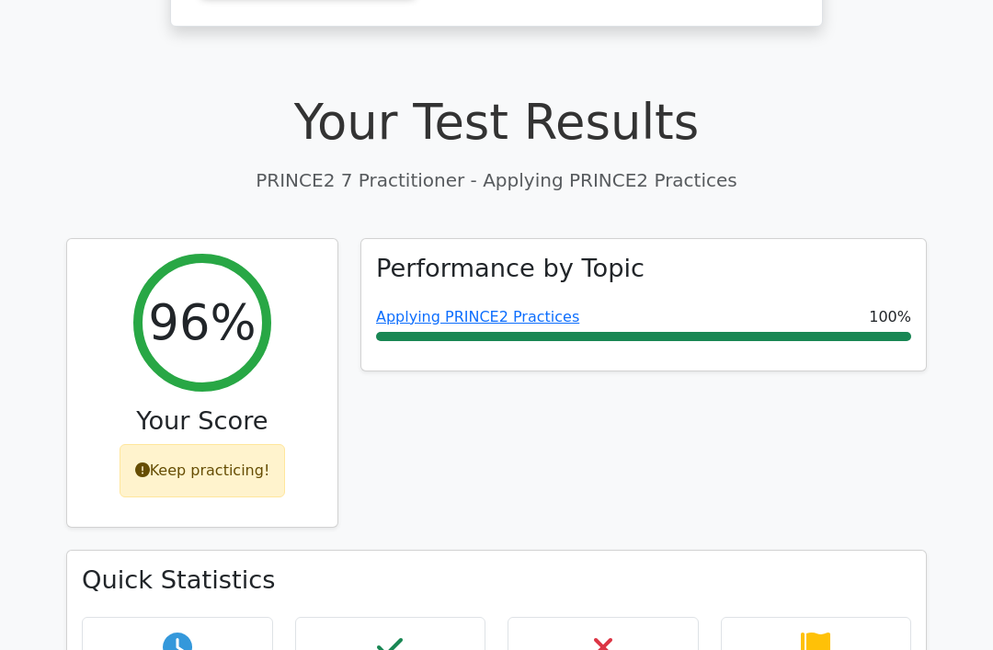
scroll to position [532, 0]
click at [219, 444] on div "Keep practicing!" at bounding box center [203, 470] width 166 height 53
click at [205, 353] on div "96% Your Score Keep practicing!" at bounding box center [202, 383] width 270 height 288
click at [494, 308] on link "Applying PRINCE2 Practices" at bounding box center [477, 316] width 203 height 17
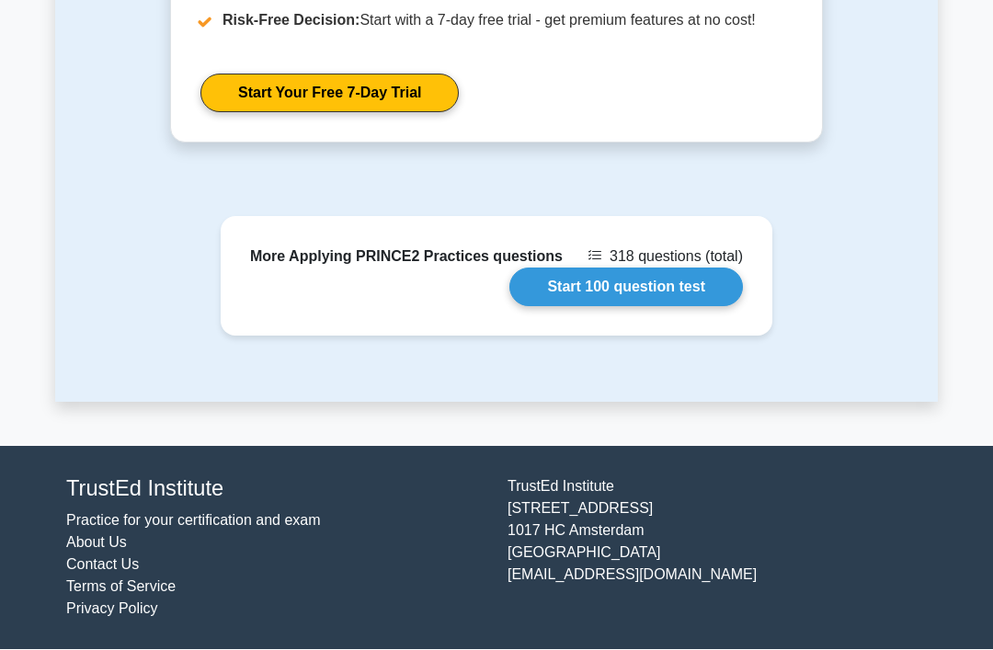
scroll to position [1933, 0]
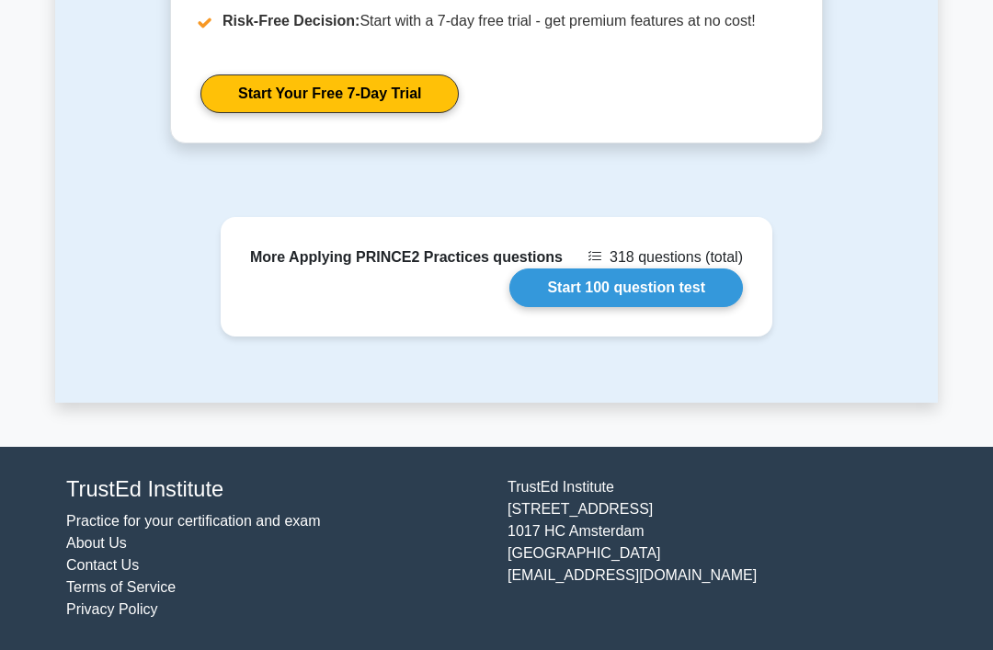
click at [695, 307] on link "Start 100 question test" at bounding box center [627, 288] width 234 height 39
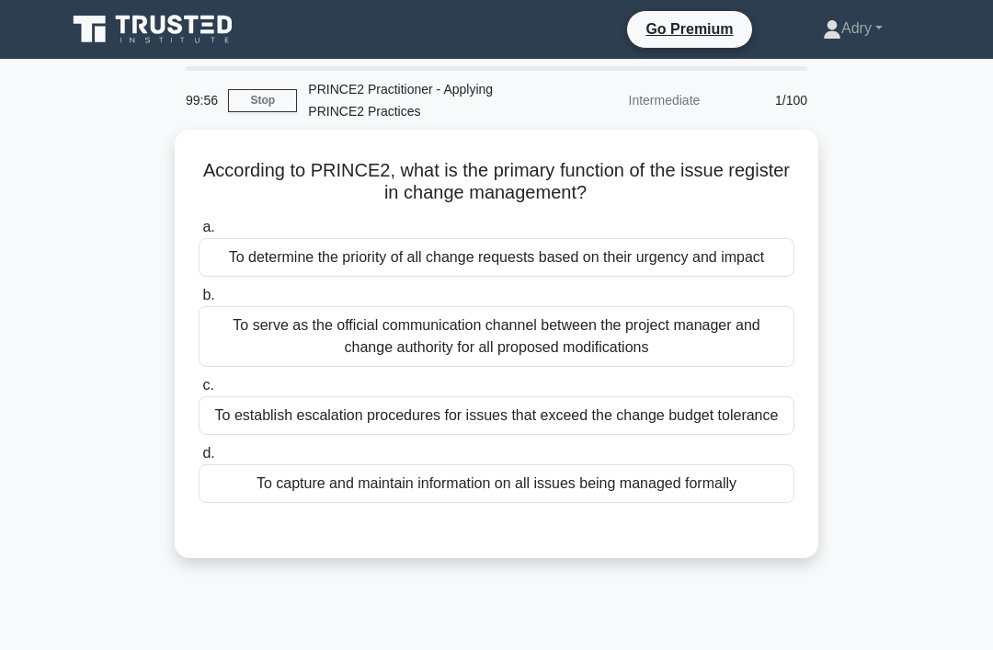
click at [260, 96] on link "Stop" at bounding box center [262, 100] width 69 height 23
